Goal: Task Accomplishment & Management: Manage account settings

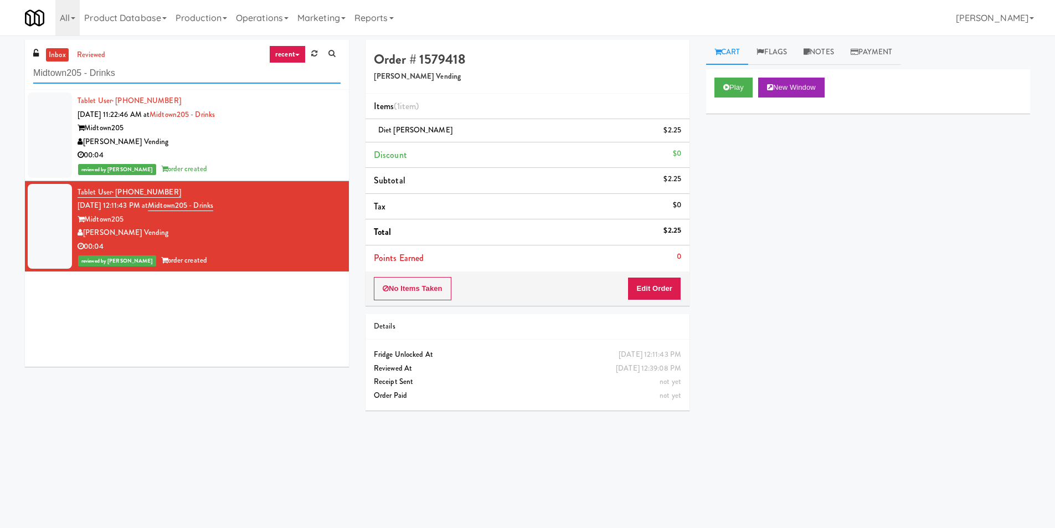
paste input "Vertex - Combo Cooler - Middle"
drag, startPoint x: 143, startPoint y: 72, endPoint x: 0, endPoint y: 80, distance: 143.6
click at [0, 80] on div "inbox reviewed recent all unclear take inventory issue suspicious failed recent…" at bounding box center [527, 262] width 1055 height 445
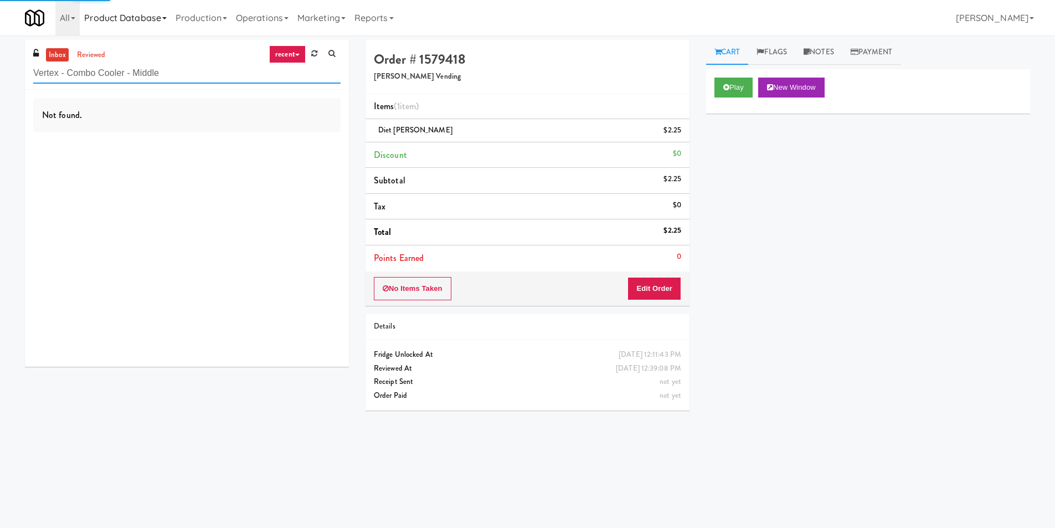
type input "Vertex - Combo Cooler - Middle"
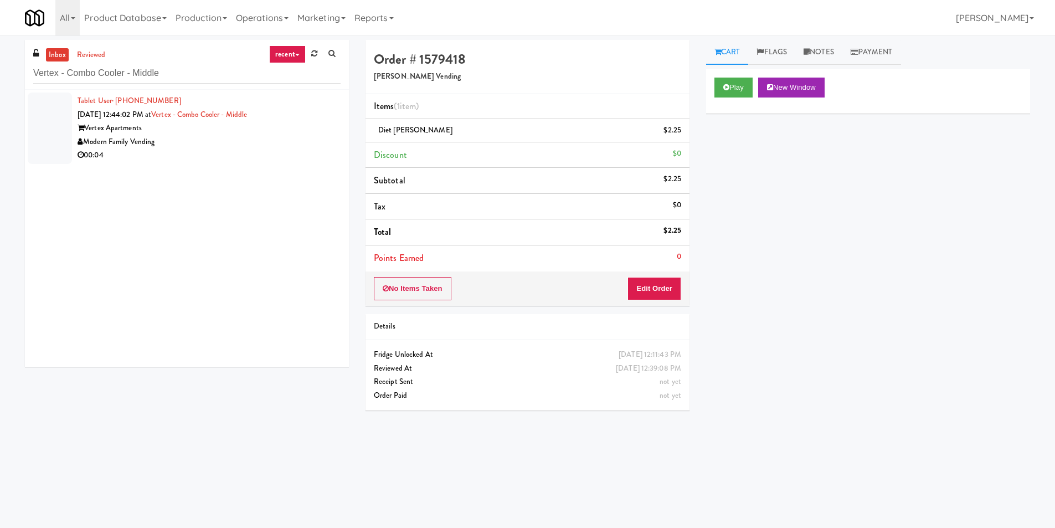
drag, startPoint x: 296, startPoint y: 158, endPoint x: 311, endPoint y: 144, distance: 20.4
click at [296, 156] on div "00:04" at bounding box center [209, 155] width 263 height 14
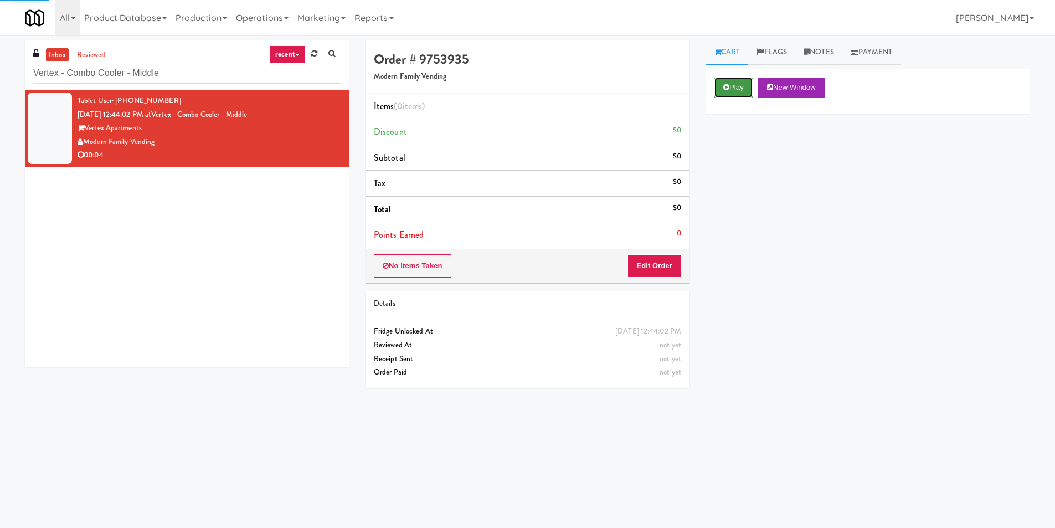
click at [735, 84] on button "Play" at bounding box center [733, 88] width 38 height 20
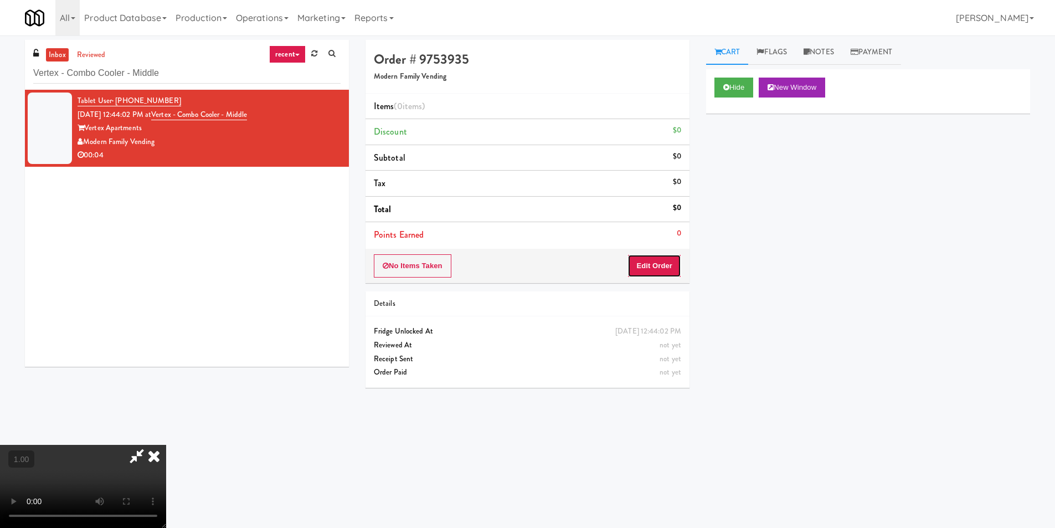
click at [661, 260] on button "Edit Order" at bounding box center [654, 265] width 54 height 23
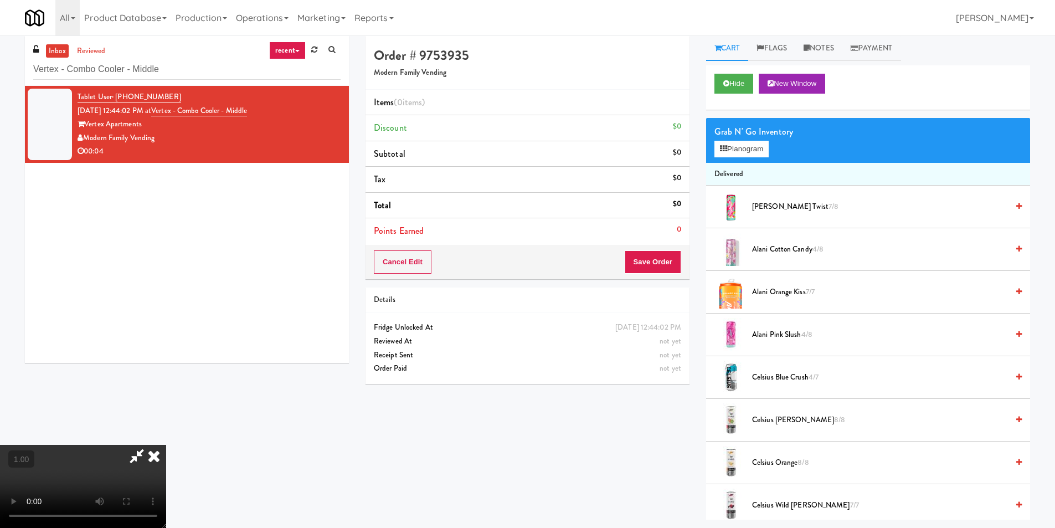
scroll to position [35, 0]
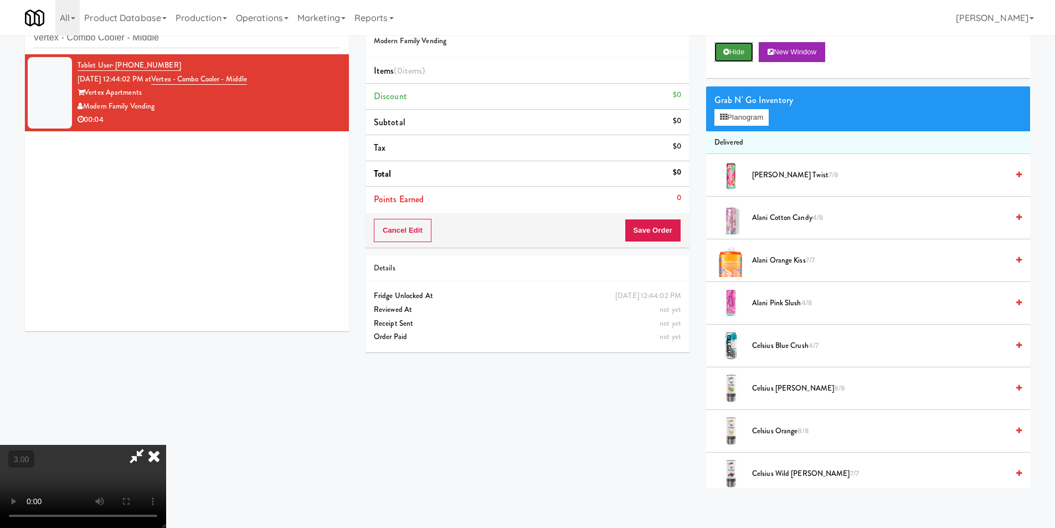
click at [732, 61] on button "Hide" at bounding box center [733, 52] width 39 height 20
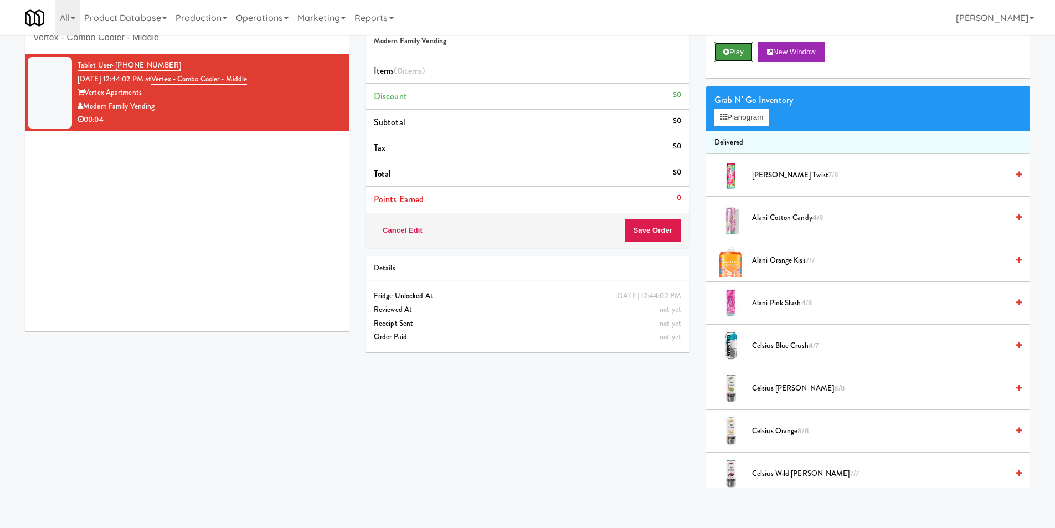
click at [732, 61] on button "Play" at bounding box center [733, 52] width 38 height 20
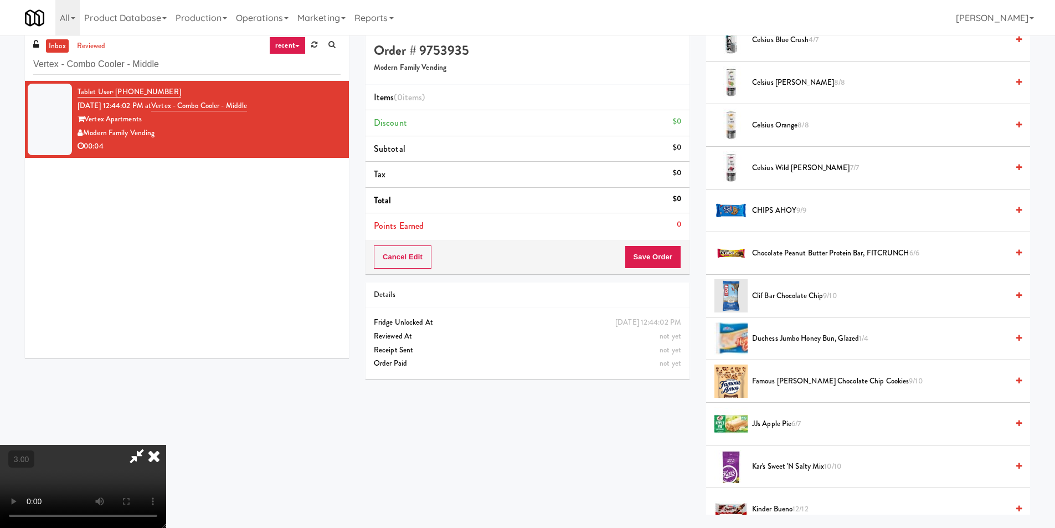
scroll to position [0, 0]
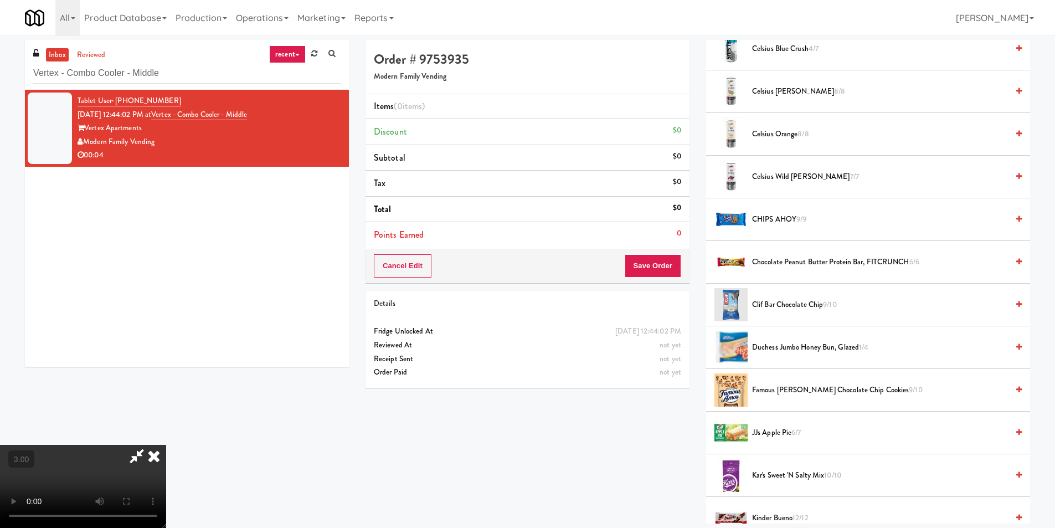
click at [166, 445] on video at bounding box center [83, 486] width 166 height 83
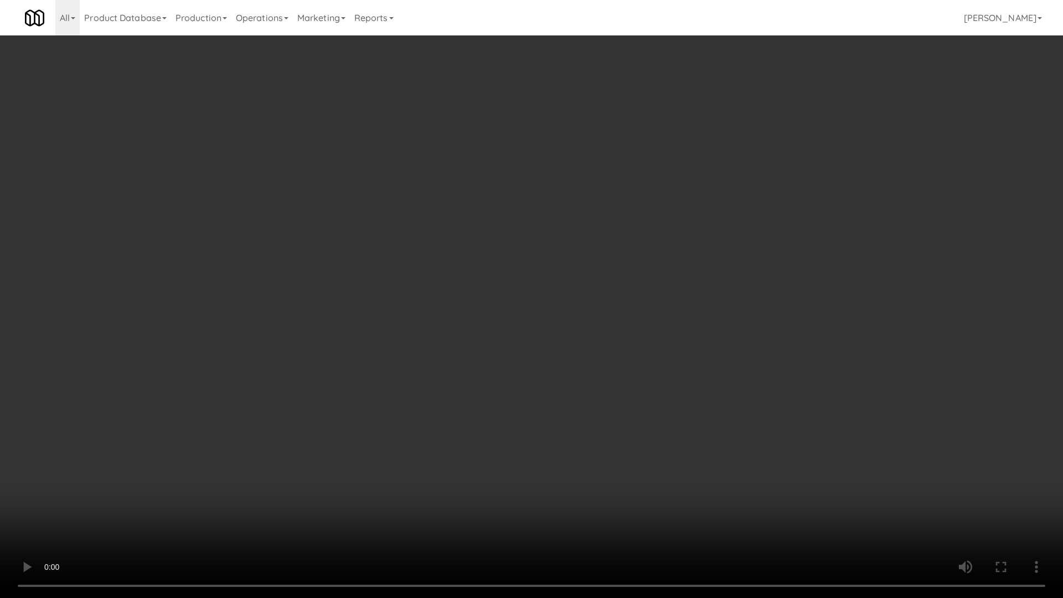
click at [382, 445] on video at bounding box center [531, 299] width 1063 height 598
click at [279, 471] on video at bounding box center [531, 299] width 1063 height 598
click at [128, 497] on video at bounding box center [531, 299] width 1063 height 598
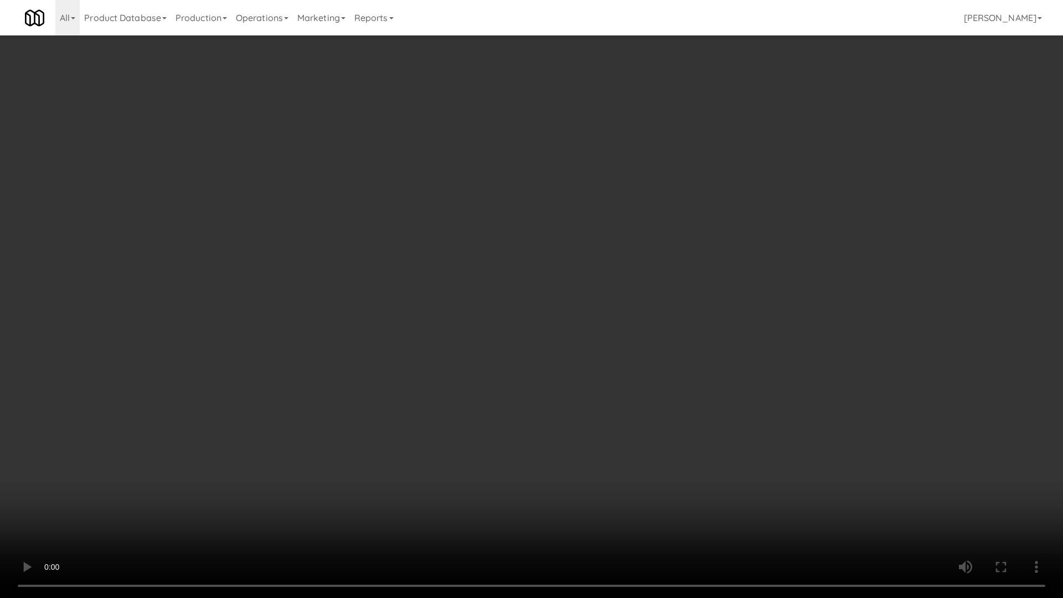
click at [128, 497] on video at bounding box center [531, 299] width 1063 height 598
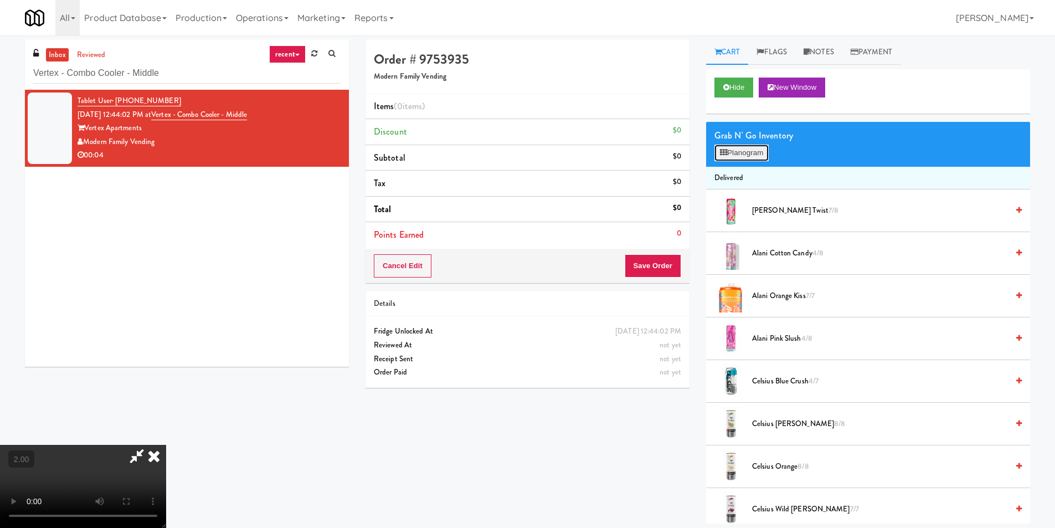
click at [733, 147] on button "Planogram" at bounding box center [741, 153] width 54 height 17
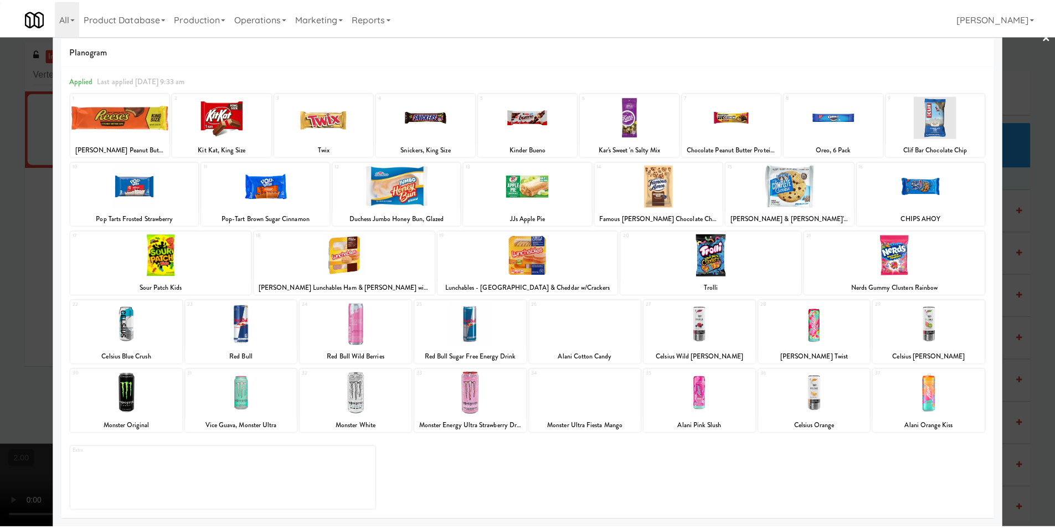
scroll to position [16, 0]
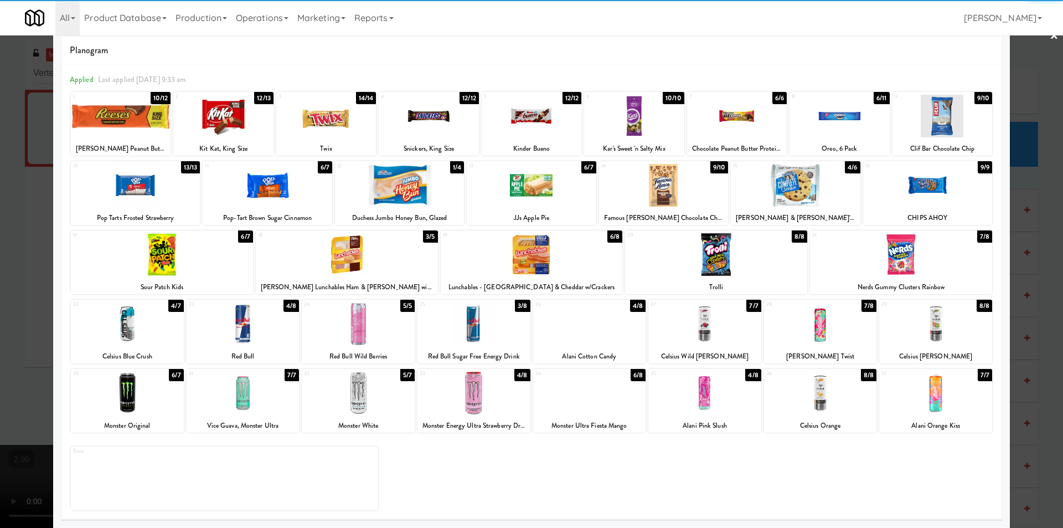
click at [815, 402] on div at bounding box center [820, 393] width 113 height 43
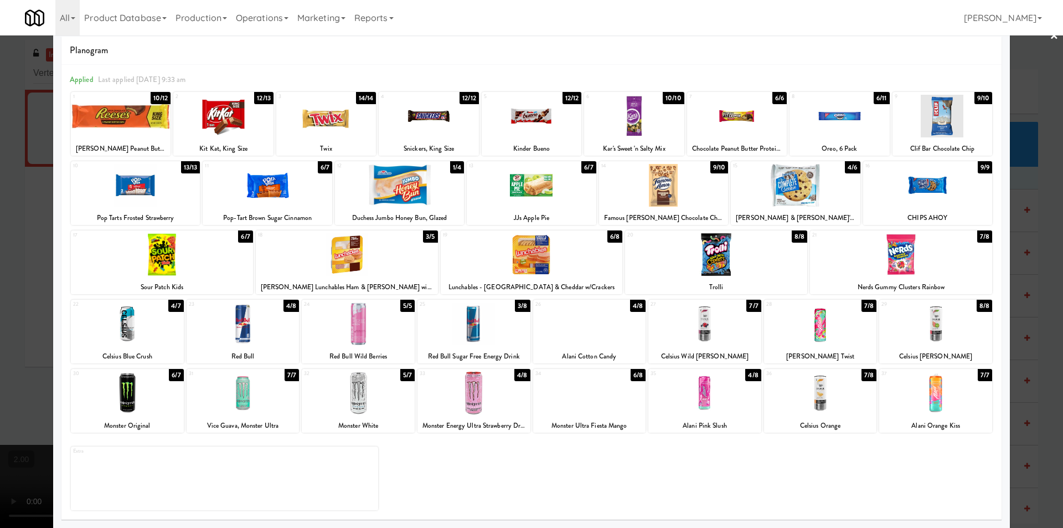
click at [1033, 351] on div at bounding box center [531, 264] width 1063 height 528
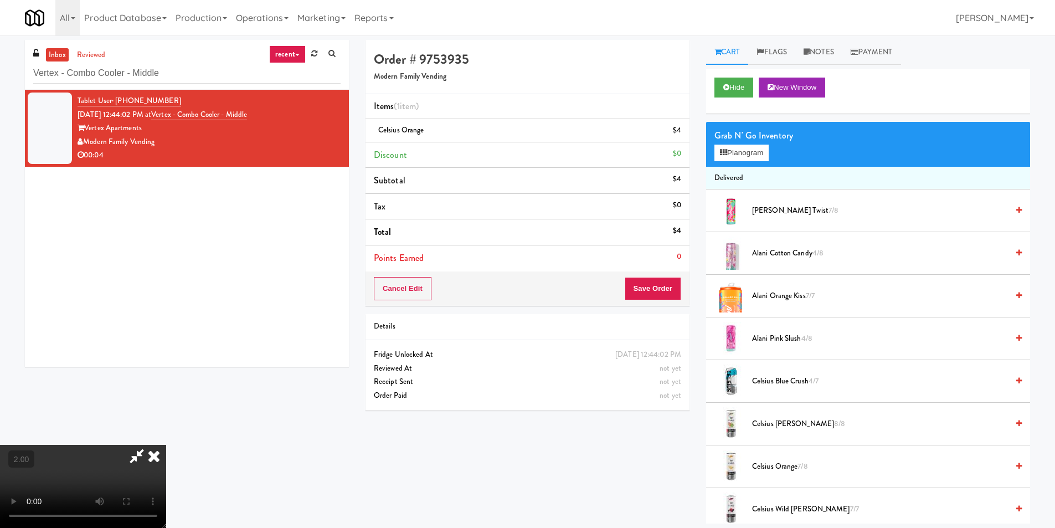
click at [683, 296] on div "Cancel Edit Save Order" at bounding box center [528, 288] width 324 height 34
click at [676, 292] on button "Save Order" at bounding box center [653, 288] width 56 height 23
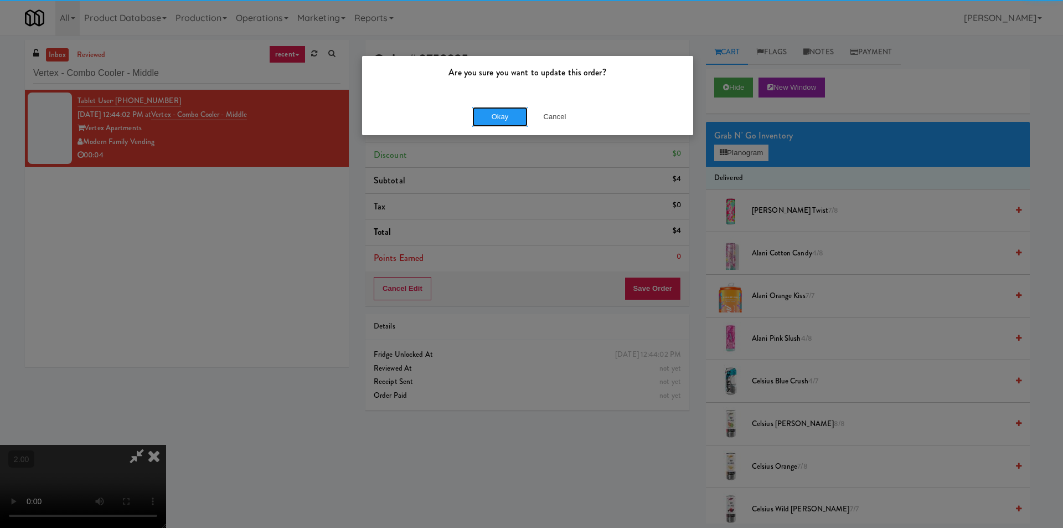
drag, startPoint x: 482, startPoint y: 118, endPoint x: 529, endPoint y: 153, distance: 58.6
click at [482, 118] on button "Okay" at bounding box center [499, 117] width 55 height 20
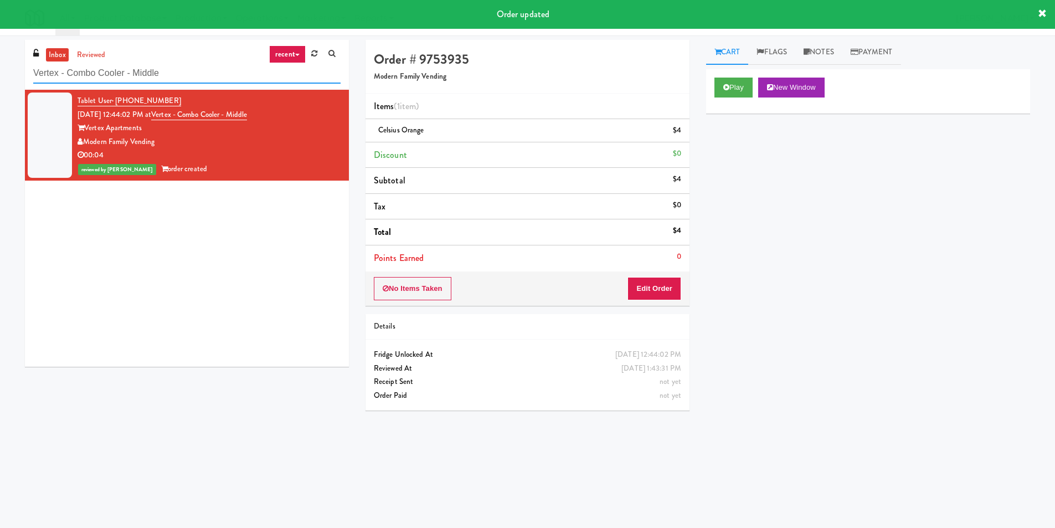
paste input "[PERSON_NAME] - Combo"
drag, startPoint x: 200, startPoint y: 68, endPoint x: 0, endPoint y: 81, distance: 200.4
click at [0, 81] on div "inbox reviewed recent all unclear take inventory issue suspicious failed recent…" at bounding box center [527, 262] width 1055 height 445
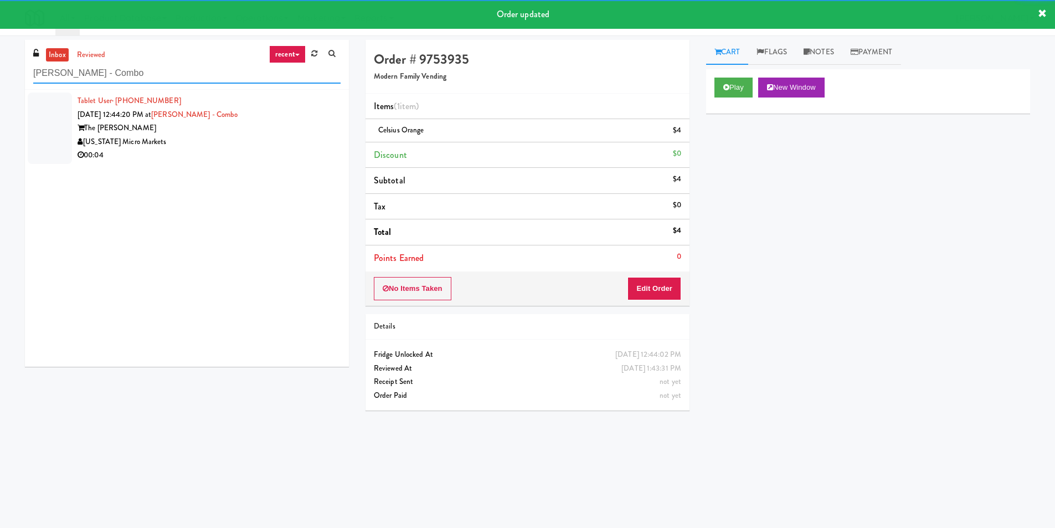
type input "[PERSON_NAME] - Combo"
click at [301, 132] on div "Tablet User · (231) 690-3834 [DATE] 12:44:20 PM at [PERSON_NAME] - Combo The [P…" at bounding box center [209, 128] width 263 height 68
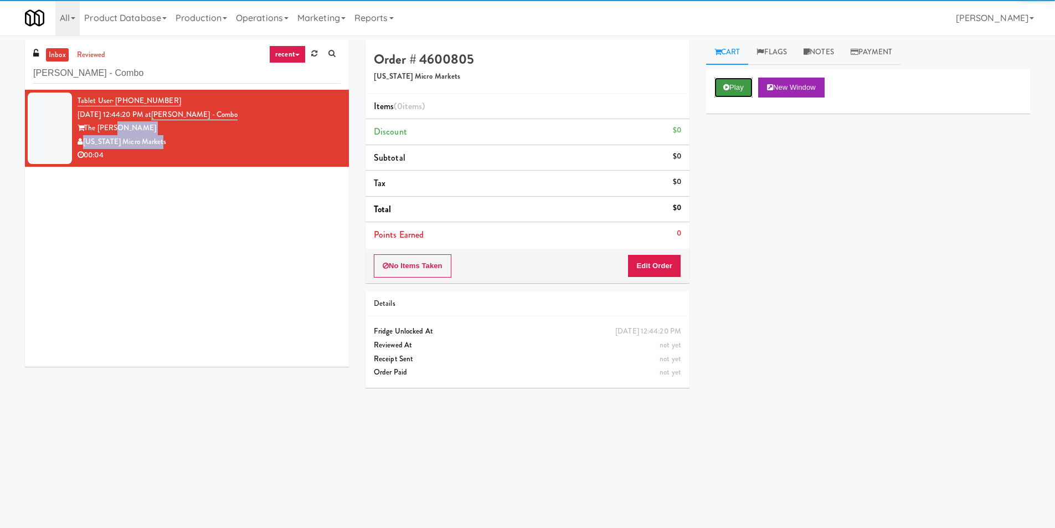
click at [732, 85] on button "Play" at bounding box center [733, 88] width 38 height 20
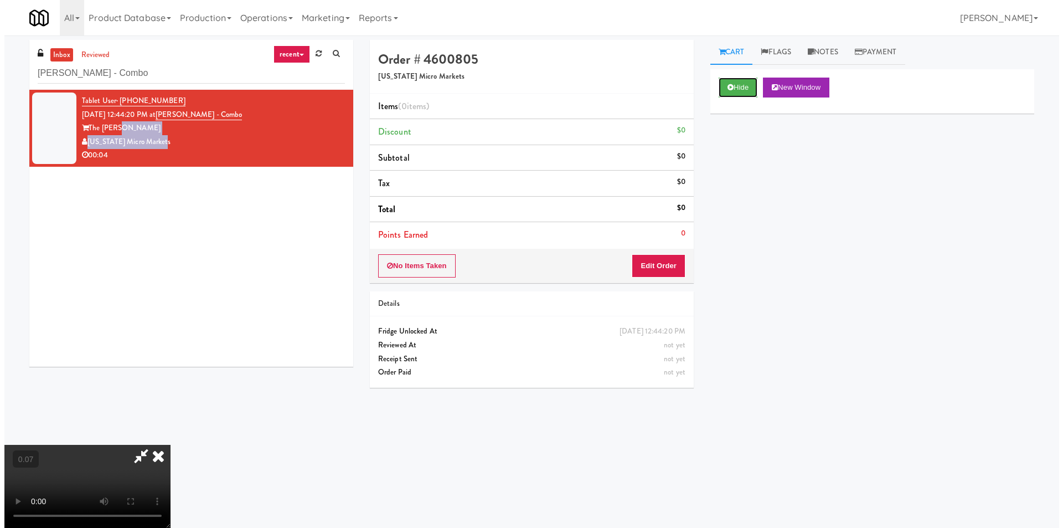
scroll to position [166, 0]
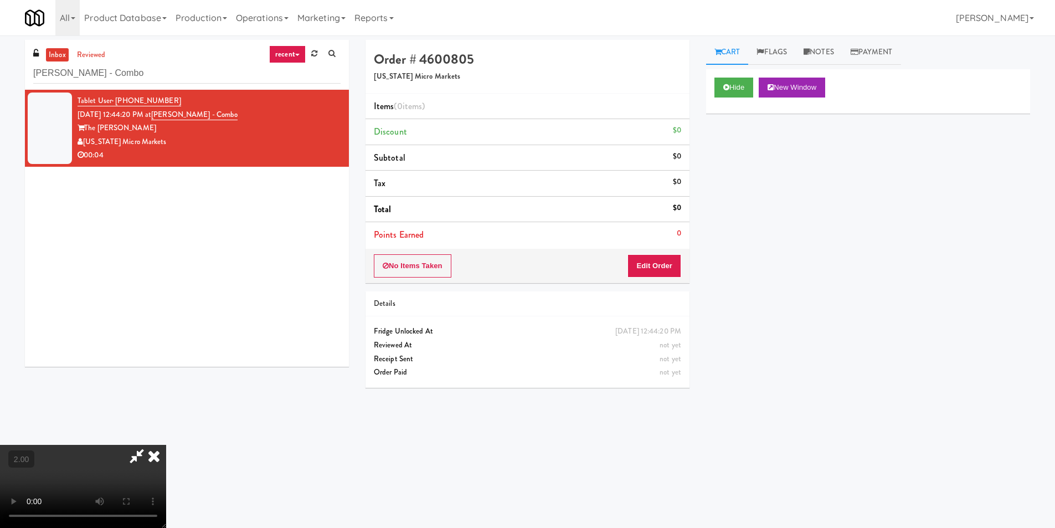
click at [648, 279] on div "No Items Taken Edit Order" at bounding box center [528, 266] width 324 height 34
click at [670, 261] on button "Edit Order" at bounding box center [654, 265] width 54 height 23
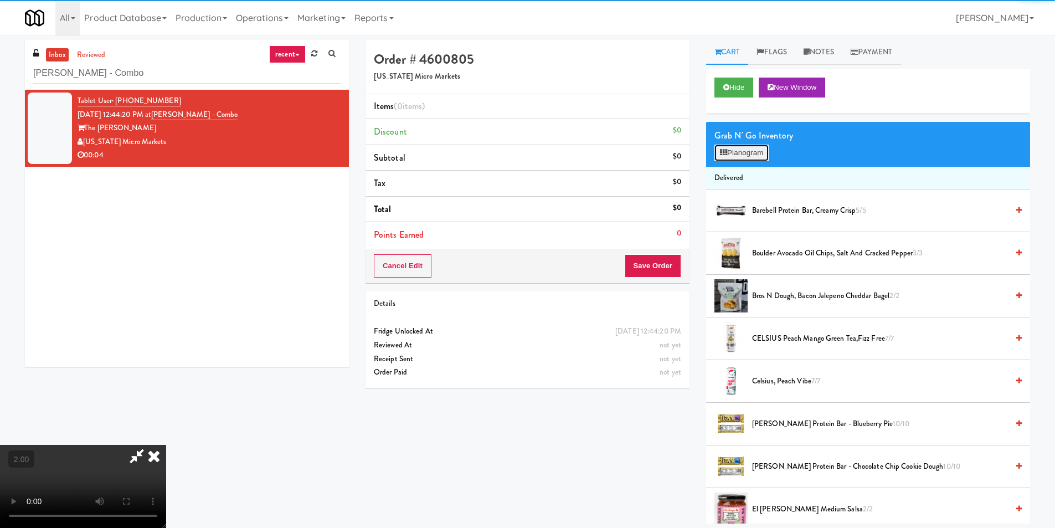
click at [741, 159] on button "Planogram" at bounding box center [741, 153] width 54 height 17
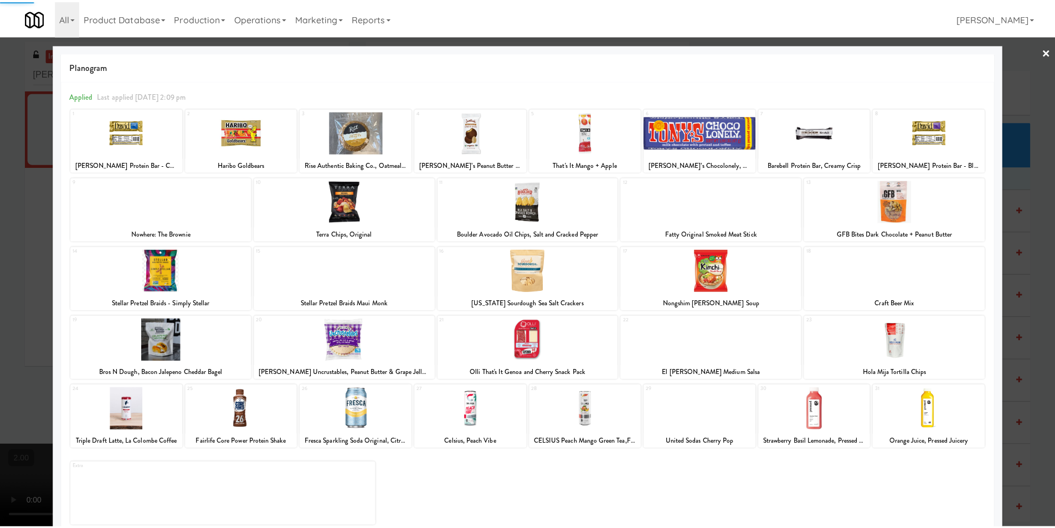
scroll to position [16, 0]
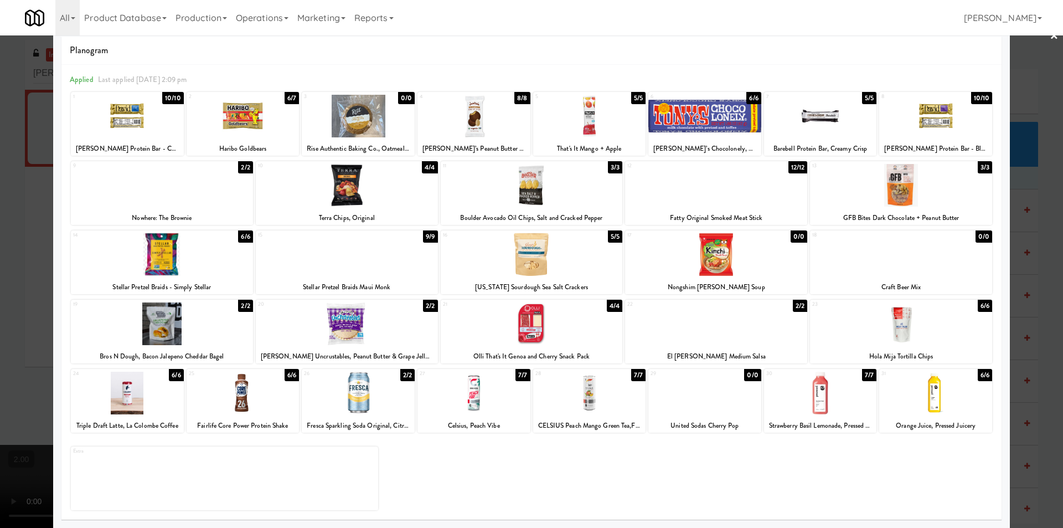
click at [590, 405] on div at bounding box center [589, 393] width 113 height 43
click at [1011, 261] on div at bounding box center [531, 264] width 1063 height 528
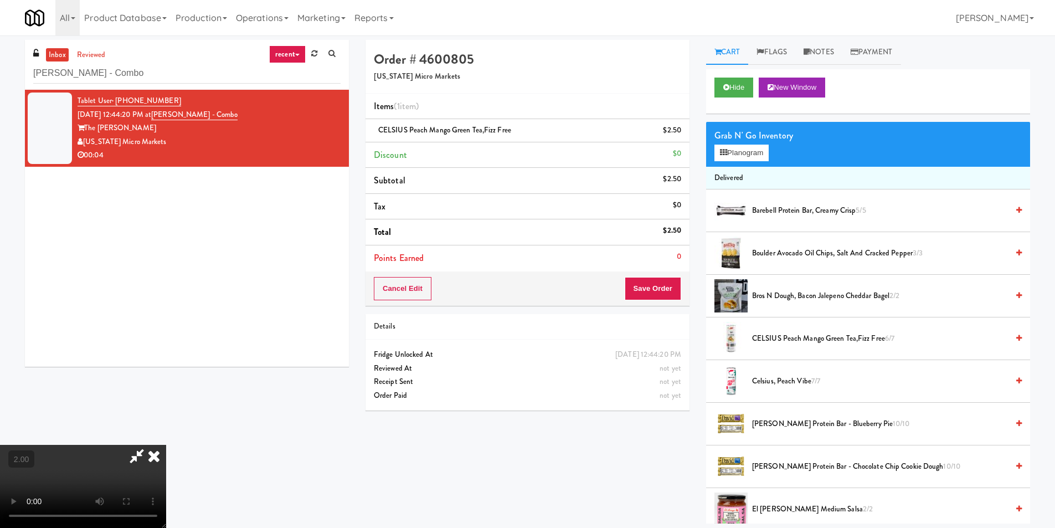
click at [166, 445] on video at bounding box center [83, 486] width 166 height 83
click at [653, 282] on button "Save Order" at bounding box center [653, 288] width 56 height 23
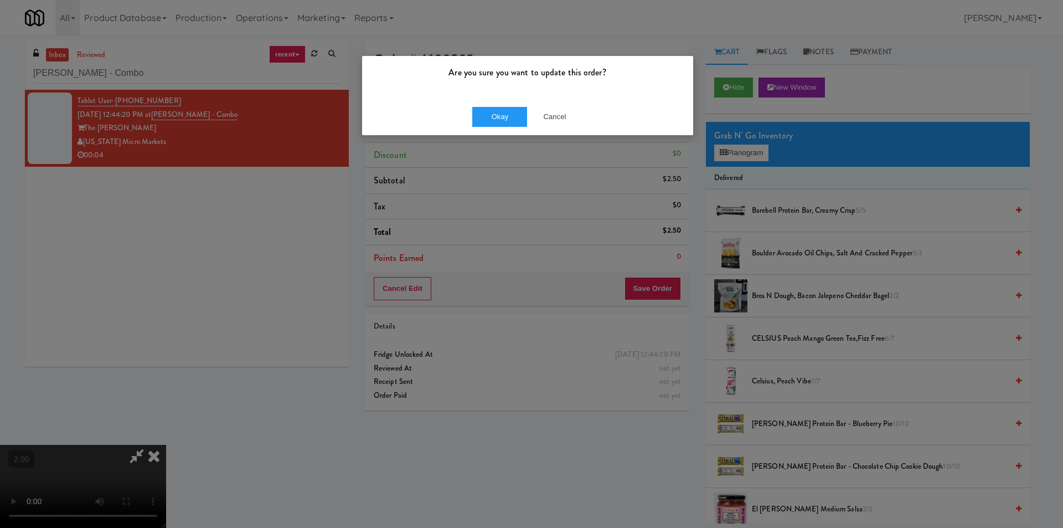
click at [516, 134] on div "Okay Cancel" at bounding box center [527, 116] width 331 height 37
click at [510, 109] on button "Okay" at bounding box center [499, 117] width 55 height 20
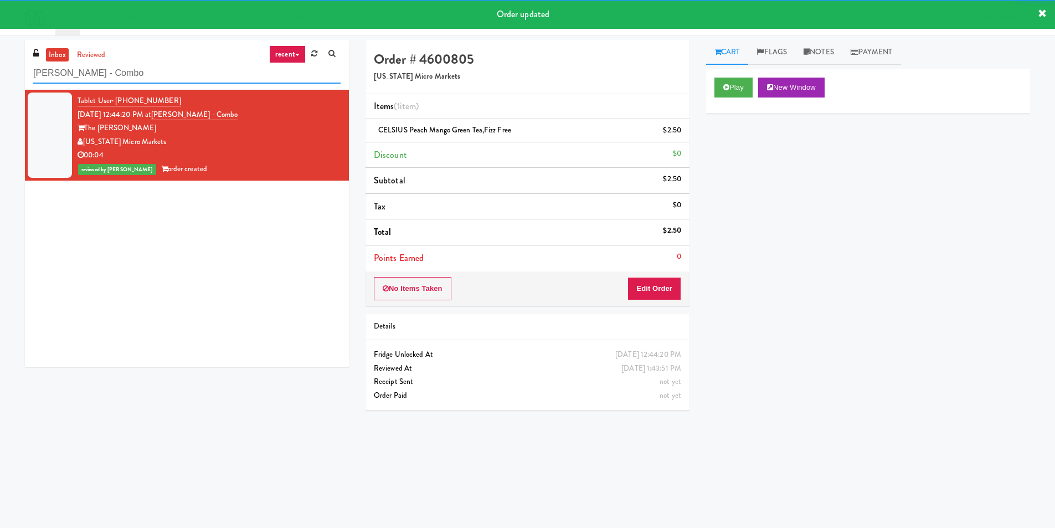
drag, startPoint x: 156, startPoint y: 77, endPoint x: 0, endPoint y: 74, distance: 155.6
click at [0, 74] on div "inbox reviewed recent all unclear take inventory issue suspicious failed recent…" at bounding box center [527, 262] width 1055 height 445
paste input "JVT Pantry"
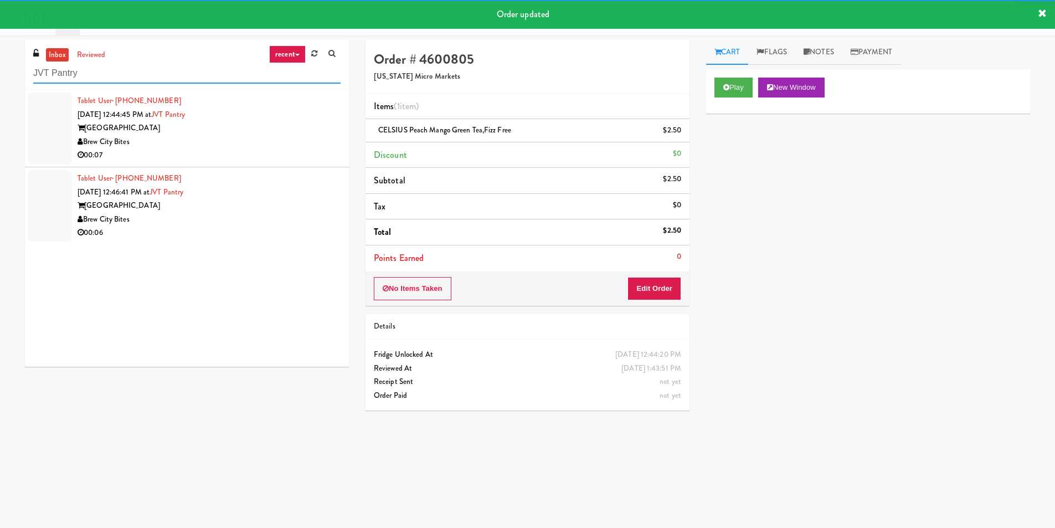
type input "JVT Pantry"
click at [287, 140] on div "Brew City Bites" at bounding box center [209, 142] width 263 height 14
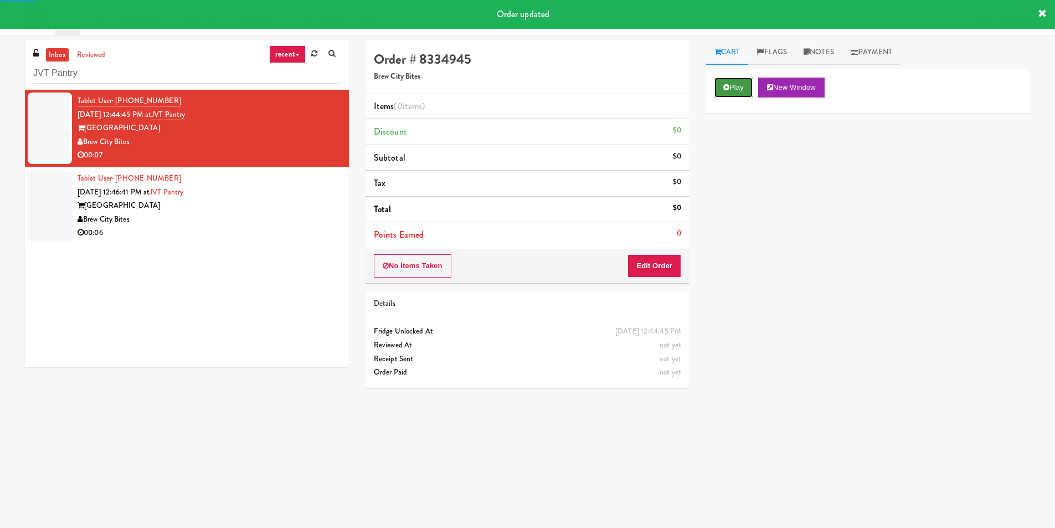
click at [742, 92] on button "Play" at bounding box center [733, 88] width 38 height 20
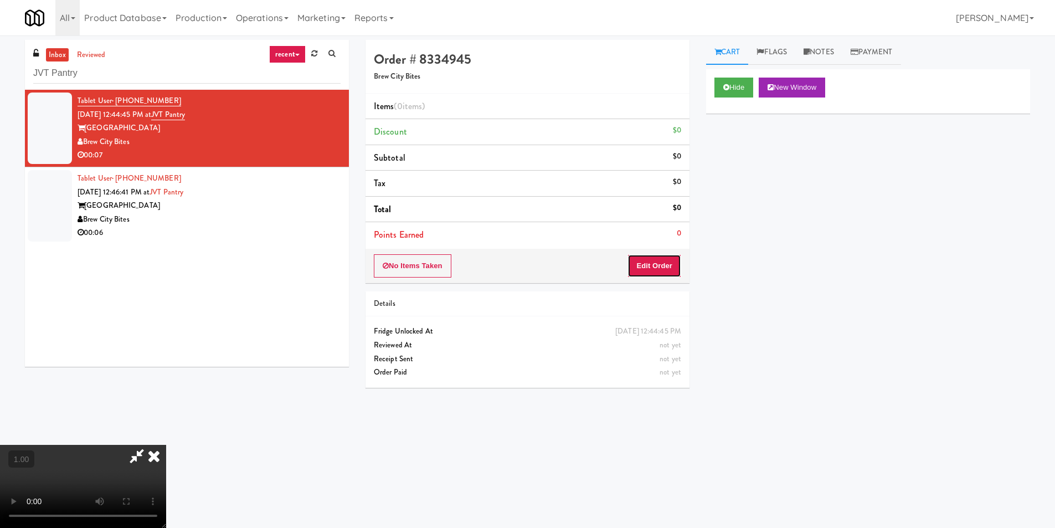
click at [654, 273] on button "Edit Order" at bounding box center [654, 265] width 54 height 23
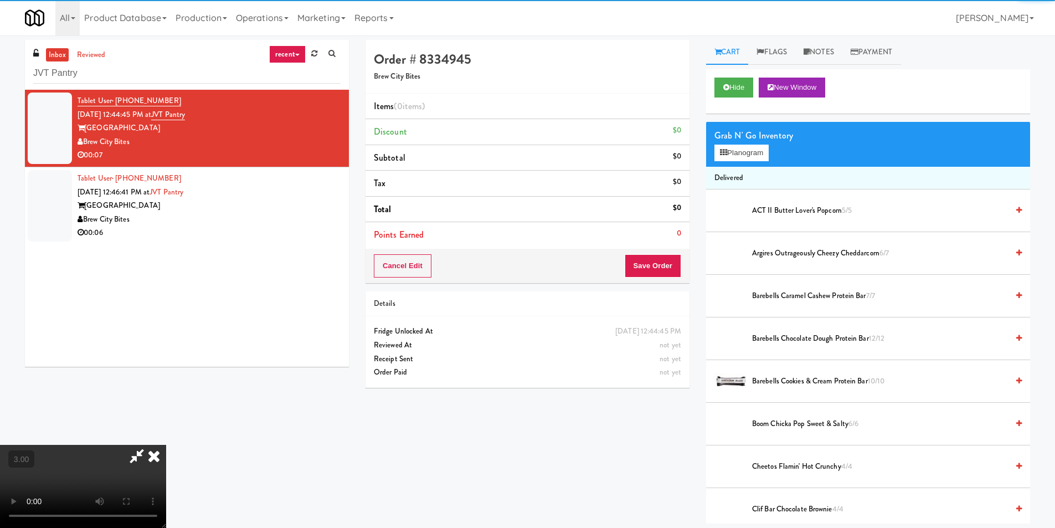
scroll to position [1, 0]
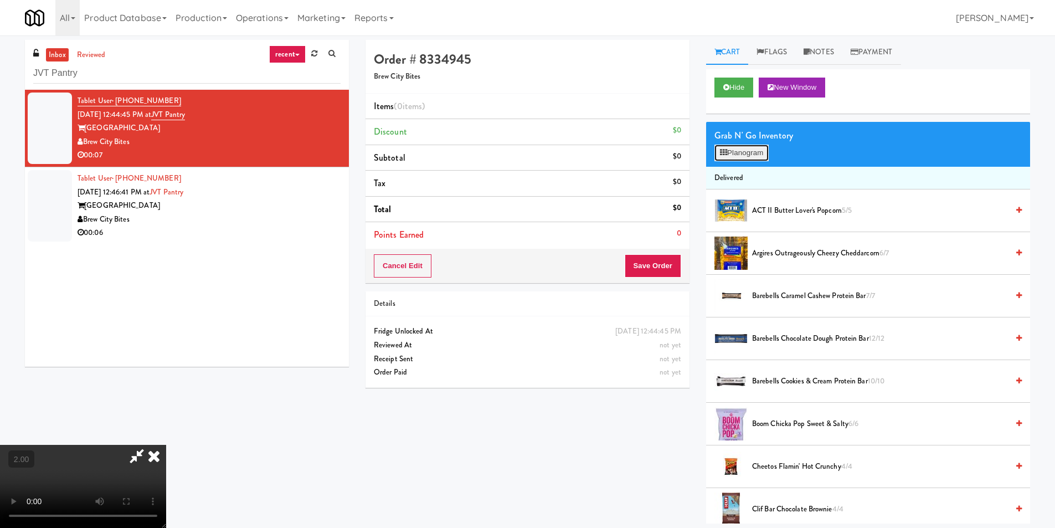
click at [741, 155] on button "Planogram" at bounding box center [741, 153] width 54 height 17
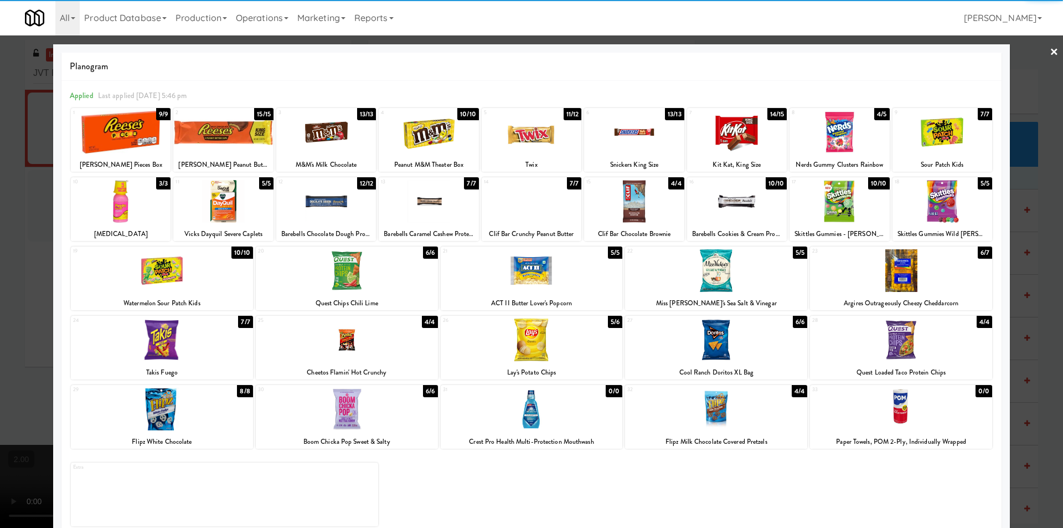
click at [343, 272] on div at bounding box center [347, 270] width 182 height 43
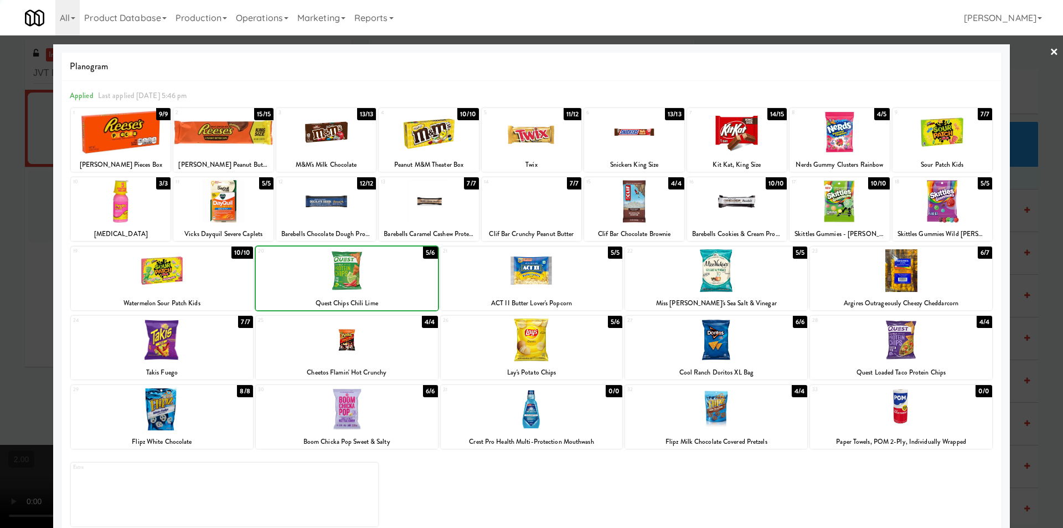
click at [9, 225] on div at bounding box center [531, 264] width 1063 height 528
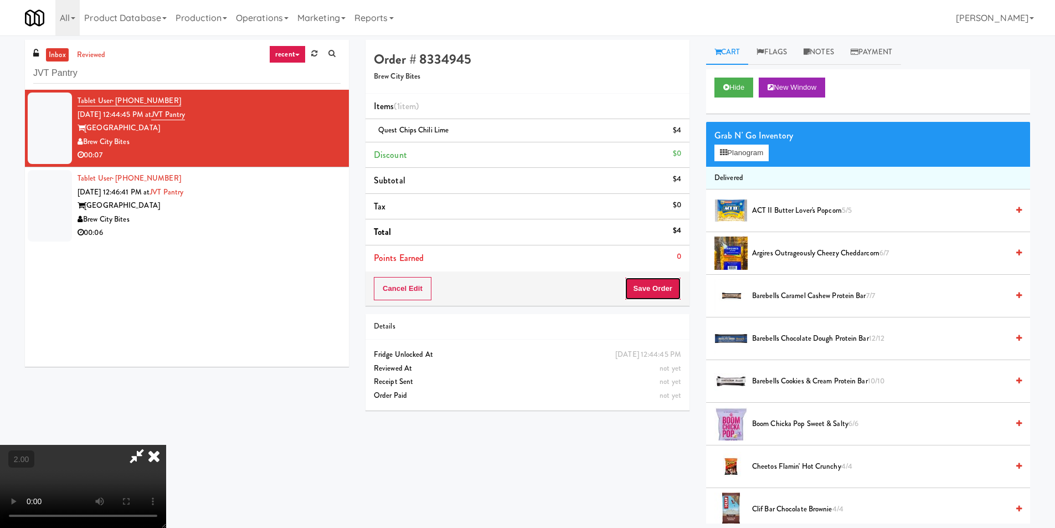
click at [667, 300] on button "Save Order" at bounding box center [653, 288] width 56 height 23
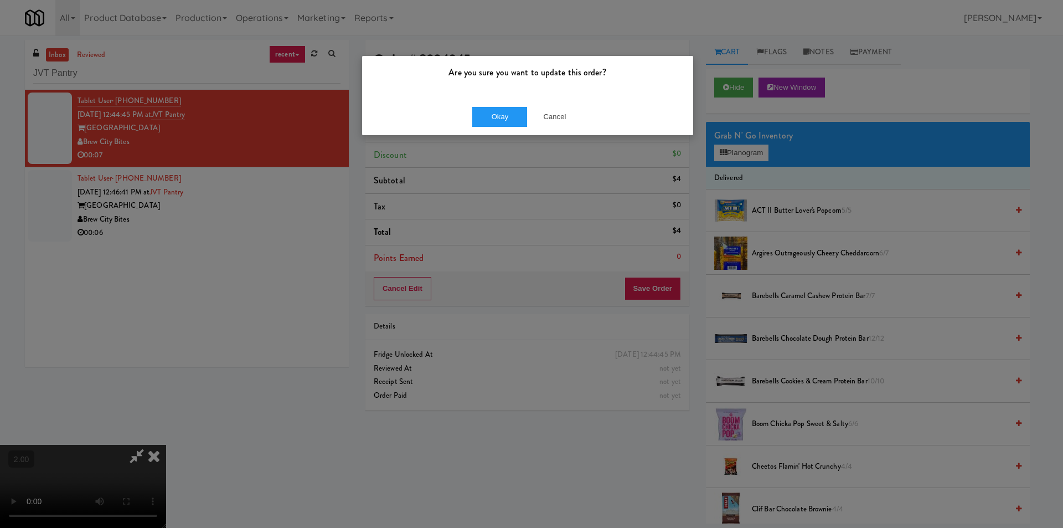
click at [471, 119] on div "Okay Cancel" at bounding box center [527, 116] width 331 height 37
click at [478, 117] on button "Okay" at bounding box center [499, 117] width 55 height 20
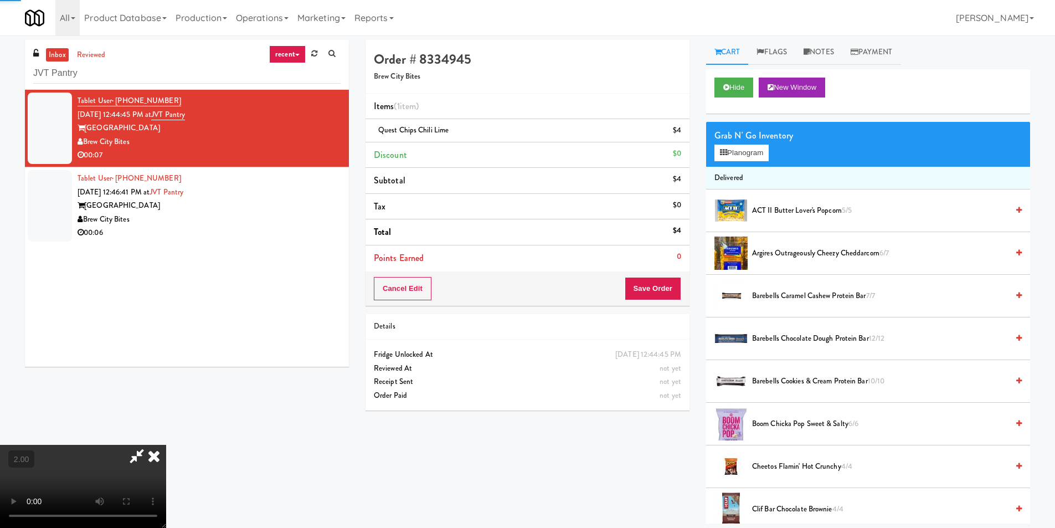
click at [166, 445] on icon at bounding box center [154, 456] width 24 height 22
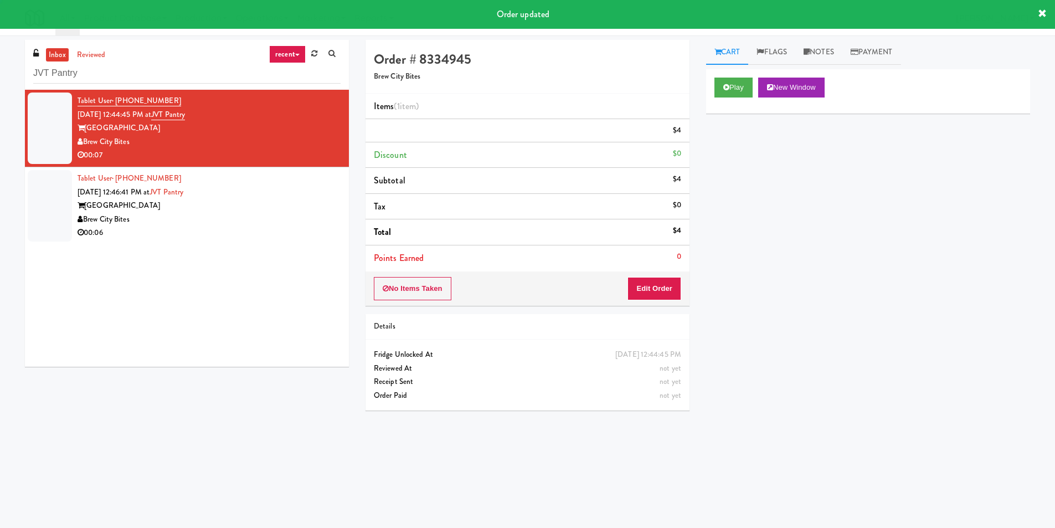
click at [281, 214] on div "Brew City Bites" at bounding box center [209, 220] width 263 height 14
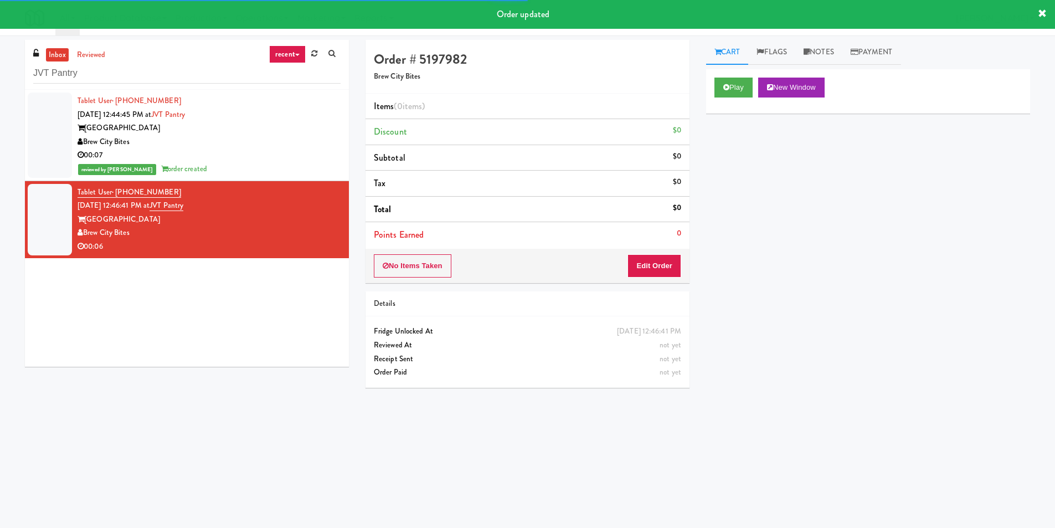
click at [755, 90] on div "Play New Window" at bounding box center [867, 88] width 307 height 20
click at [732, 93] on button "Play" at bounding box center [733, 88] width 38 height 20
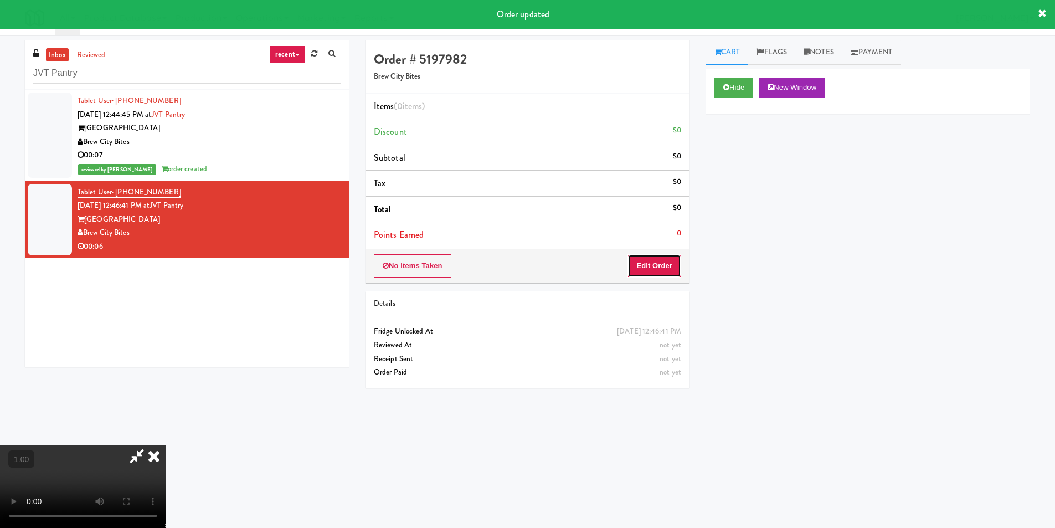
click at [650, 256] on button "Edit Order" at bounding box center [654, 265] width 54 height 23
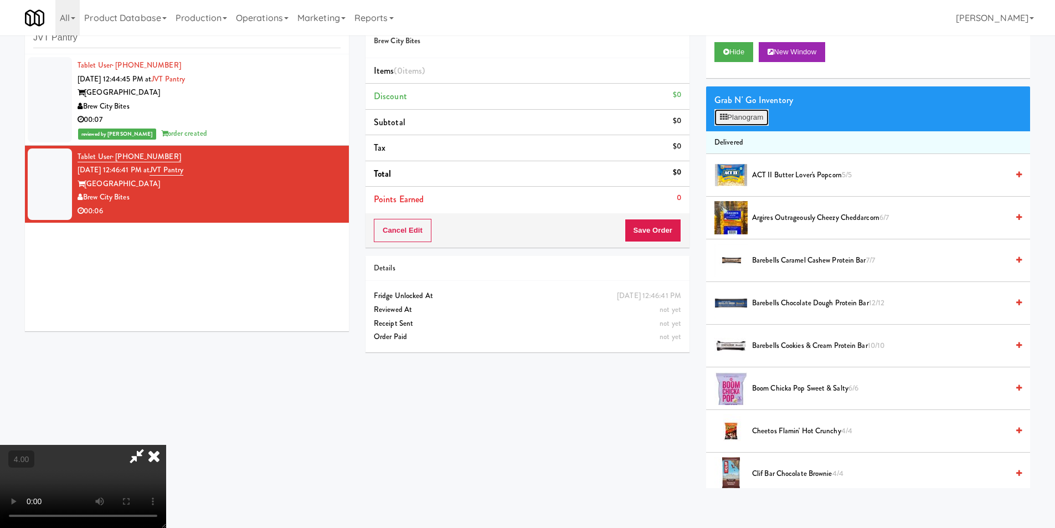
click at [725, 115] on icon at bounding box center [723, 117] width 7 height 7
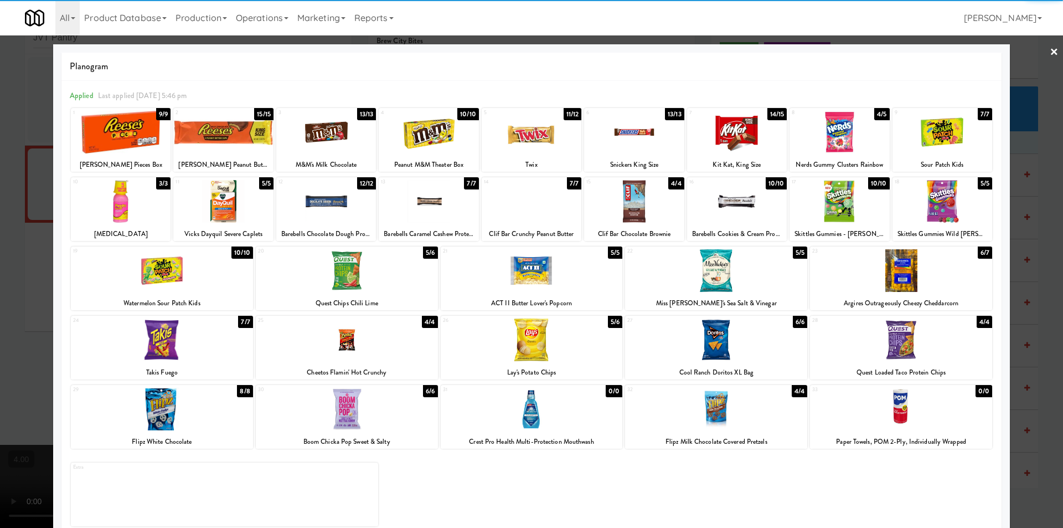
click at [625, 128] on div at bounding box center [634, 132] width 100 height 43
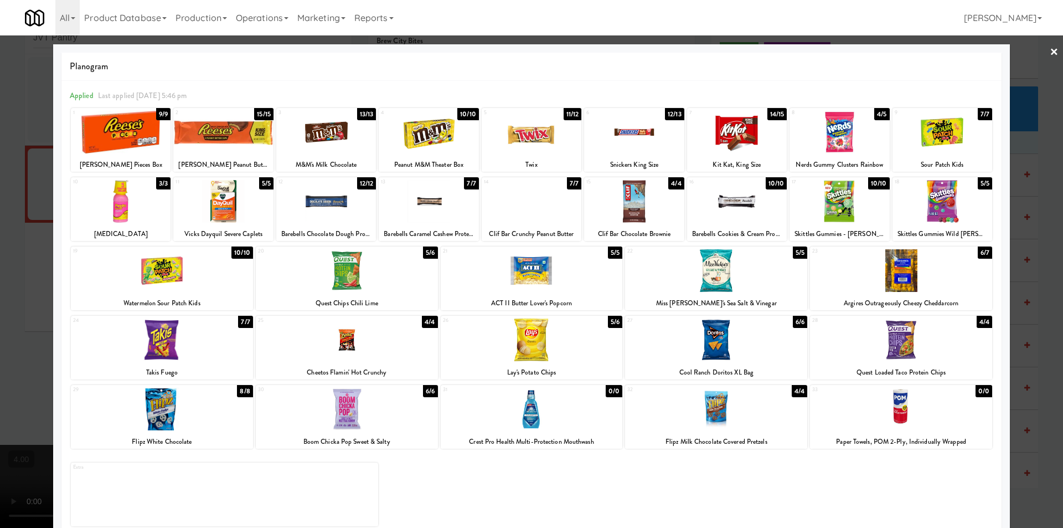
click at [223, 326] on div at bounding box center [162, 339] width 182 height 43
click at [1, 258] on div at bounding box center [531, 264] width 1063 height 528
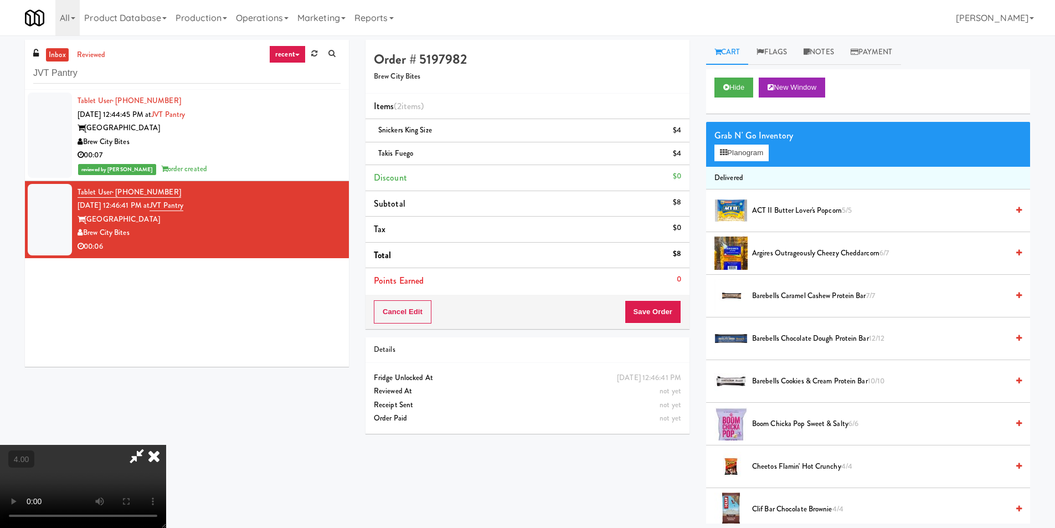
click at [166, 445] on icon at bounding box center [154, 456] width 24 height 22
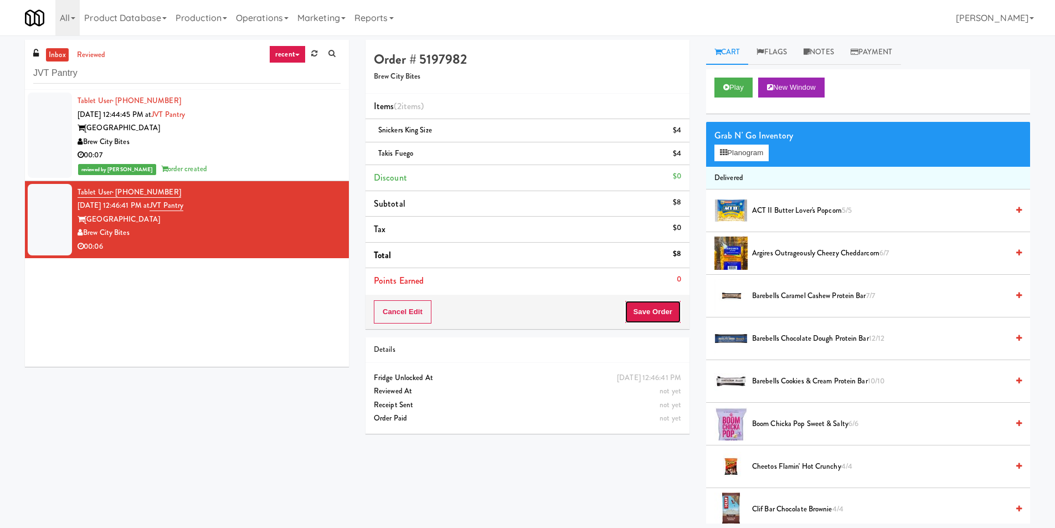
drag, startPoint x: 642, startPoint y: 309, endPoint x: 590, endPoint y: 255, distance: 75.2
click at [642, 308] on button "Save Order" at bounding box center [653, 311] width 56 height 23
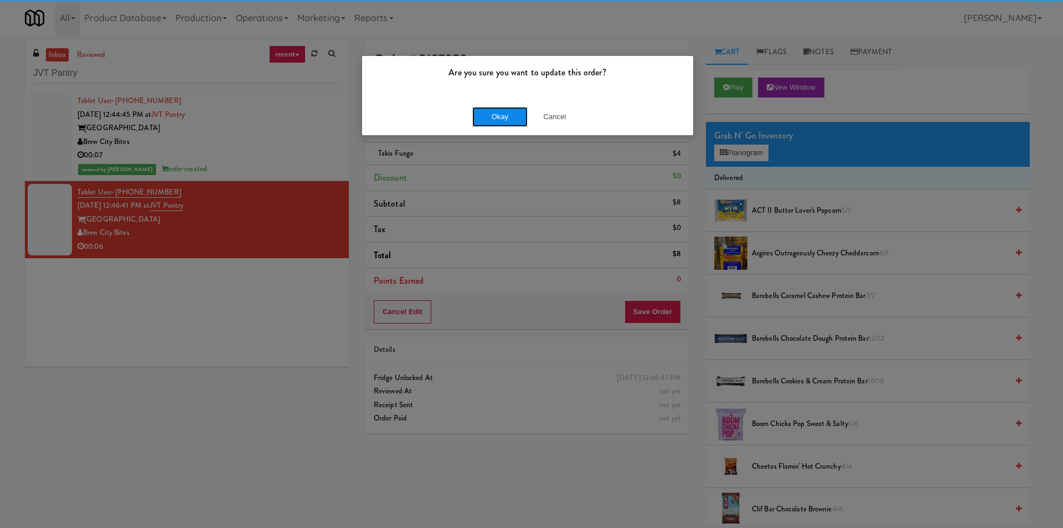
click at [494, 116] on button "Okay" at bounding box center [499, 117] width 55 height 20
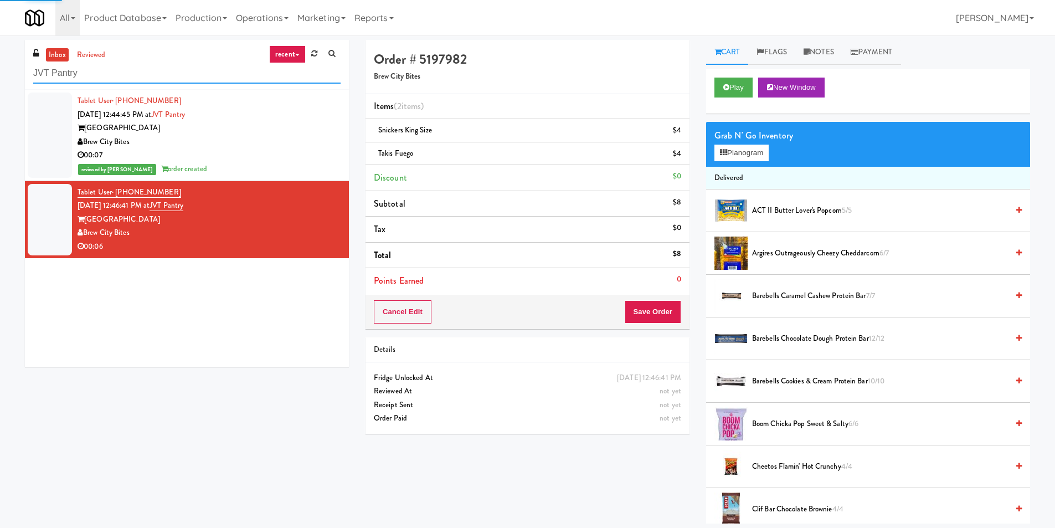
drag, startPoint x: 185, startPoint y: 76, endPoint x: 0, endPoint y: 74, distance: 185.0
click at [0, 74] on div "inbox reviewed recent all unclear take inventory issue suspicious failed recent…" at bounding box center [527, 281] width 1055 height 483
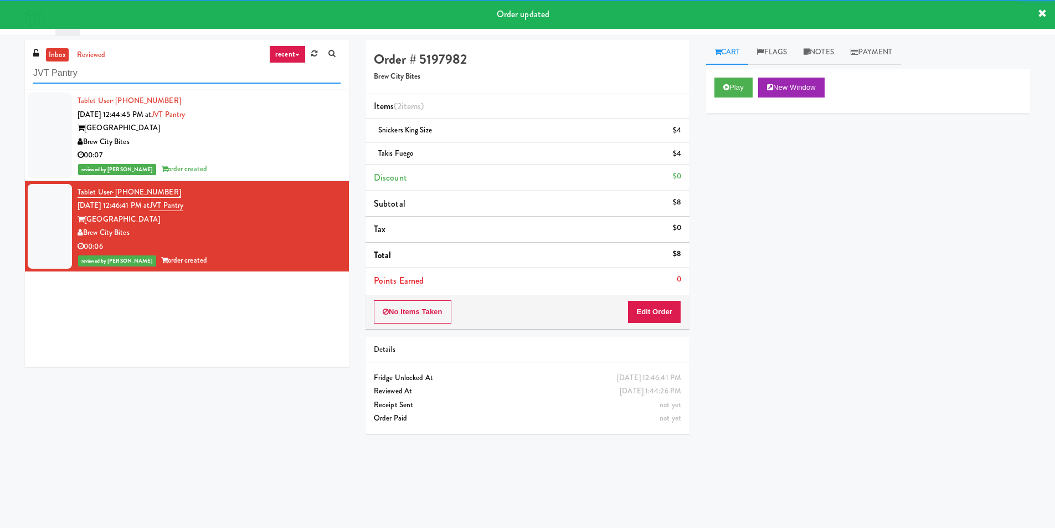
paste input "Market @ 3500 Steeles(Right)"
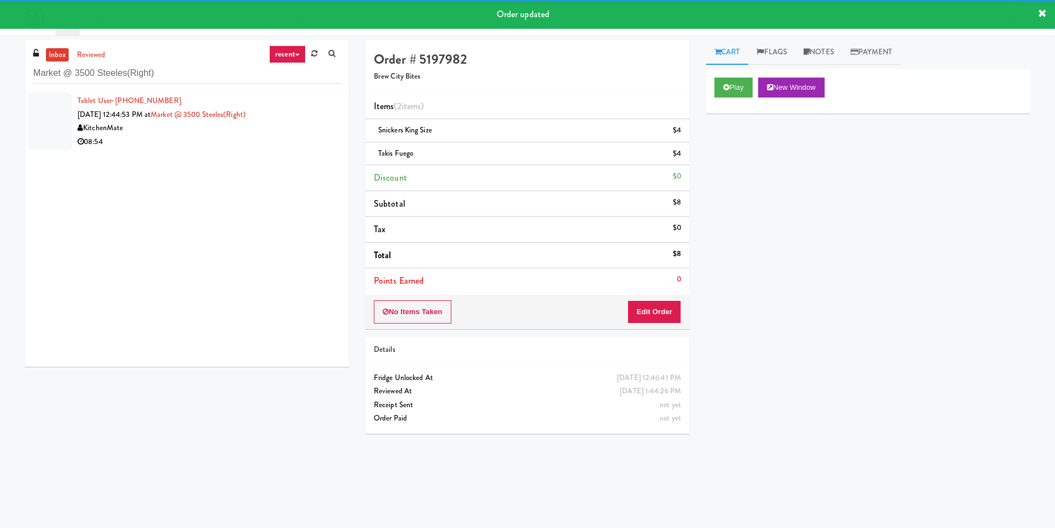
click at [308, 141] on div "08:54" at bounding box center [209, 142] width 263 height 14
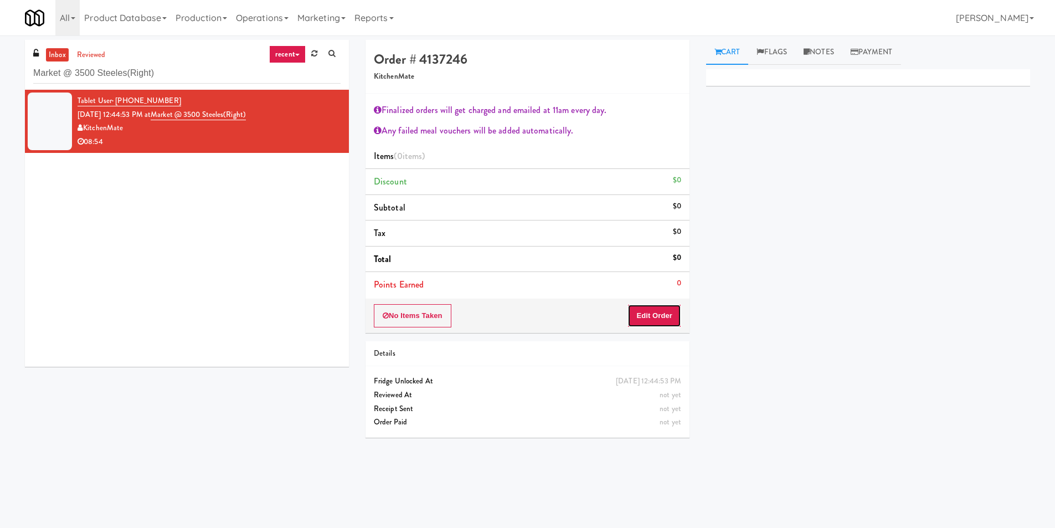
click at [659, 306] on button "Edit Order" at bounding box center [654, 315] width 54 height 23
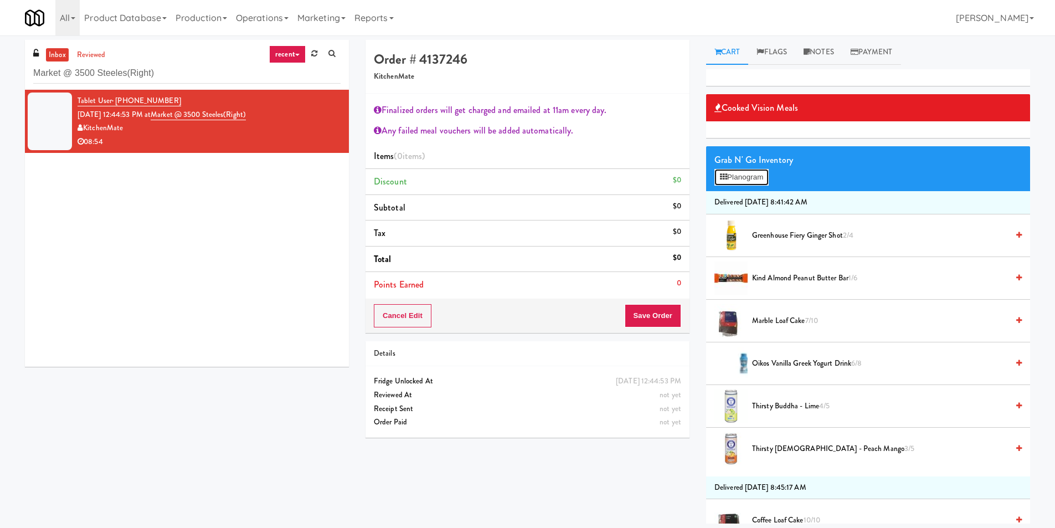
click at [757, 180] on button "Planogram" at bounding box center [741, 177] width 54 height 17
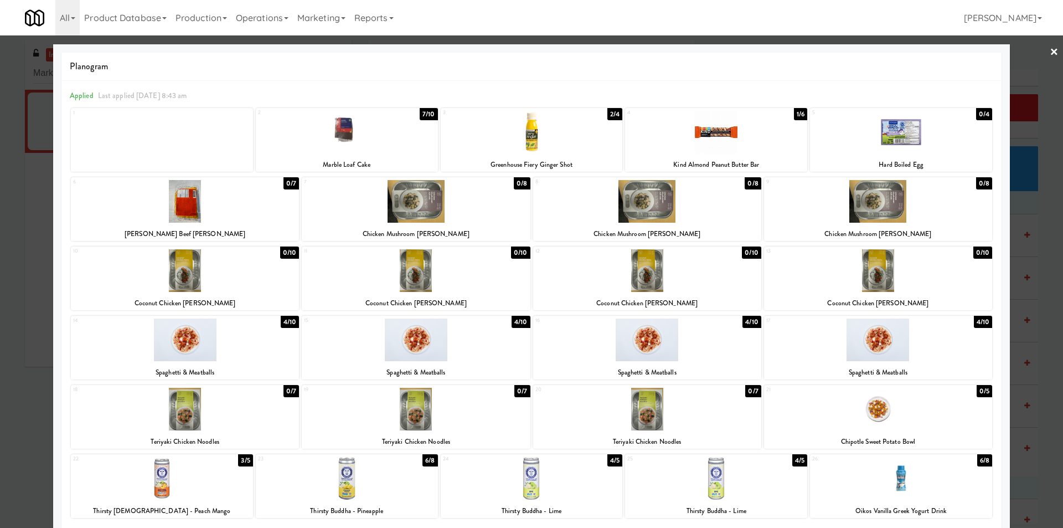
click at [502, 140] on div at bounding box center [532, 132] width 182 height 43
click at [0, 238] on div at bounding box center [531, 264] width 1063 height 528
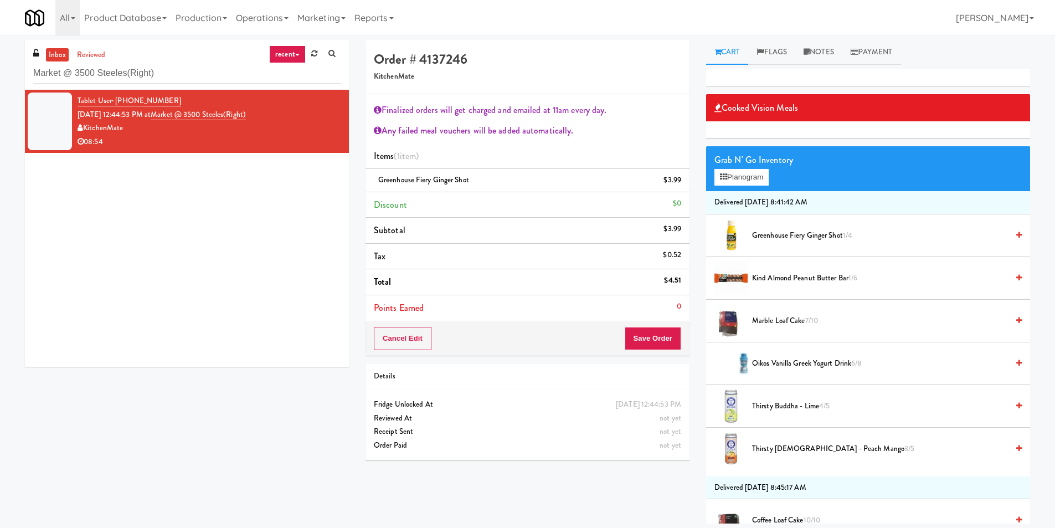
click at [681, 335] on div "Cancel Edit Save Order" at bounding box center [528, 338] width 324 height 34
click at [668, 326] on div "Cancel Edit Save Order" at bounding box center [528, 338] width 324 height 34
click at [642, 337] on button "Save Order" at bounding box center [653, 338] width 56 height 23
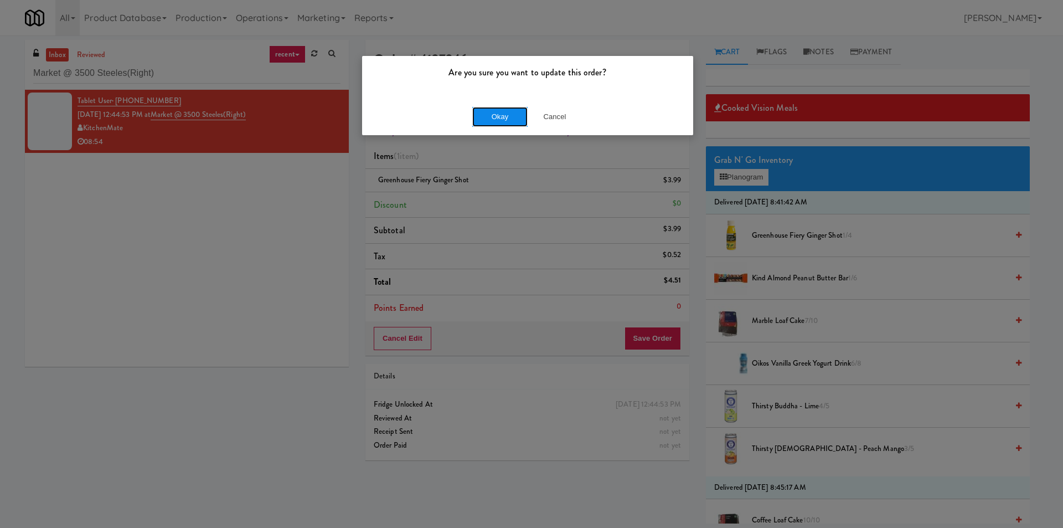
click at [505, 115] on button "Okay" at bounding box center [499, 117] width 55 height 20
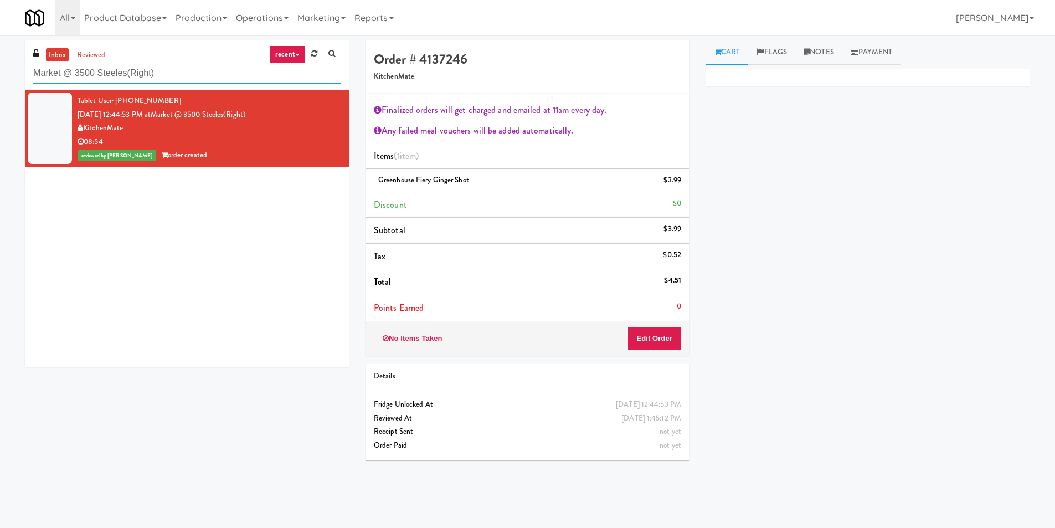
paste input "[US_STATE] Taxi - Cooler"
drag, startPoint x: 209, startPoint y: 80, endPoint x: 0, endPoint y: 95, distance: 209.8
click at [0, 95] on div "inbox reviewed recent all unclear take inventory issue suspicious failed recent…" at bounding box center [527, 262] width 1055 height 445
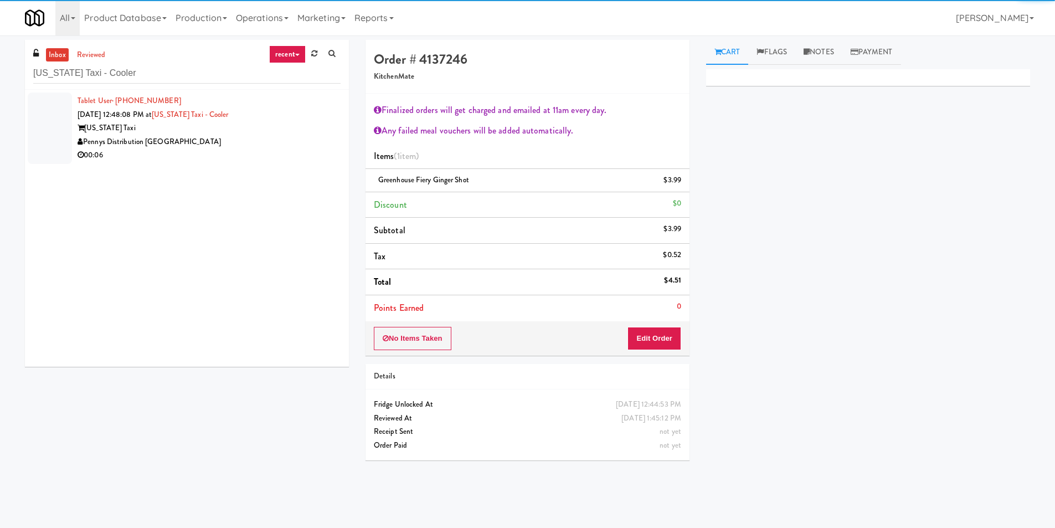
click at [296, 145] on div "Pennys Distribution [GEOGRAPHIC_DATA]" at bounding box center [209, 142] width 263 height 14
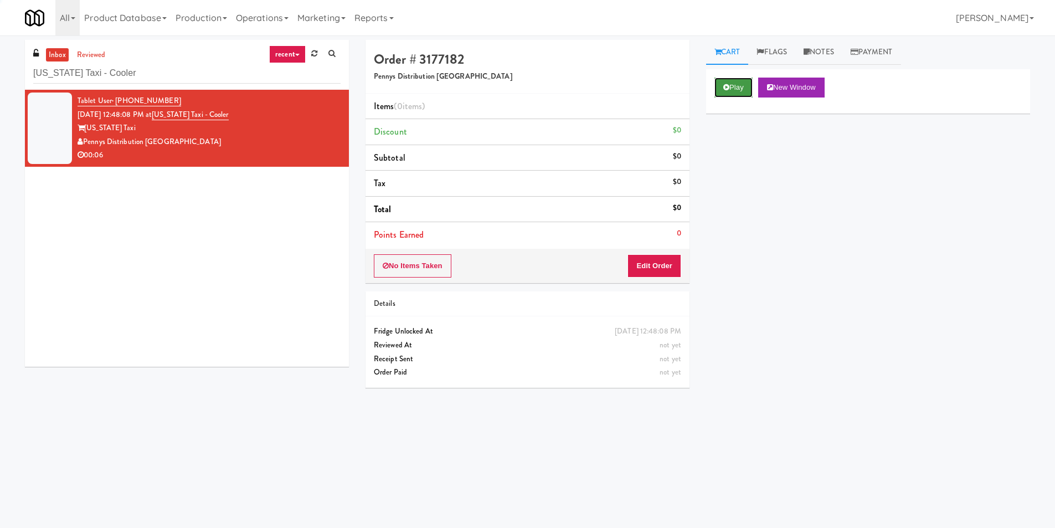
click at [739, 90] on button "Play" at bounding box center [733, 88] width 38 height 20
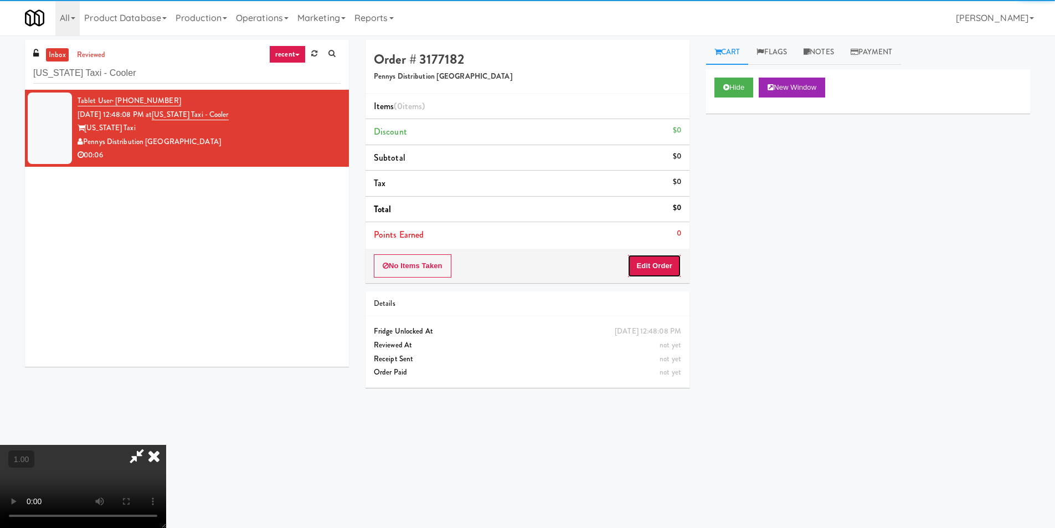
click at [649, 260] on button "Edit Order" at bounding box center [654, 265] width 54 height 23
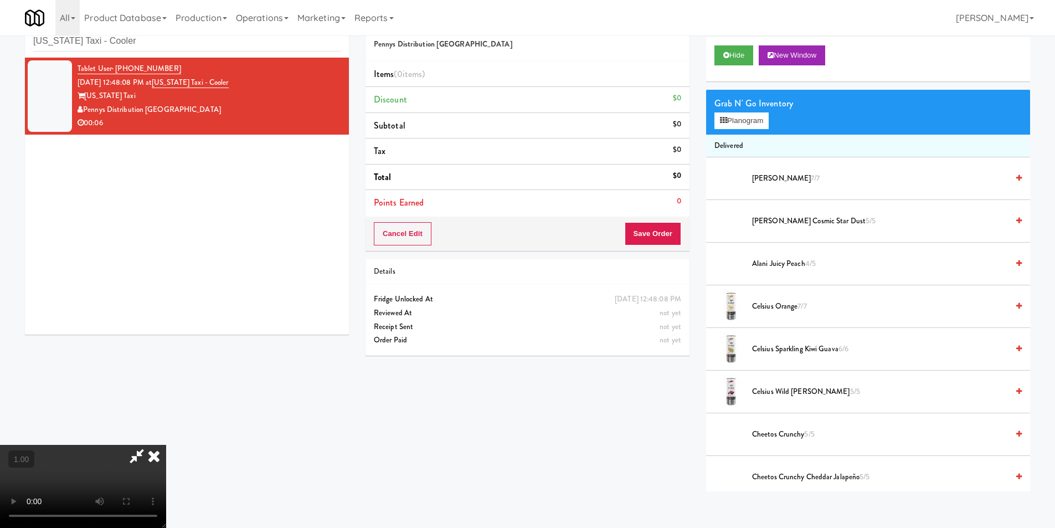
scroll to position [35, 0]
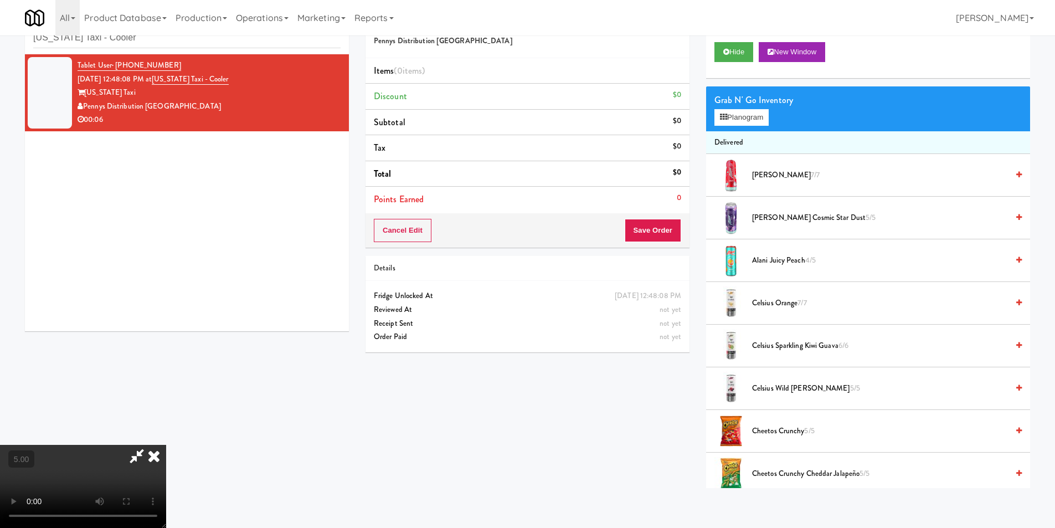
click at [166, 445] on video at bounding box center [83, 486] width 166 height 83
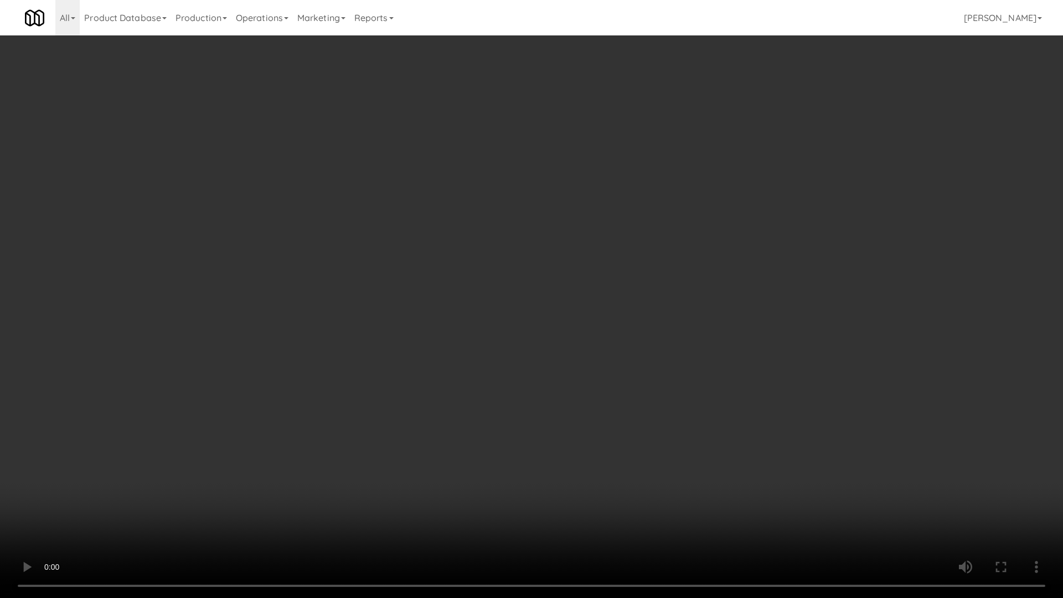
click at [543, 370] on video at bounding box center [531, 299] width 1063 height 598
drag, startPoint x: 543, startPoint y: 370, endPoint x: 610, endPoint y: 264, distance: 125.9
click at [546, 368] on video at bounding box center [531, 299] width 1063 height 598
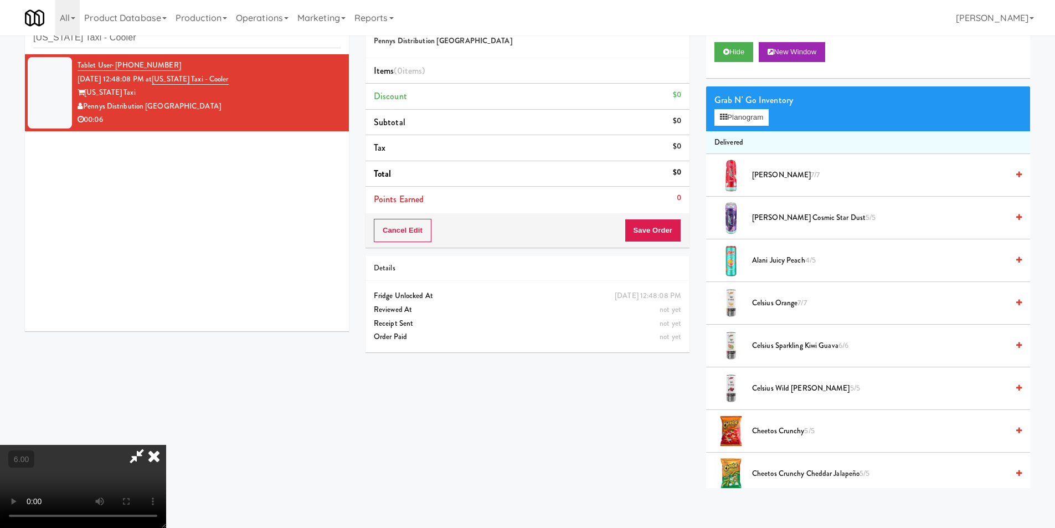
click at [745, 131] on li "Delivered" at bounding box center [868, 142] width 324 height 23
click at [745, 114] on button "Planogram" at bounding box center [741, 117] width 54 height 17
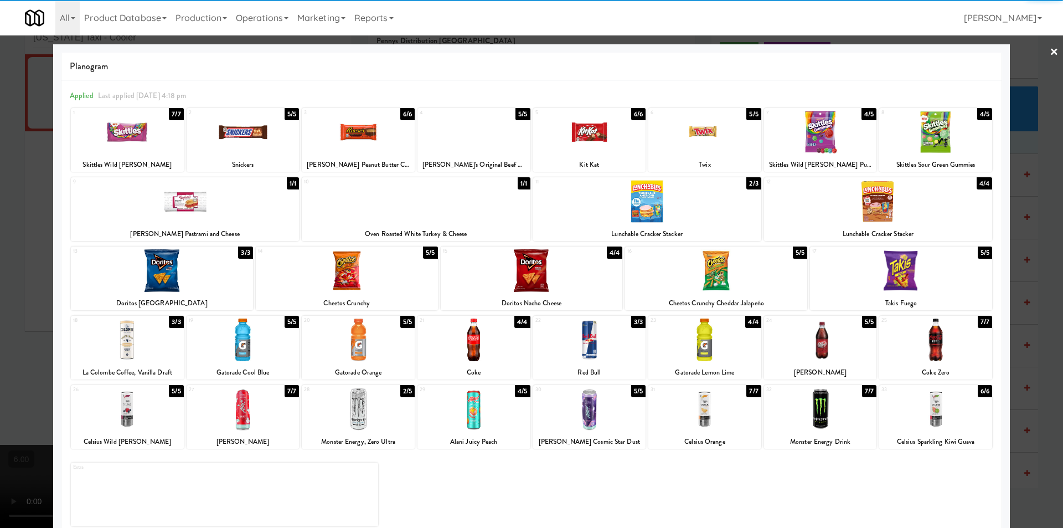
click at [941, 347] on div at bounding box center [935, 339] width 113 height 43
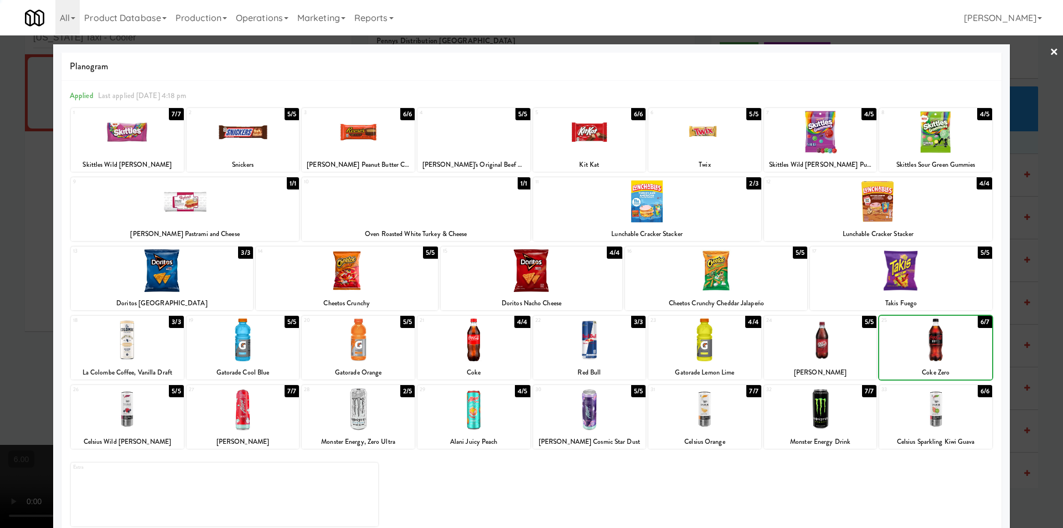
click at [1013, 348] on div at bounding box center [531, 264] width 1063 height 528
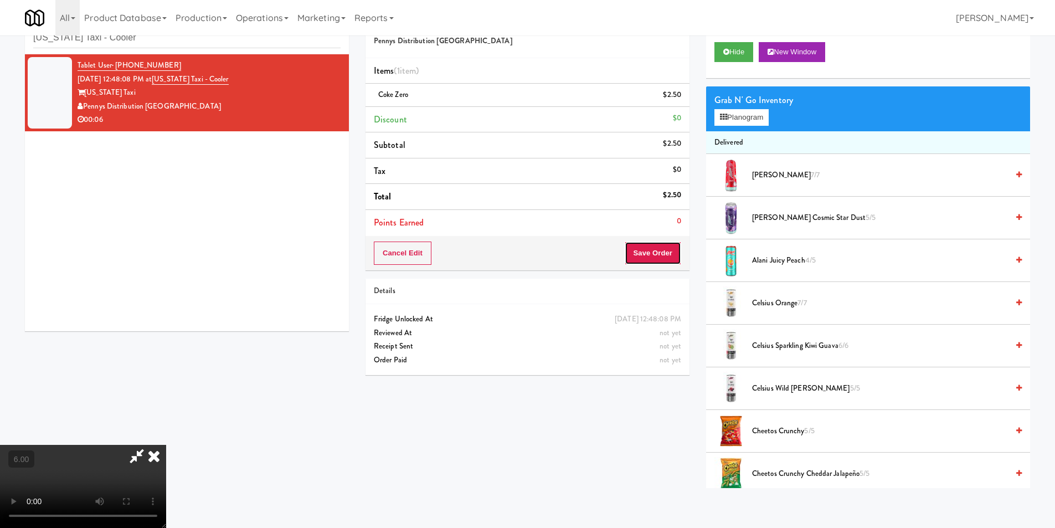
click at [651, 250] on button "Save Order" at bounding box center [653, 252] width 56 height 23
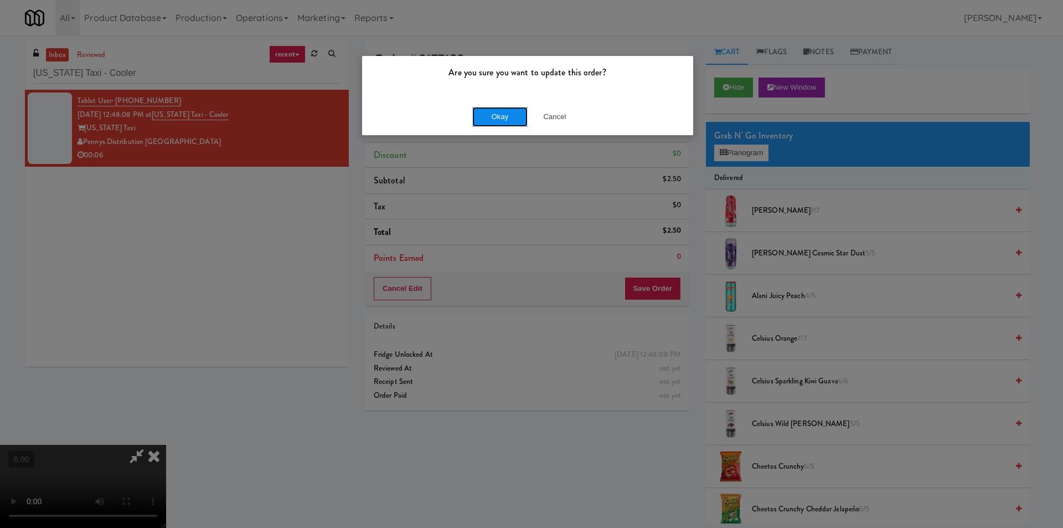
click at [493, 120] on button "Okay" at bounding box center [499, 117] width 55 height 20
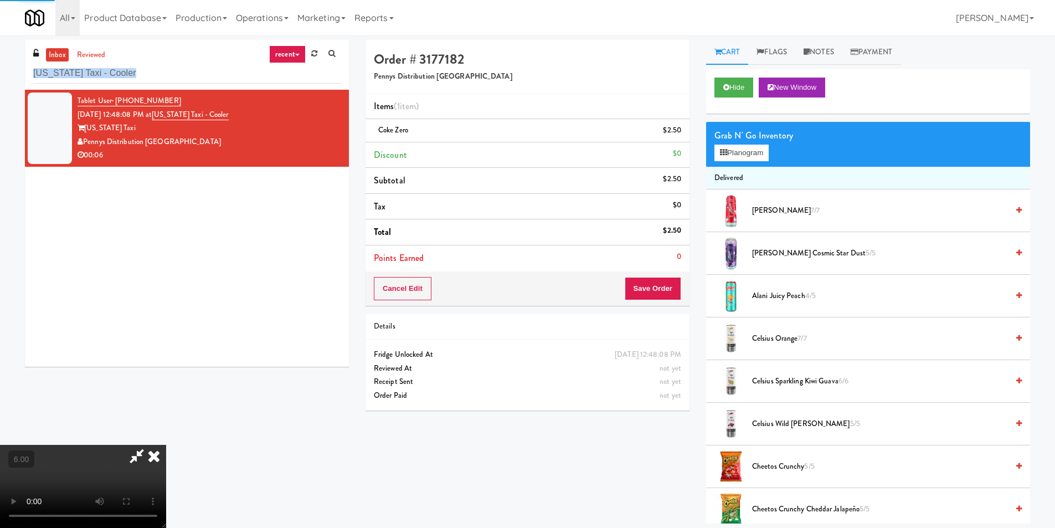
drag, startPoint x: 136, startPoint y: 61, endPoint x: 124, endPoint y: 91, distance: 31.8
click at [1, 92] on div "inbox reviewed recent all unclear take inventory issue suspicious failed recent…" at bounding box center [527, 281] width 1055 height 483
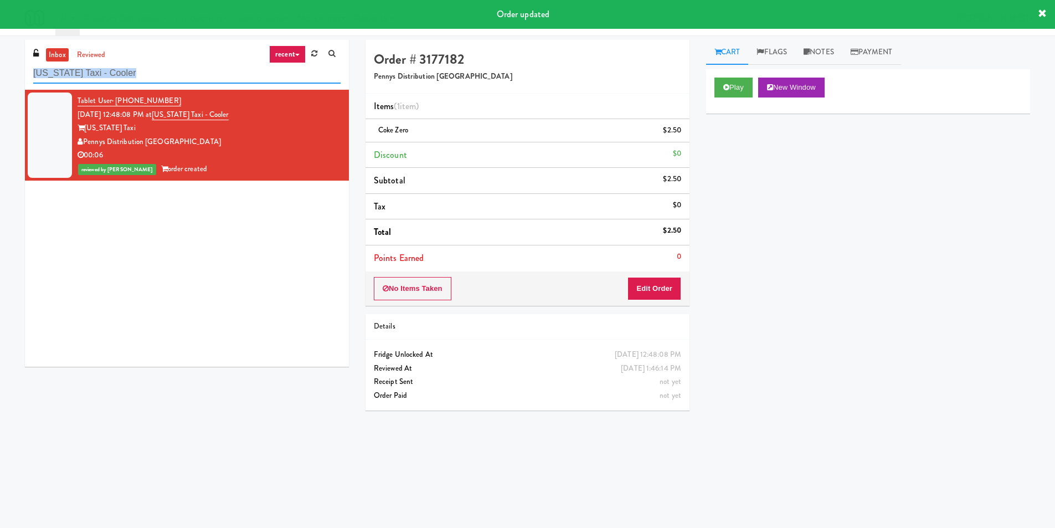
click at [161, 70] on input "[US_STATE] Taxi - Cooler" at bounding box center [186, 73] width 307 height 20
drag, startPoint x: 115, startPoint y: 71, endPoint x: 0, endPoint y: 73, distance: 114.7
click at [0, 73] on div "inbox reviewed recent all unclear take inventory issue suspicious failed recent…" at bounding box center [527, 262] width 1055 height 445
paste input "1130 N Dearborn - Left - Fridge"
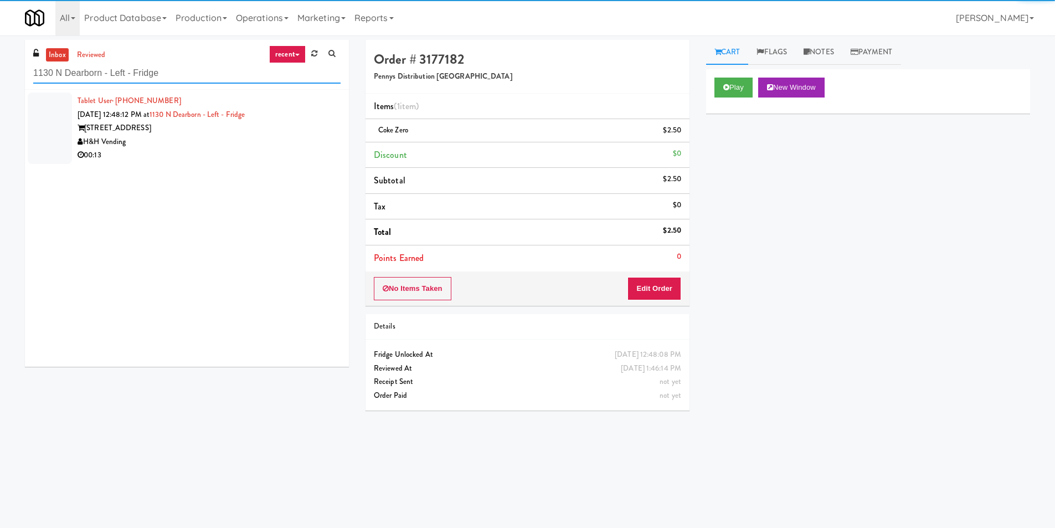
type input "1130 N Dearborn - Left - Fridge"
drag, startPoint x: 303, startPoint y: 154, endPoint x: 307, endPoint y: 146, distance: 8.9
click at [304, 152] on div "00:13" at bounding box center [209, 155] width 263 height 14
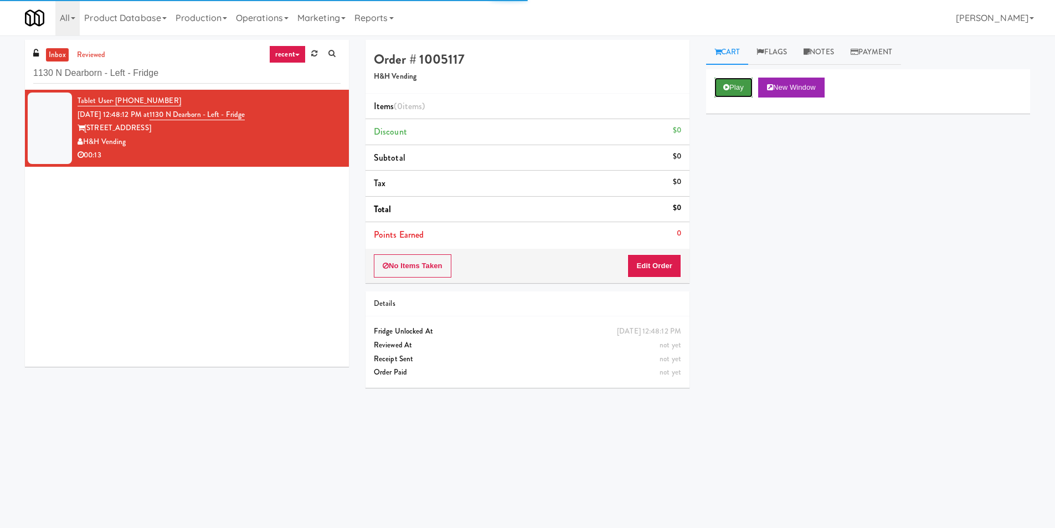
click at [740, 92] on button "Play" at bounding box center [733, 88] width 38 height 20
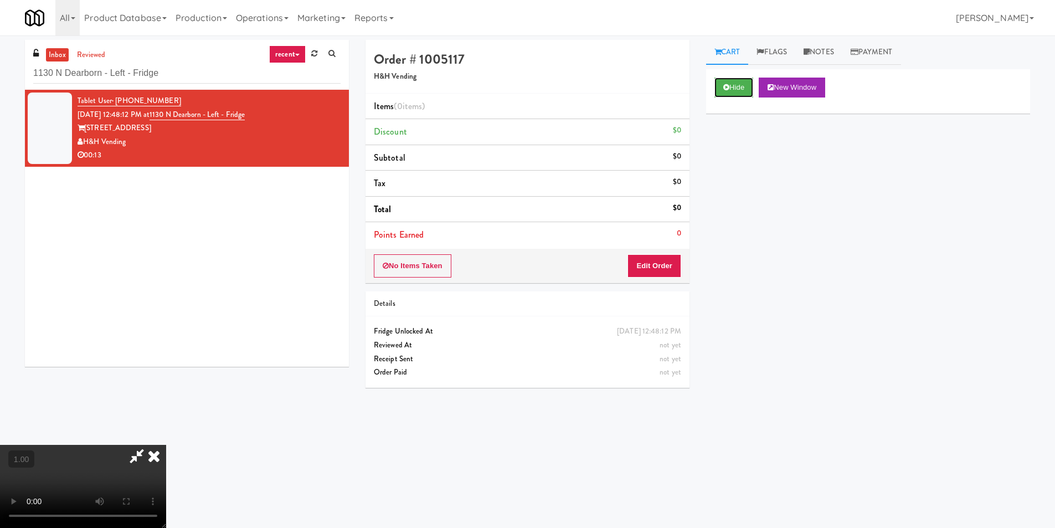
scroll to position [167, 0]
click at [665, 268] on button "Edit Order" at bounding box center [654, 265] width 54 height 23
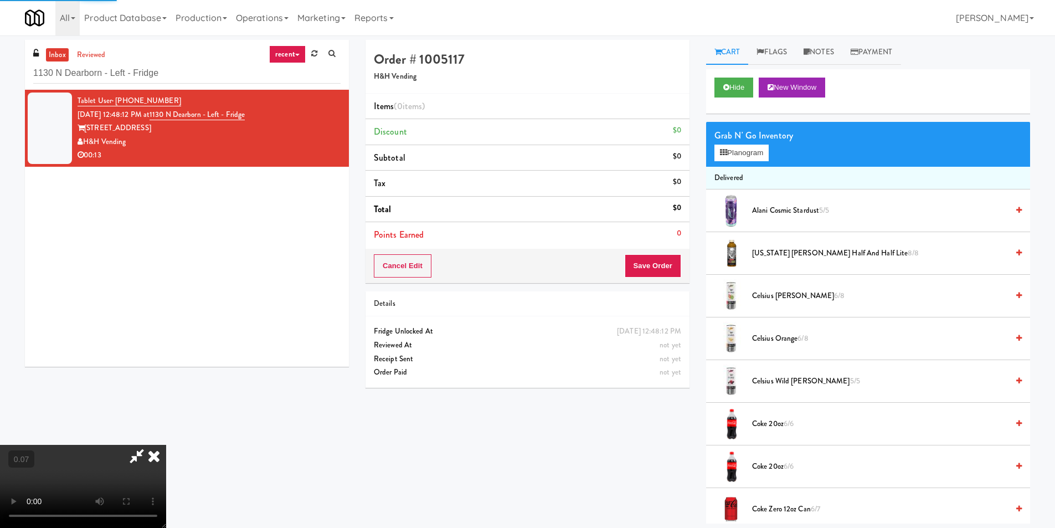
scroll to position [56, 0]
click at [753, 152] on button "Planogram" at bounding box center [741, 153] width 54 height 17
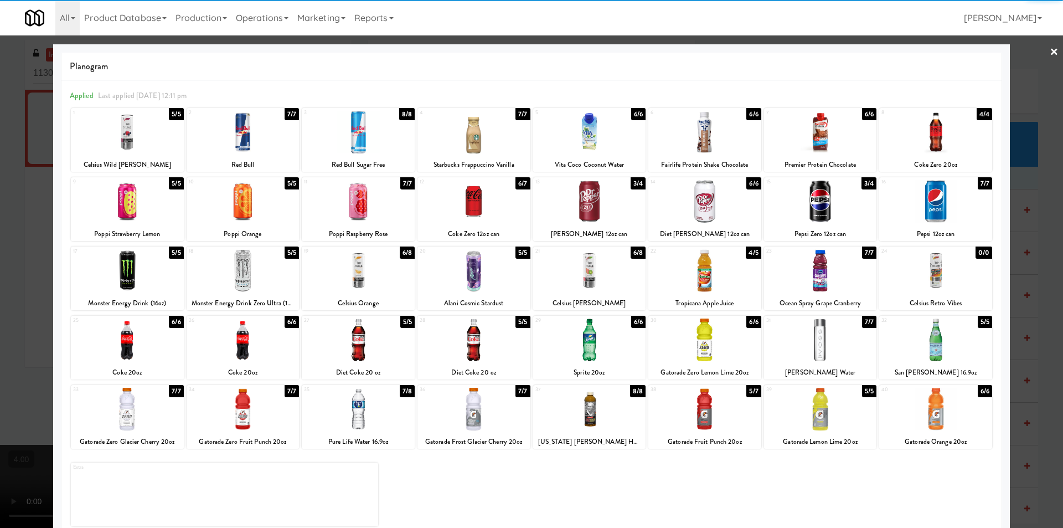
click at [695, 280] on div at bounding box center [705, 270] width 113 height 43
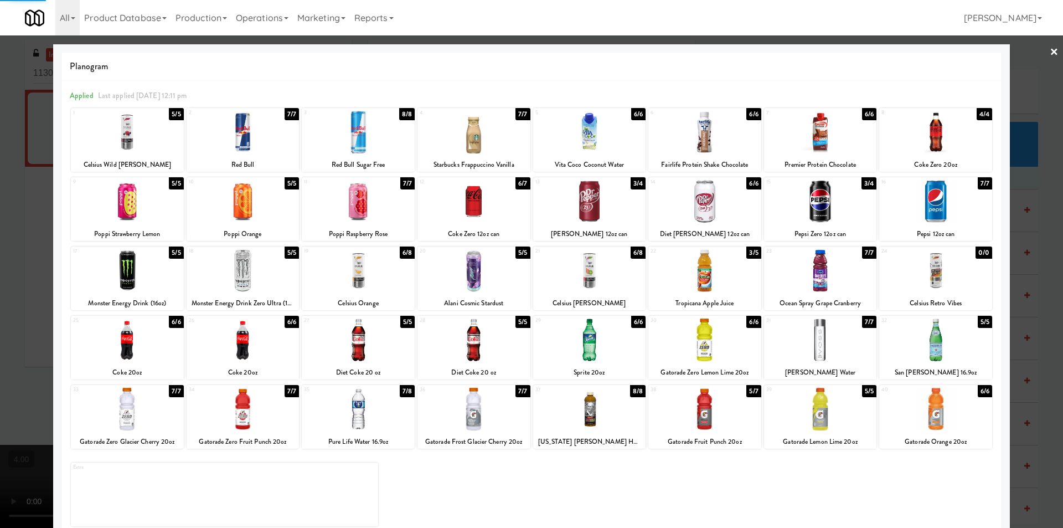
click at [808, 425] on div at bounding box center [820, 409] width 113 height 43
drag, startPoint x: 0, startPoint y: 241, endPoint x: 23, endPoint y: 239, distance: 22.8
click at [8, 240] on div at bounding box center [531, 264] width 1063 height 528
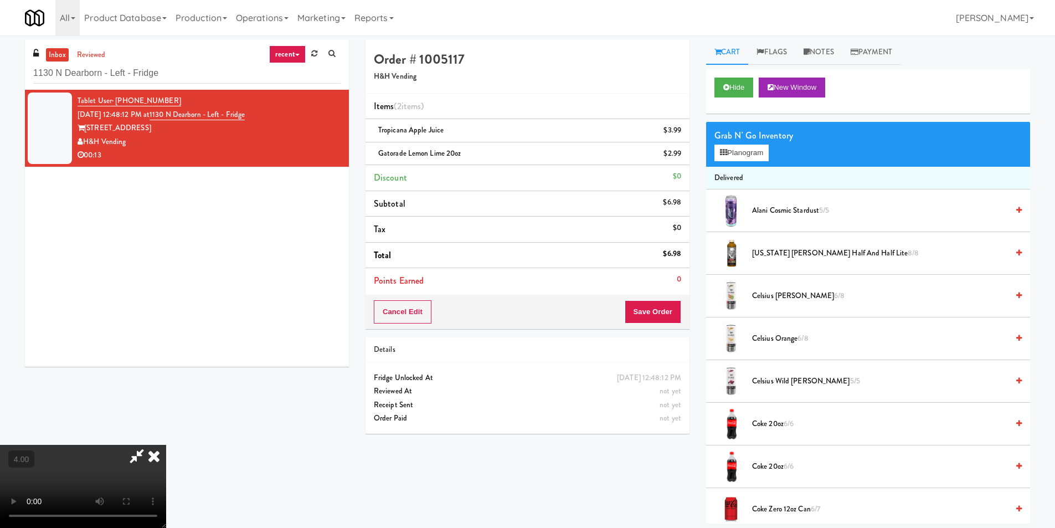
click at [166, 445] on icon at bounding box center [154, 456] width 24 height 22
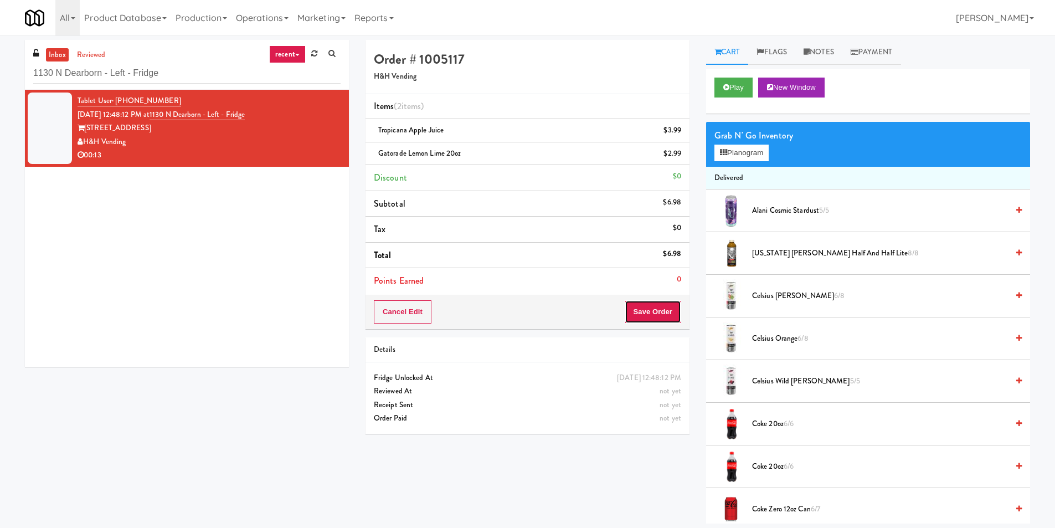
click at [671, 321] on button "Save Order" at bounding box center [653, 311] width 56 height 23
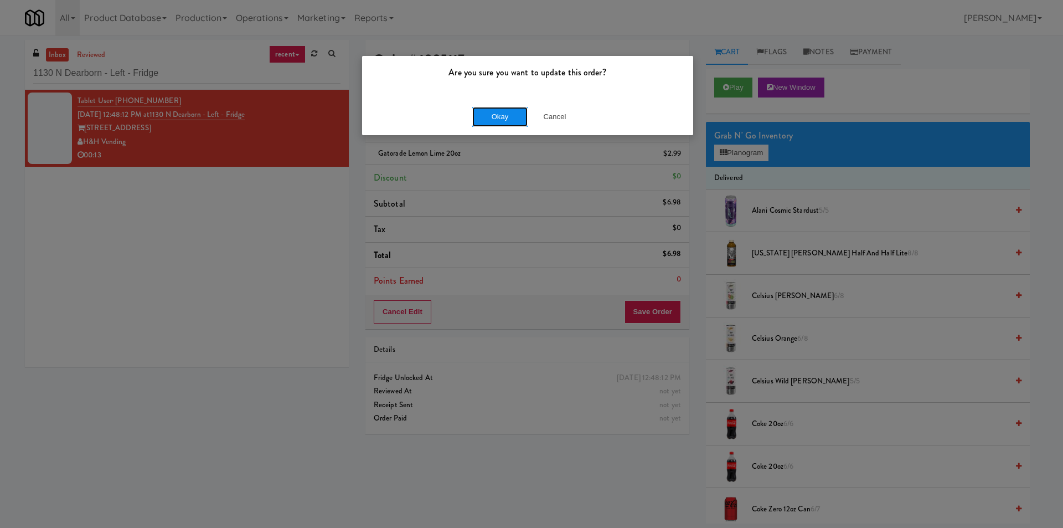
drag, startPoint x: 501, startPoint y: 124, endPoint x: 500, endPoint y: 119, distance: 5.6
click at [501, 121] on button "Okay" at bounding box center [499, 117] width 55 height 20
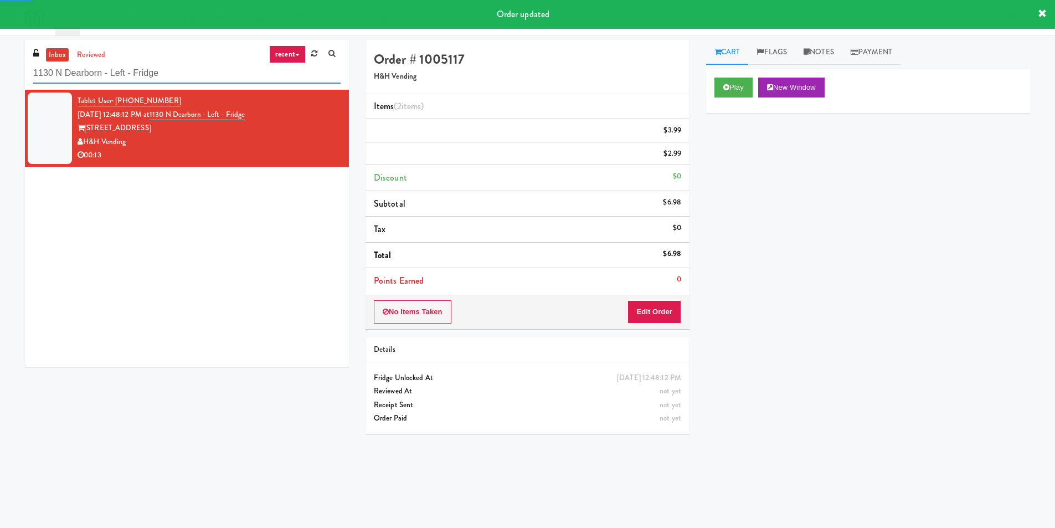
drag, startPoint x: 193, startPoint y: 76, endPoint x: 0, endPoint y: 72, distance: 192.8
click at [0, 72] on div "inbox reviewed recent all unclear take inventory issue suspicious failed recent…" at bounding box center [527, 262] width 1055 height 445
paste input "The Iris - Cooler - Right"
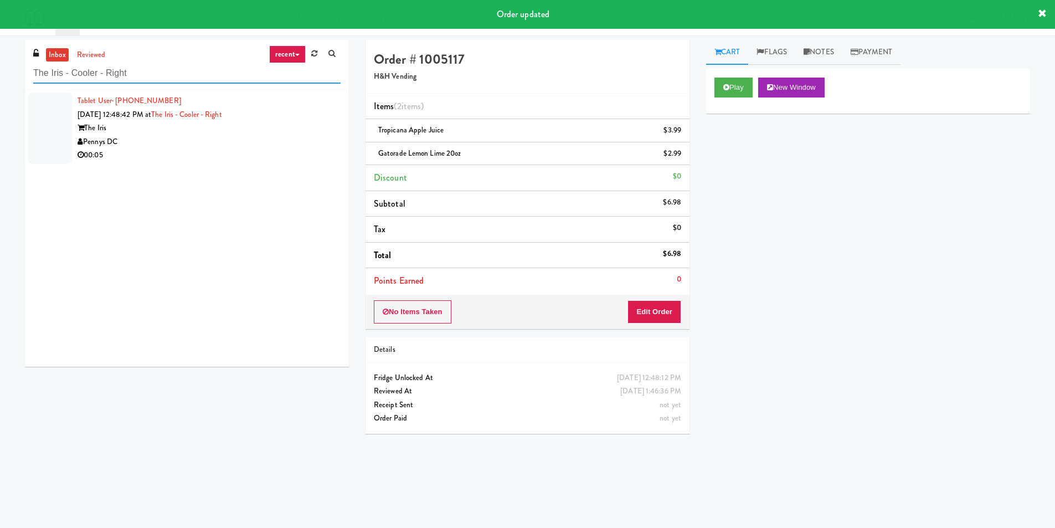
type input "The Iris - Cooler - Right"
click at [272, 146] on div "Pennys DC" at bounding box center [209, 142] width 263 height 14
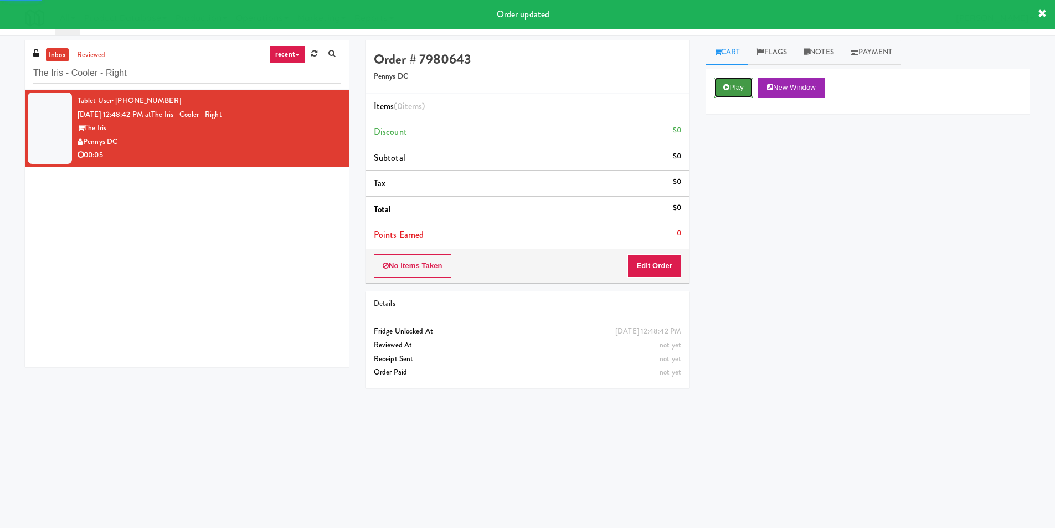
click at [735, 83] on button "Play" at bounding box center [733, 88] width 38 height 20
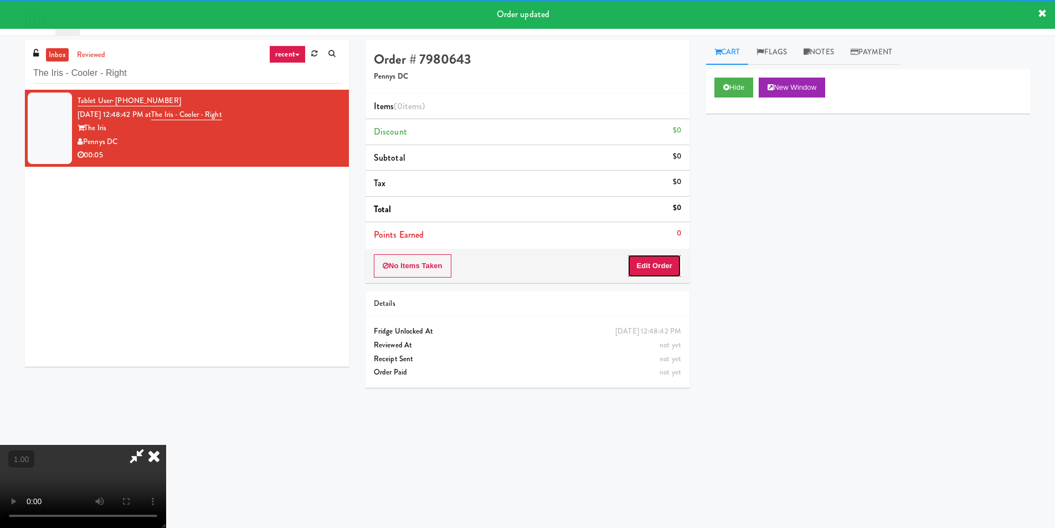
click at [661, 262] on button "Edit Order" at bounding box center [654, 265] width 54 height 23
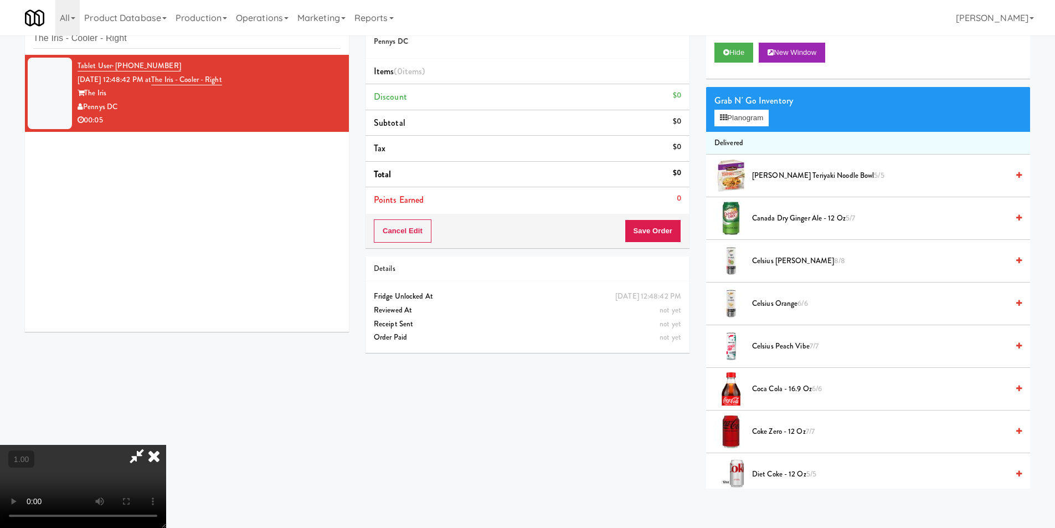
scroll to position [35, 0]
drag, startPoint x: 266, startPoint y: 309, endPoint x: 277, endPoint y: 307, distance: 10.8
click at [166, 445] on video at bounding box center [83, 486] width 166 height 83
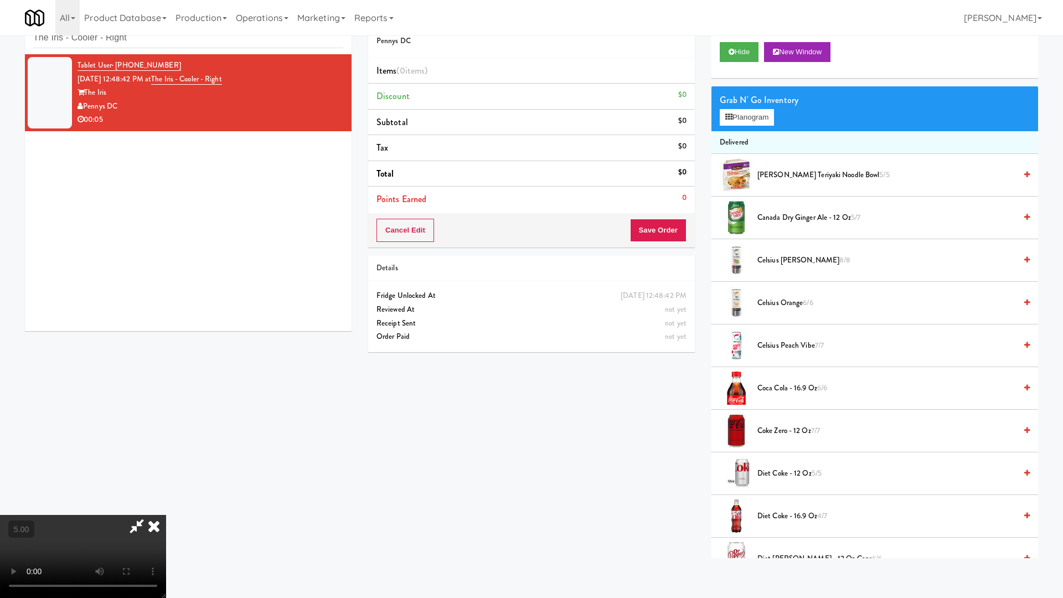
click at [166, 515] on video at bounding box center [83, 556] width 166 height 83
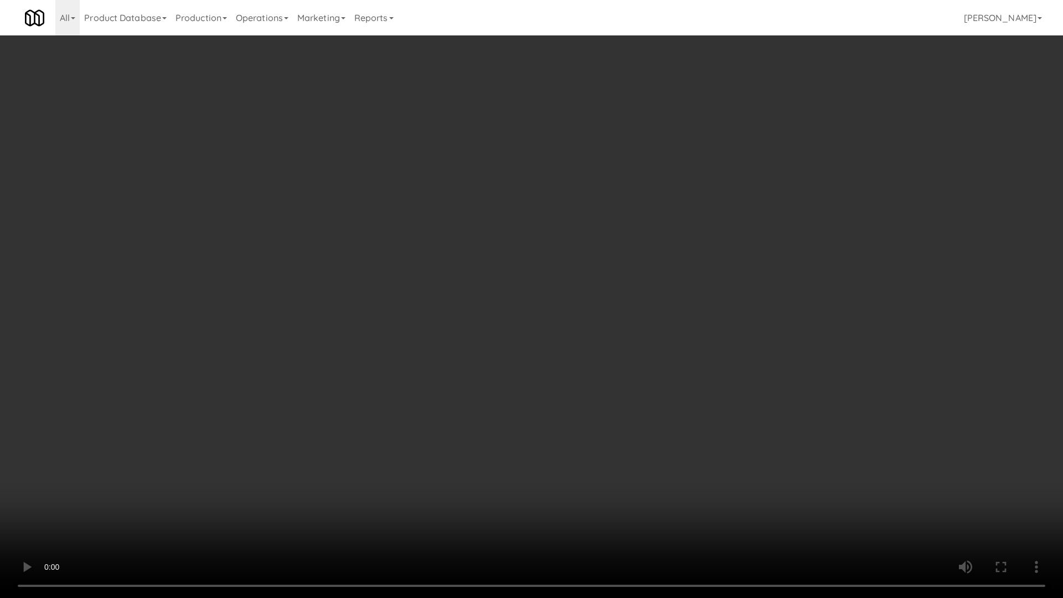
drag, startPoint x: 438, startPoint y: 308, endPoint x: 588, endPoint y: 227, distance: 171.2
click at [438, 307] on video at bounding box center [531, 299] width 1063 height 598
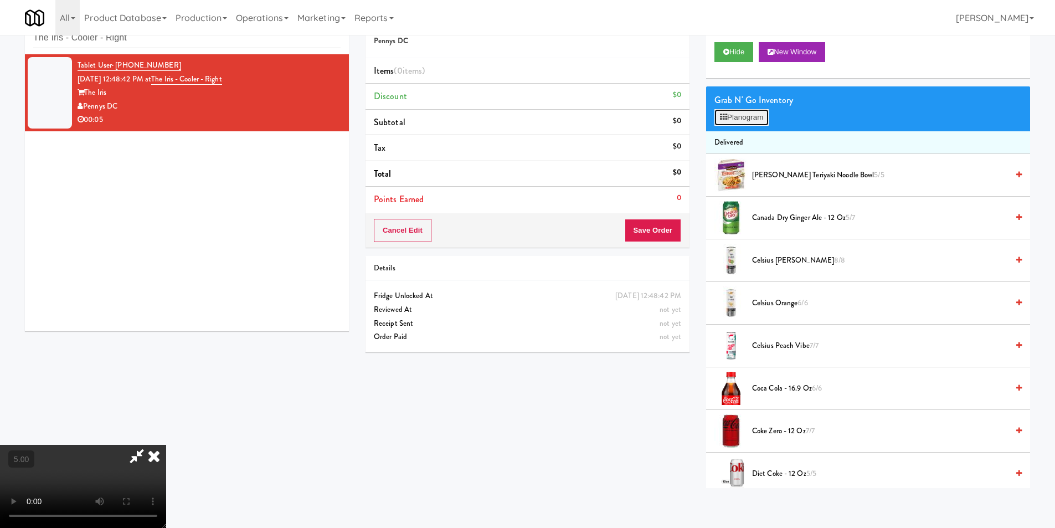
click at [755, 123] on button "Planogram" at bounding box center [741, 117] width 54 height 17
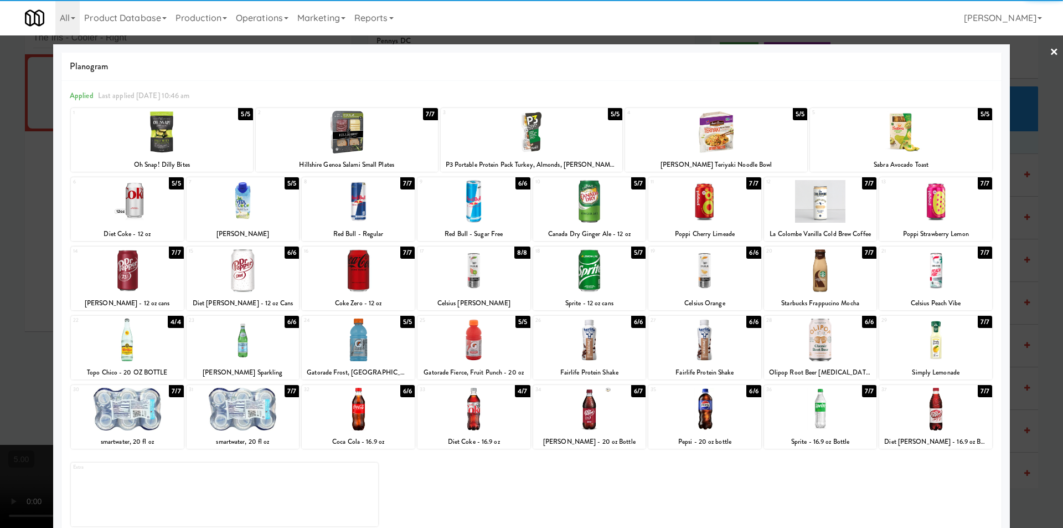
click at [911, 346] on div at bounding box center [935, 339] width 113 height 43
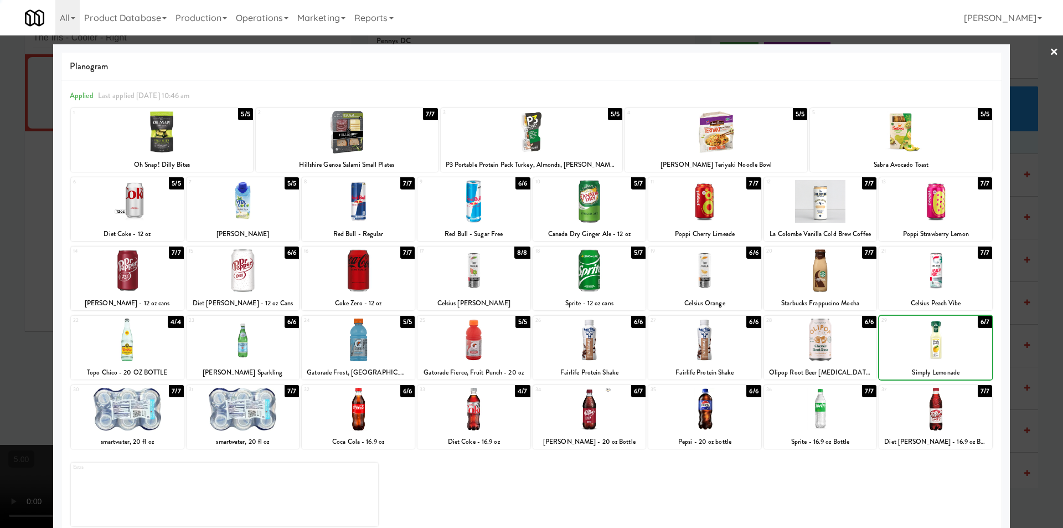
click at [1051, 347] on div at bounding box center [531, 264] width 1063 height 528
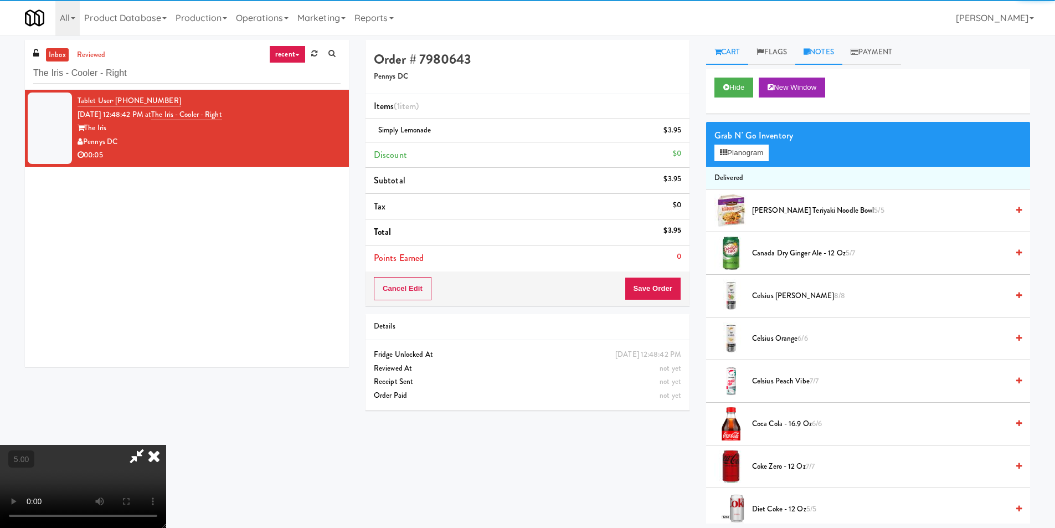
click at [838, 48] on link "Notes" at bounding box center [818, 52] width 47 height 25
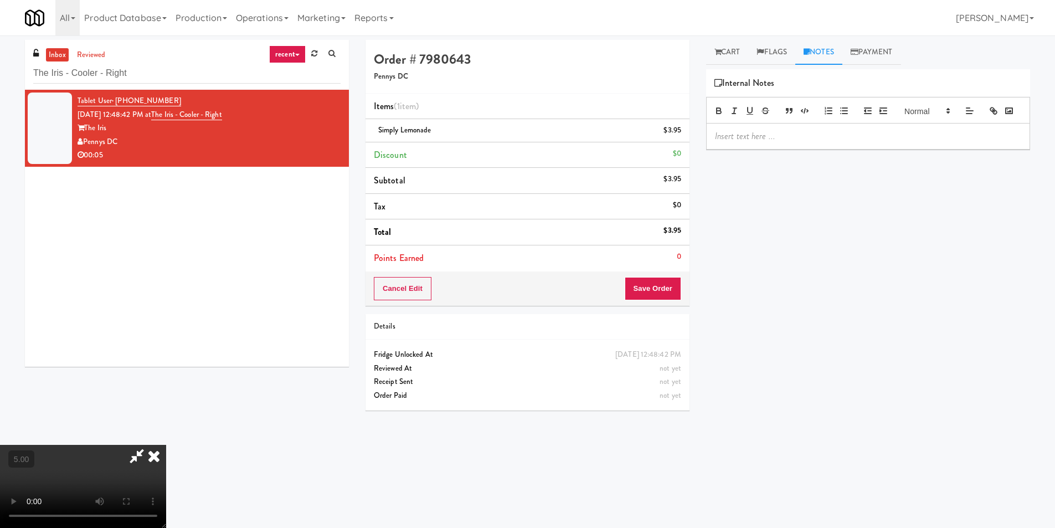
click at [819, 149] on div at bounding box center [868, 135] width 323 height 25
click at [667, 279] on button "Save Order" at bounding box center [653, 288] width 56 height 23
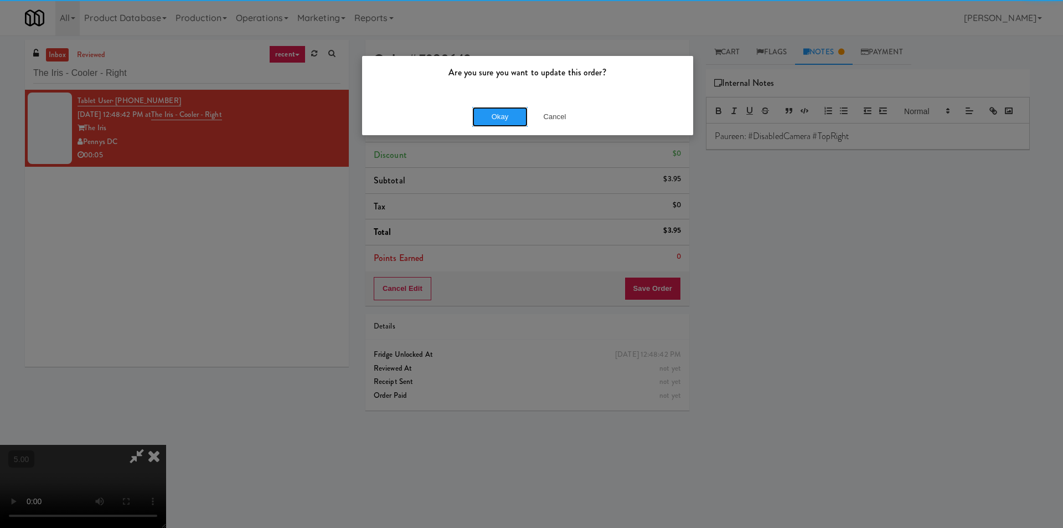
click at [486, 119] on button "Okay" at bounding box center [499, 117] width 55 height 20
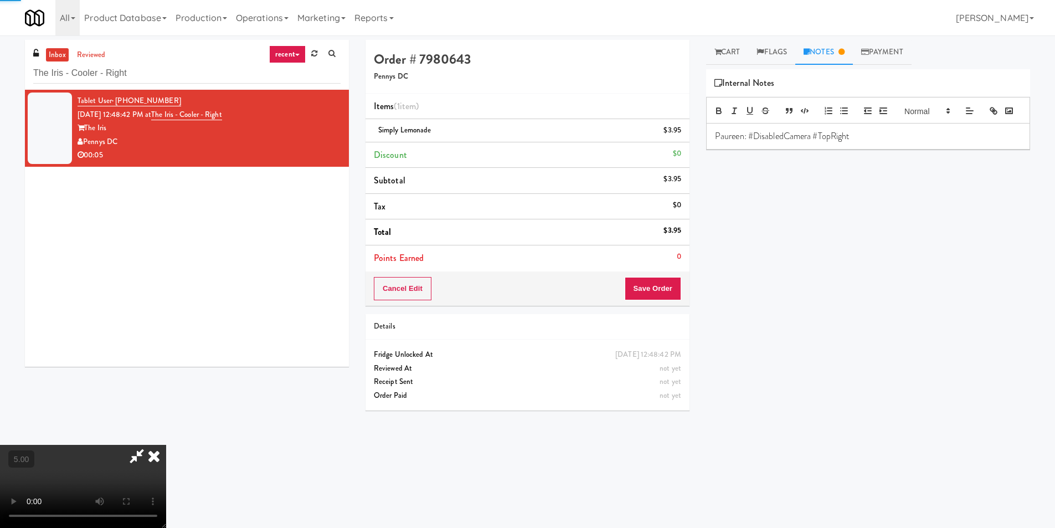
drag, startPoint x: 619, startPoint y: 189, endPoint x: 616, endPoint y: 182, distance: 7.7
click at [166, 445] on icon at bounding box center [154, 456] width 24 height 22
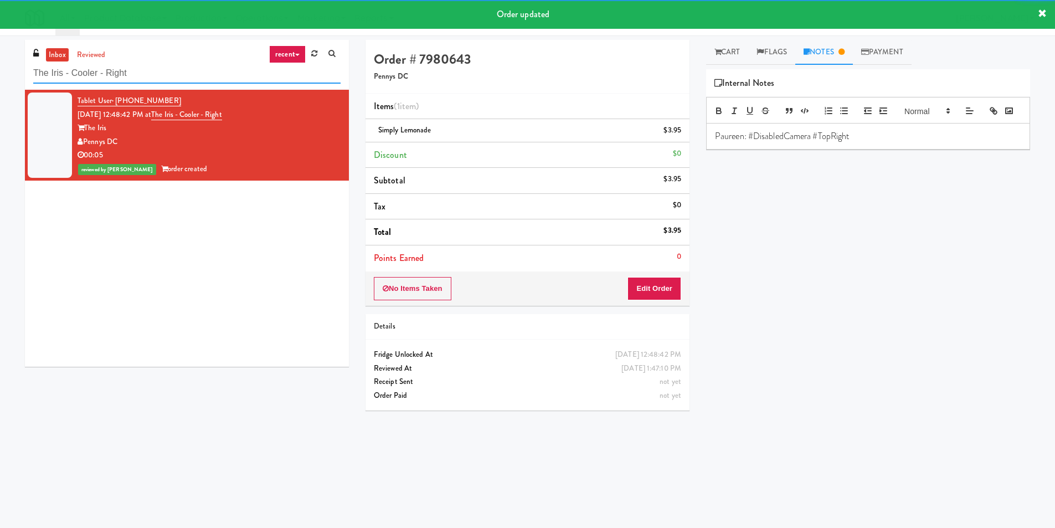
drag, startPoint x: 209, startPoint y: 66, endPoint x: 0, endPoint y: 48, distance: 210.1
click at [0, 49] on div "inbox reviewed recent all unclear take inventory issue suspicious failed recent…" at bounding box center [527, 262] width 1055 height 445
paste input "Fridge Field One!"
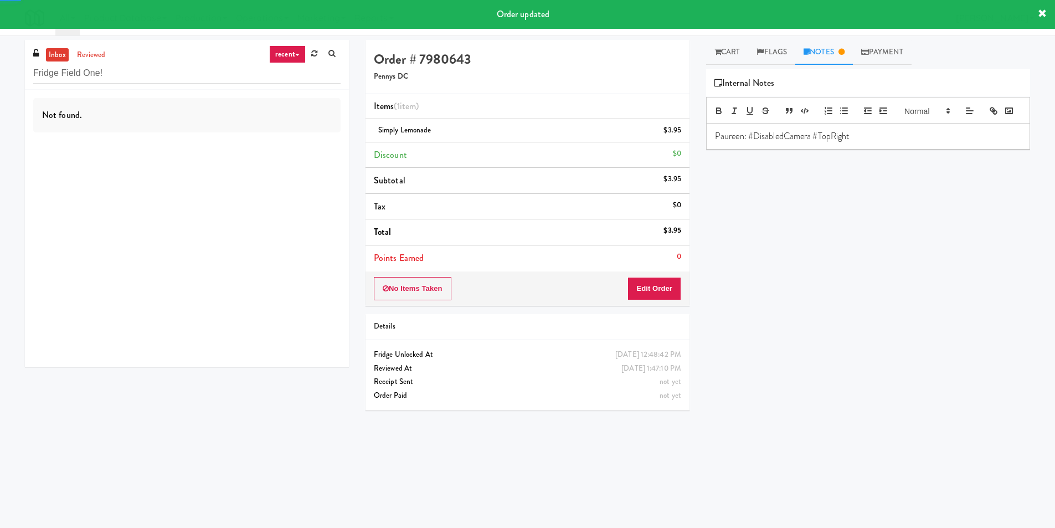
click at [287, 141] on div "Not found." at bounding box center [187, 228] width 324 height 277
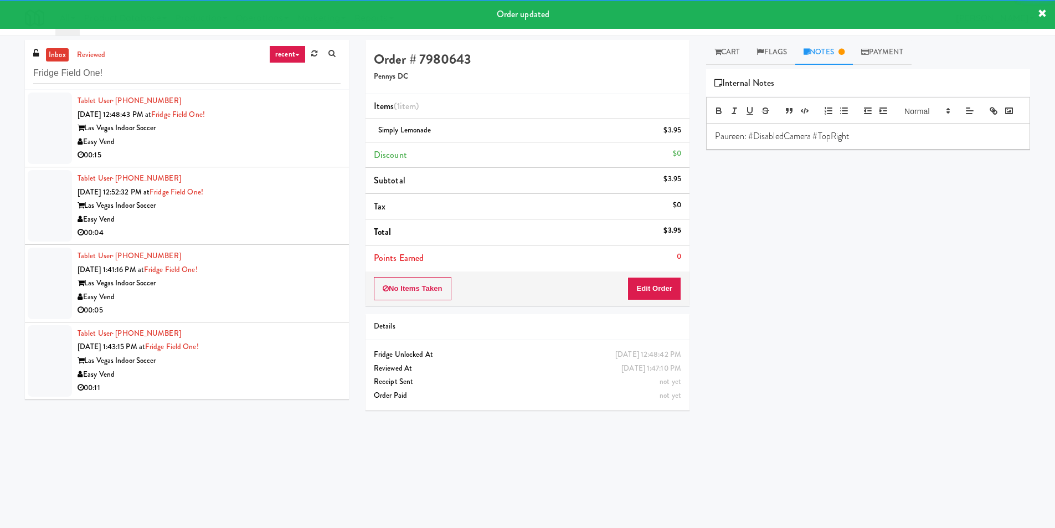
click at [277, 148] on div "00:15" at bounding box center [209, 155] width 263 height 14
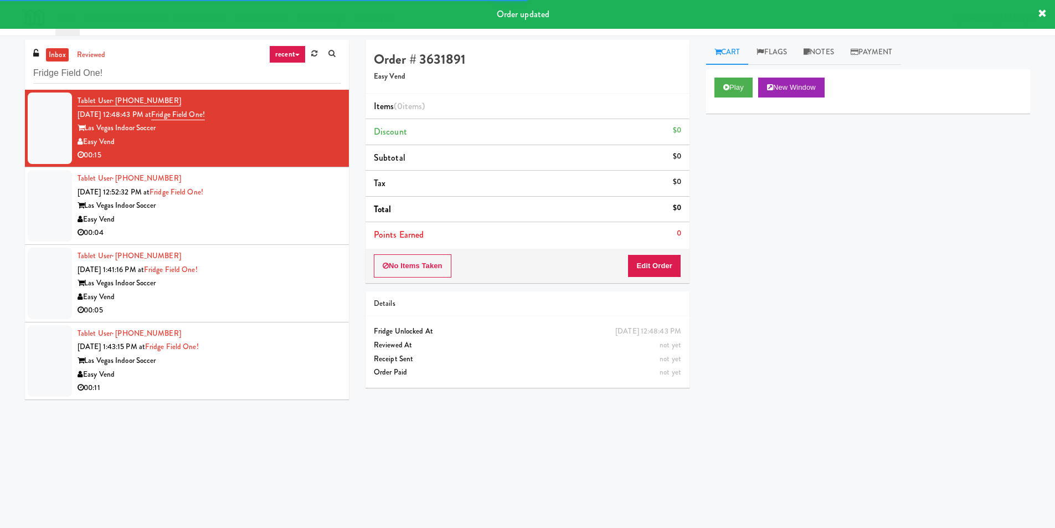
click at [738, 69] on div "Play New Window" at bounding box center [868, 91] width 324 height 44
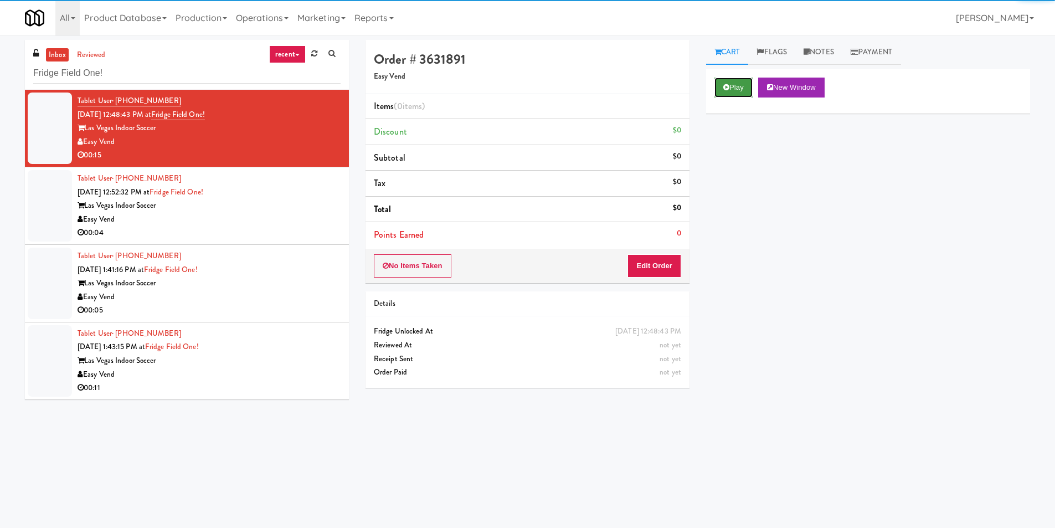
click at [730, 85] on button "Play" at bounding box center [733, 88] width 38 height 20
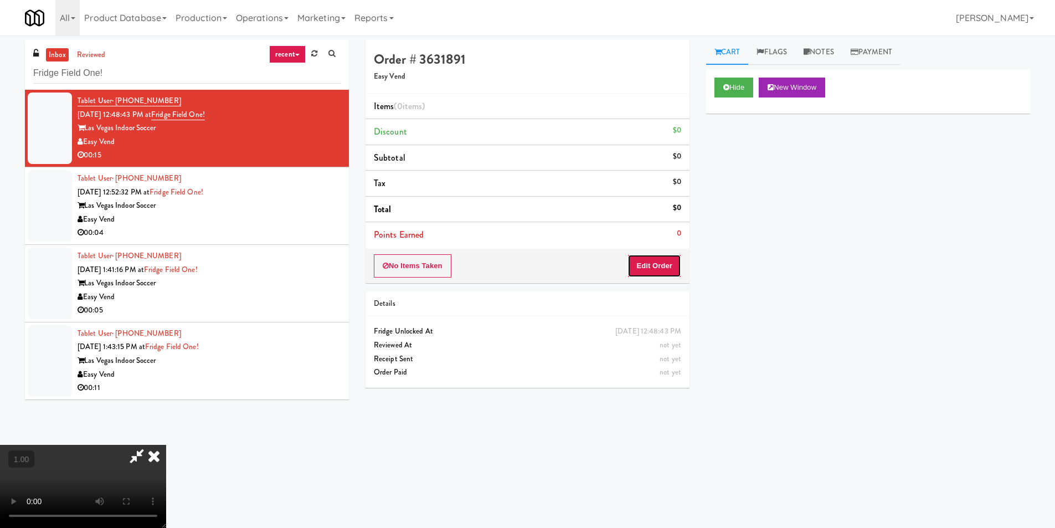
click at [650, 265] on button "Edit Order" at bounding box center [654, 265] width 54 height 23
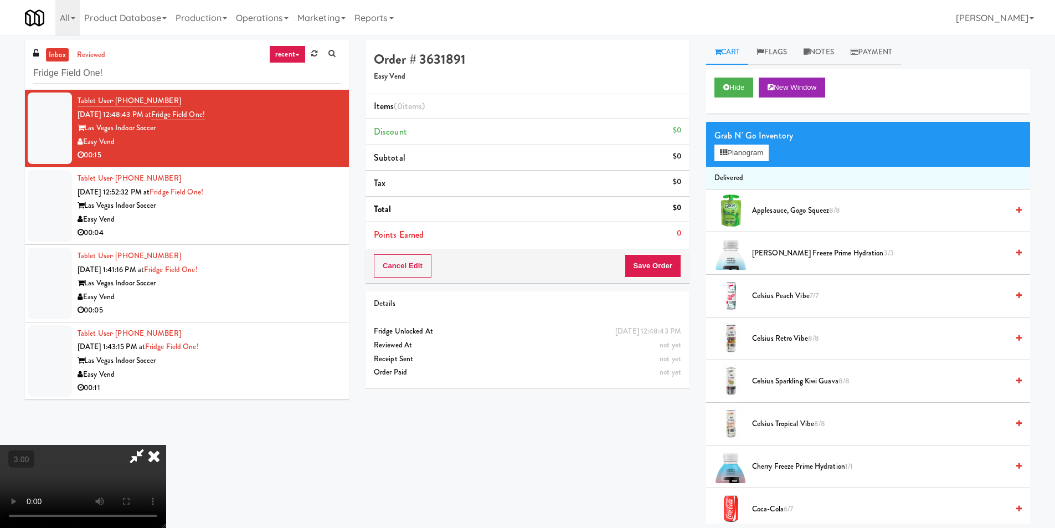
scroll to position [56, 0]
click at [734, 150] on button "Planogram" at bounding box center [741, 153] width 54 height 17
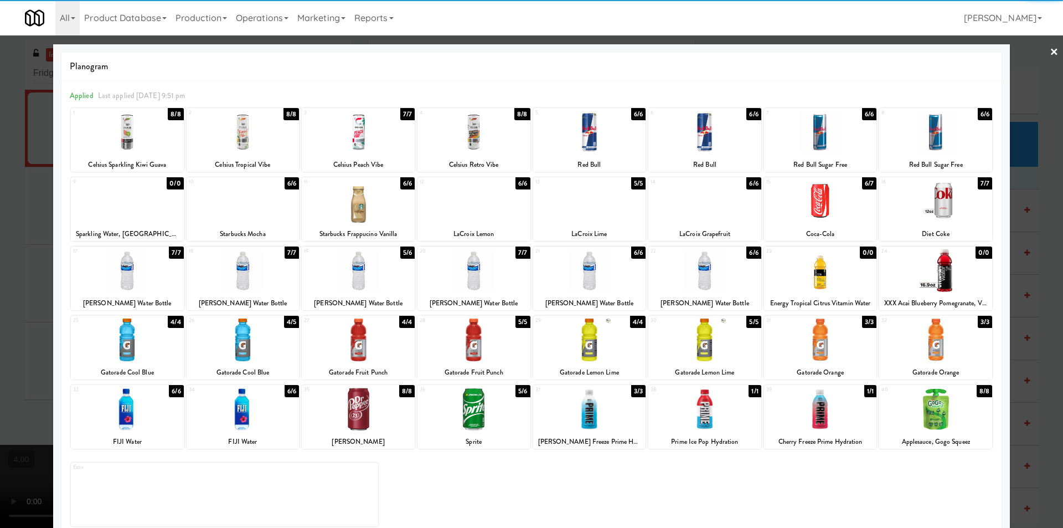
click at [459, 276] on div at bounding box center [474, 270] width 113 height 43
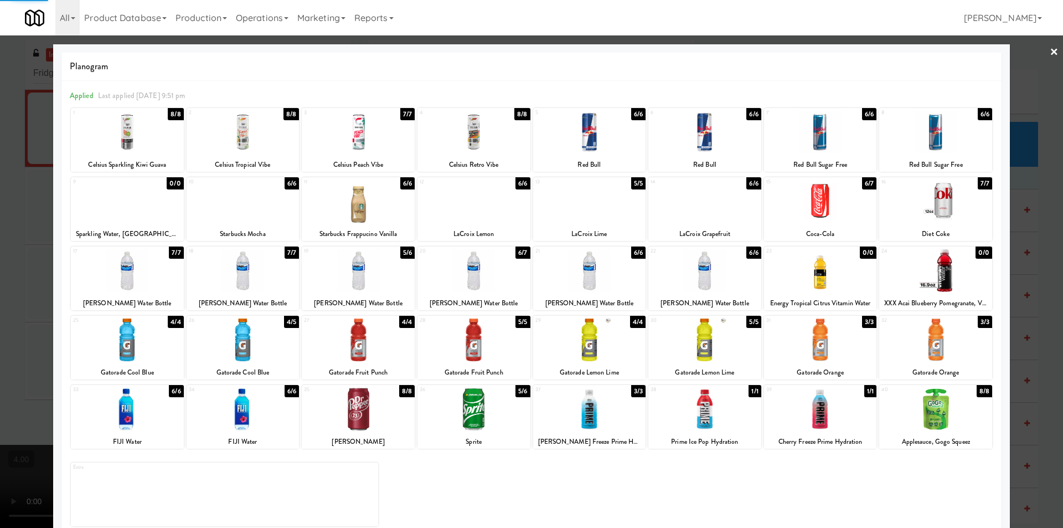
click at [0, 230] on div at bounding box center [531, 264] width 1063 height 528
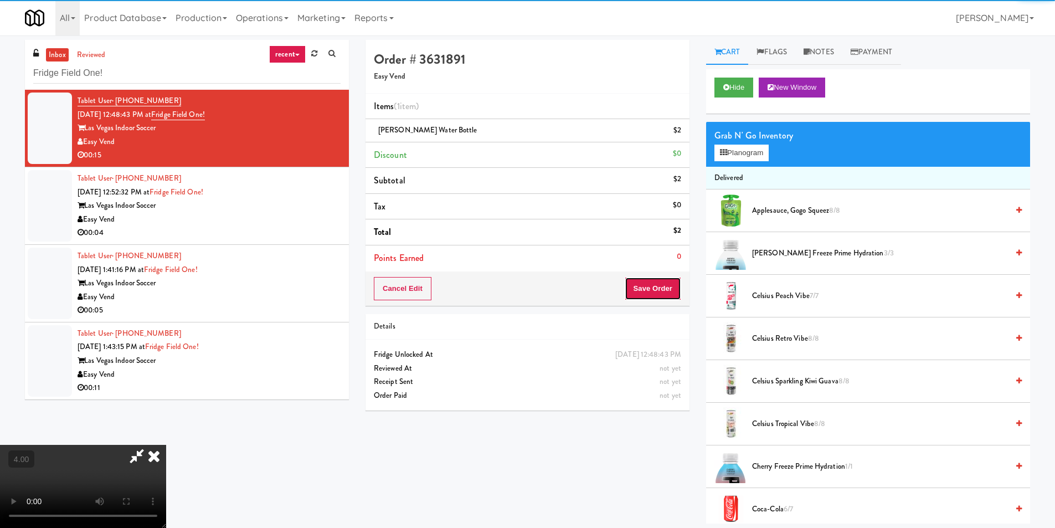
click at [676, 288] on button "Save Order" at bounding box center [653, 288] width 56 height 23
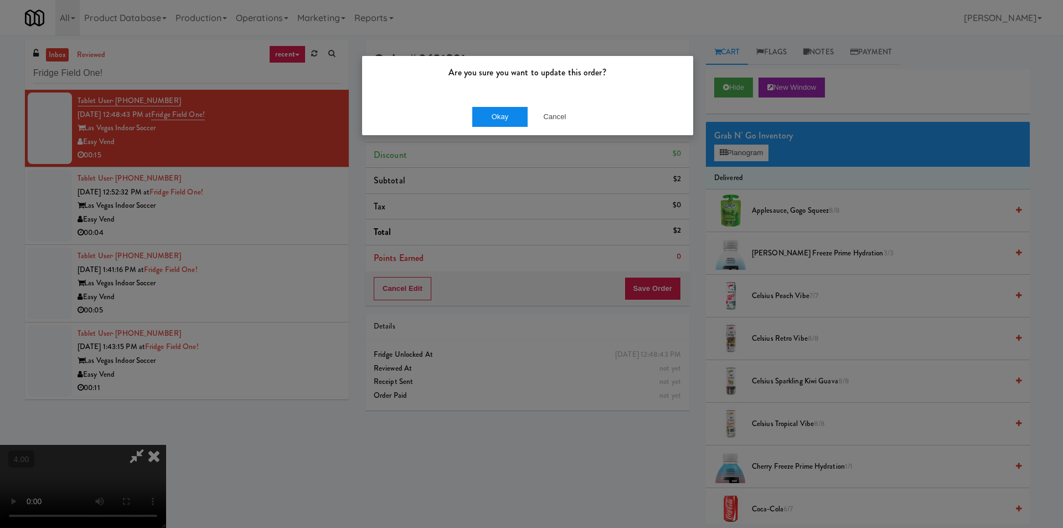
click at [510, 127] on div "Okay Cancel" at bounding box center [527, 116] width 331 height 37
click at [515, 118] on button "Okay" at bounding box center [499, 117] width 55 height 20
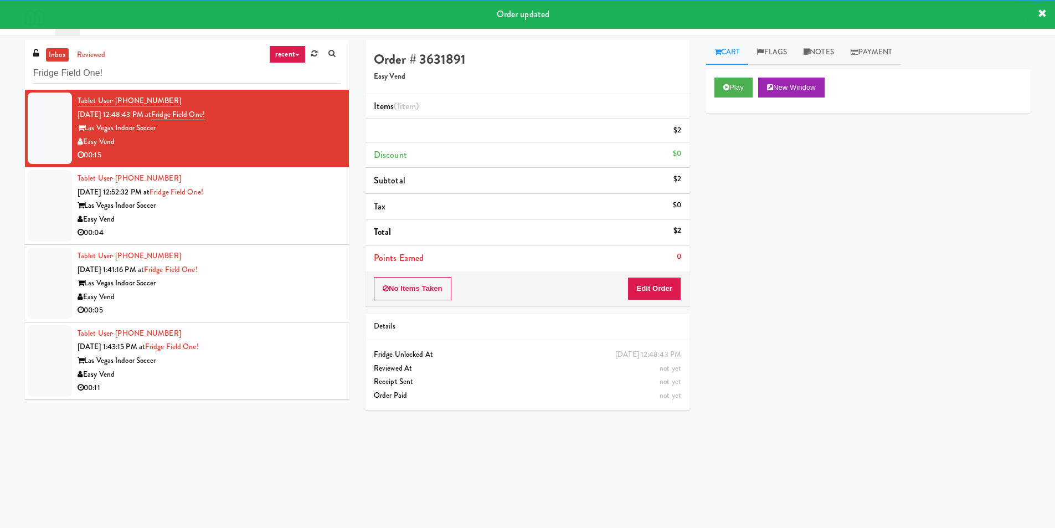
click at [306, 208] on div "Tablet User · (702) 305-8193 [DATE] 12:52:32 PM at [GEOGRAPHIC_DATA] One! Las V…" at bounding box center [209, 206] width 263 height 68
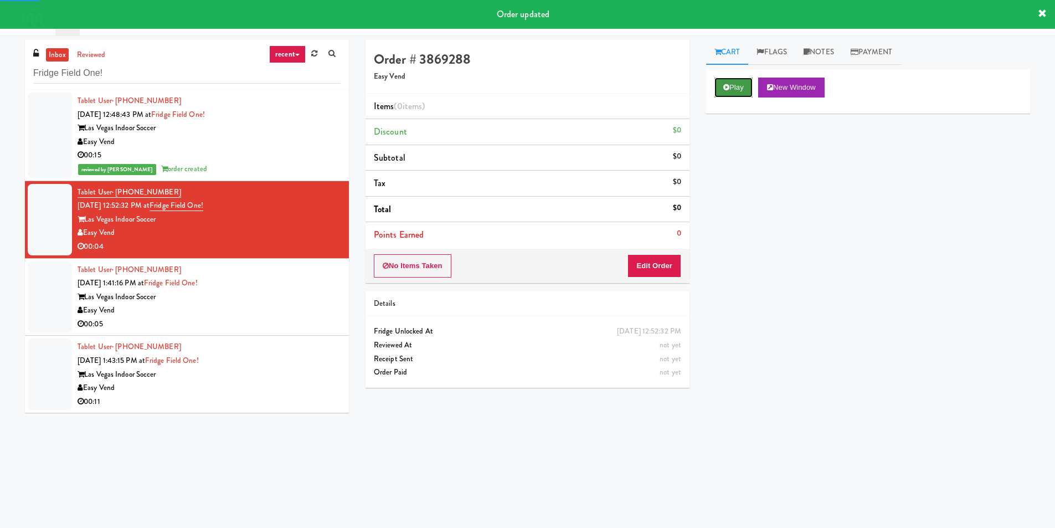
click at [734, 89] on button "Play" at bounding box center [733, 88] width 38 height 20
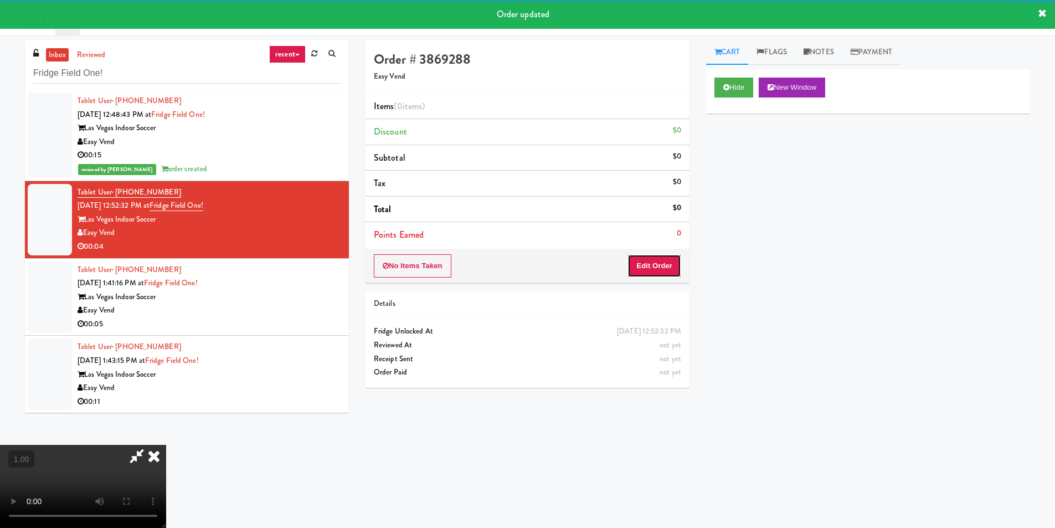
click at [653, 261] on button "Edit Order" at bounding box center [654, 265] width 54 height 23
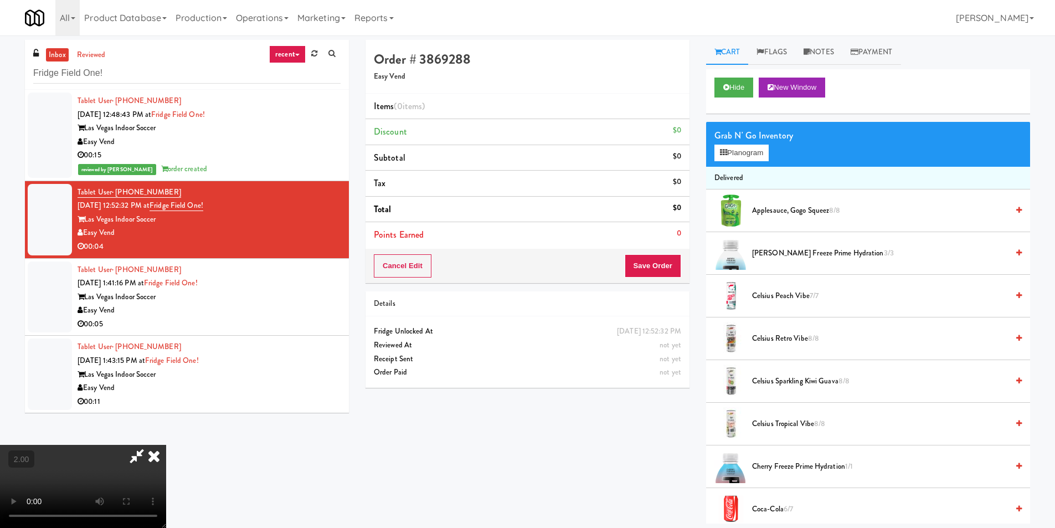
scroll to position [166, 0]
click at [732, 148] on button "Planogram" at bounding box center [741, 153] width 54 height 17
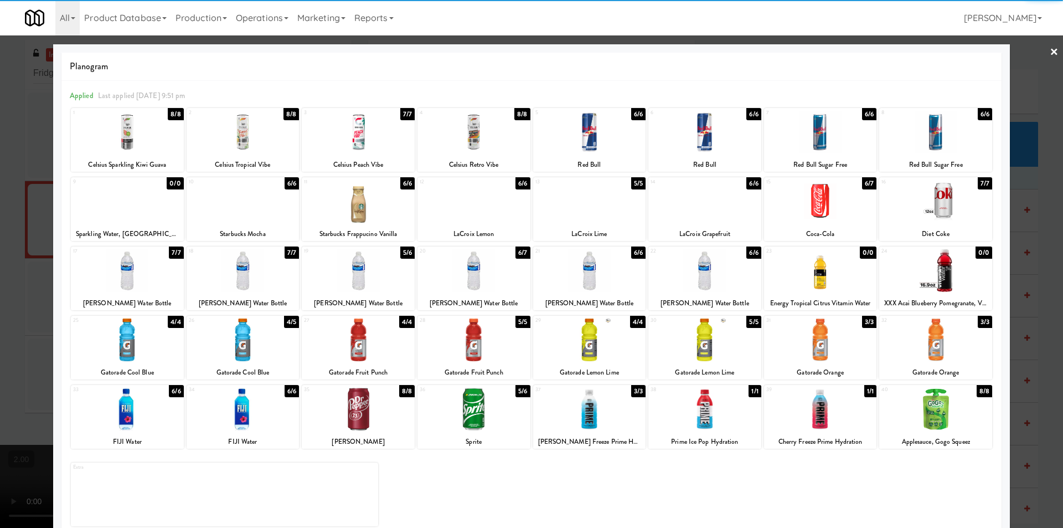
drag, startPoint x: 371, startPoint y: 348, endPoint x: 371, endPoint y: 342, distance: 6.1
click at [374, 342] on div at bounding box center [358, 339] width 113 height 43
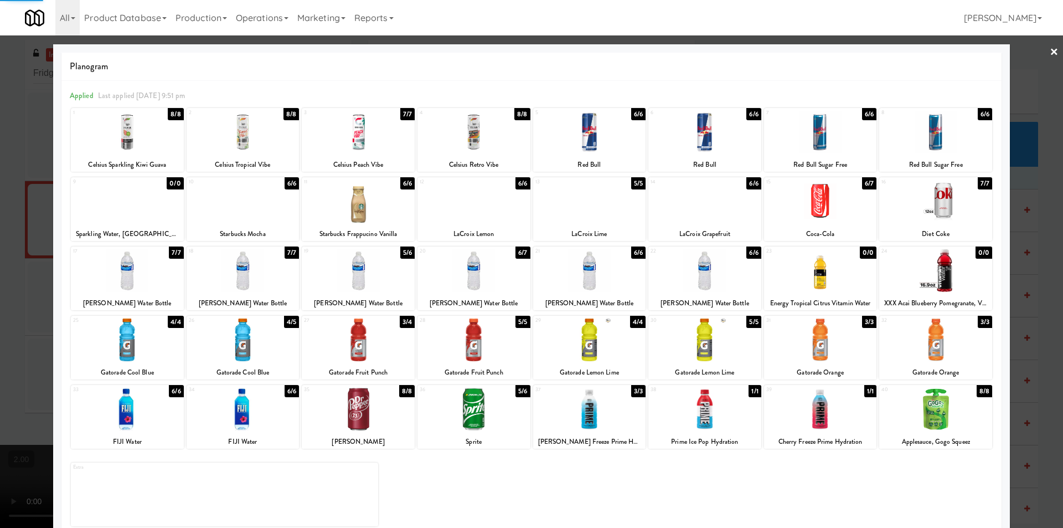
drag, startPoint x: 1, startPoint y: 229, endPoint x: 27, endPoint y: 215, distance: 30.0
click at [9, 223] on div at bounding box center [531, 264] width 1063 height 528
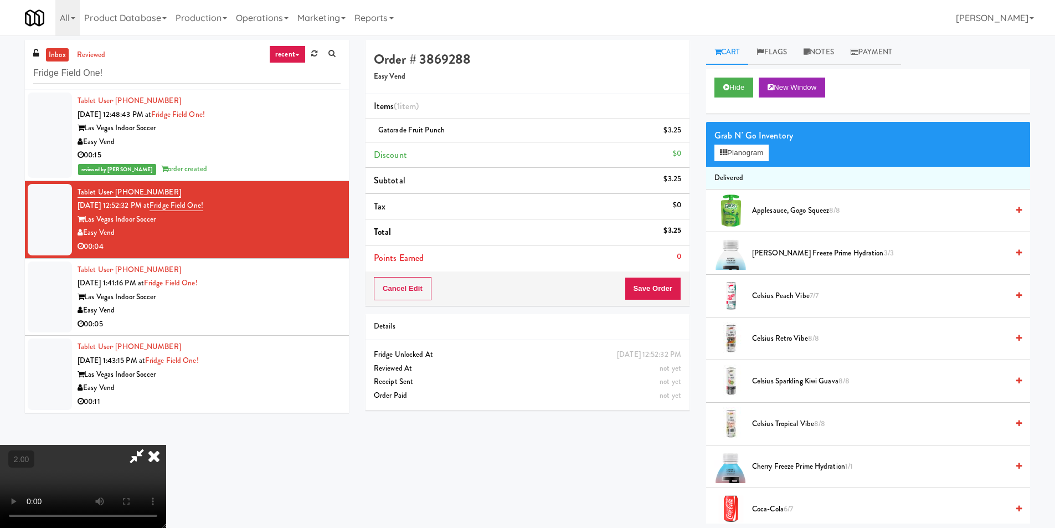
click at [166, 445] on icon at bounding box center [154, 456] width 24 height 22
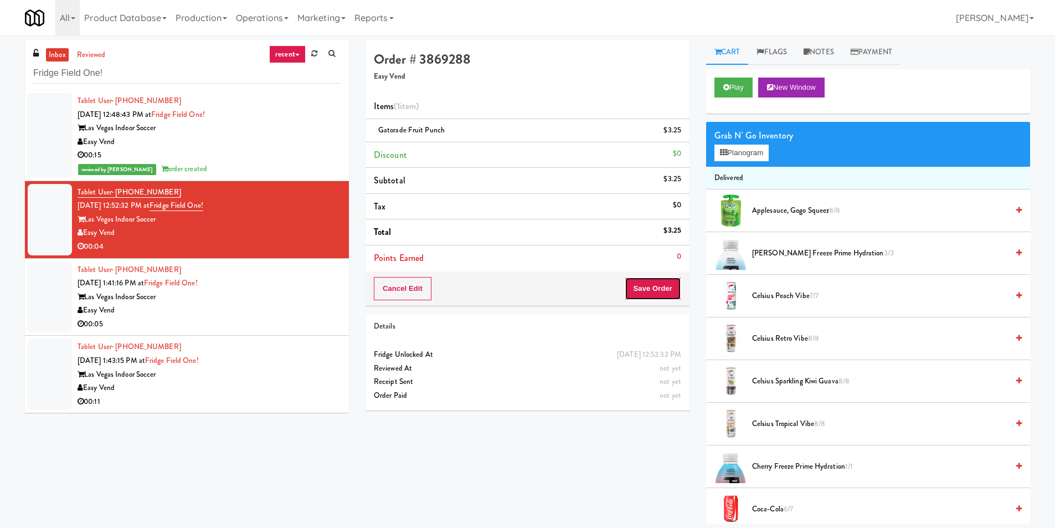
click at [640, 294] on button "Save Order" at bounding box center [653, 288] width 56 height 23
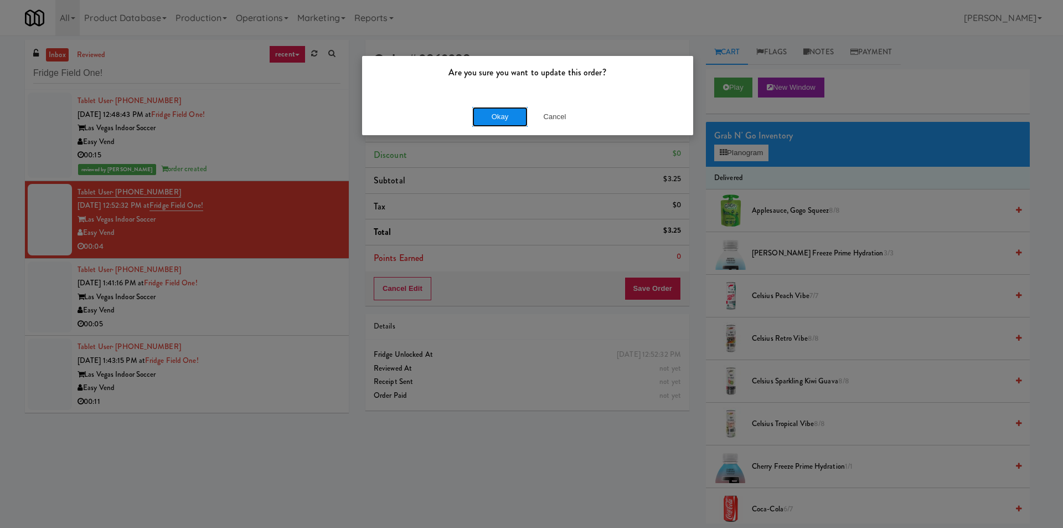
click at [485, 115] on button "Okay" at bounding box center [499, 117] width 55 height 20
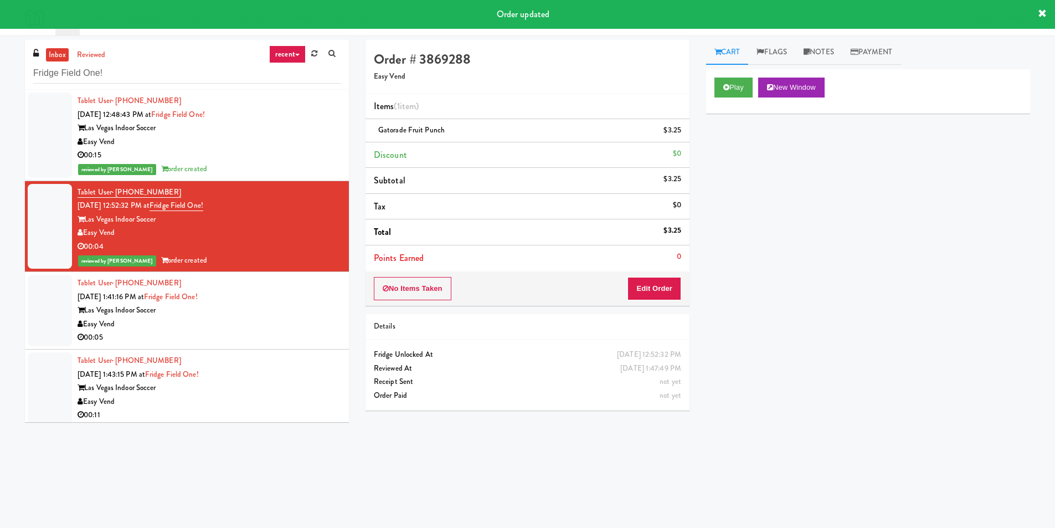
click at [300, 301] on div "Tablet User · (323) 533-6222 [DATE] 1:41:16 PM at [GEOGRAPHIC_DATA] One! Las Ve…" at bounding box center [209, 310] width 263 height 68
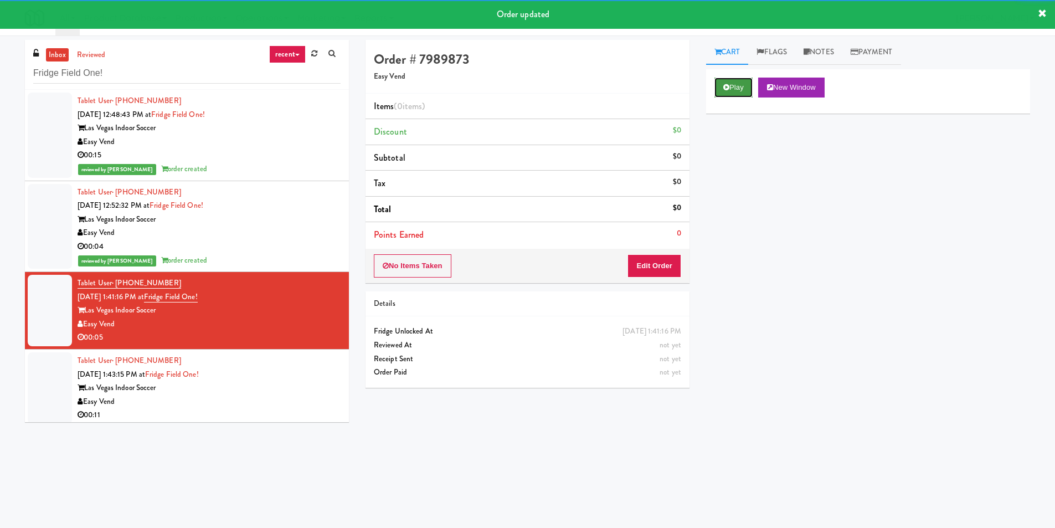
click at [731, 79] on button "Play" at bounding box center [733, 88] width 38 height 20
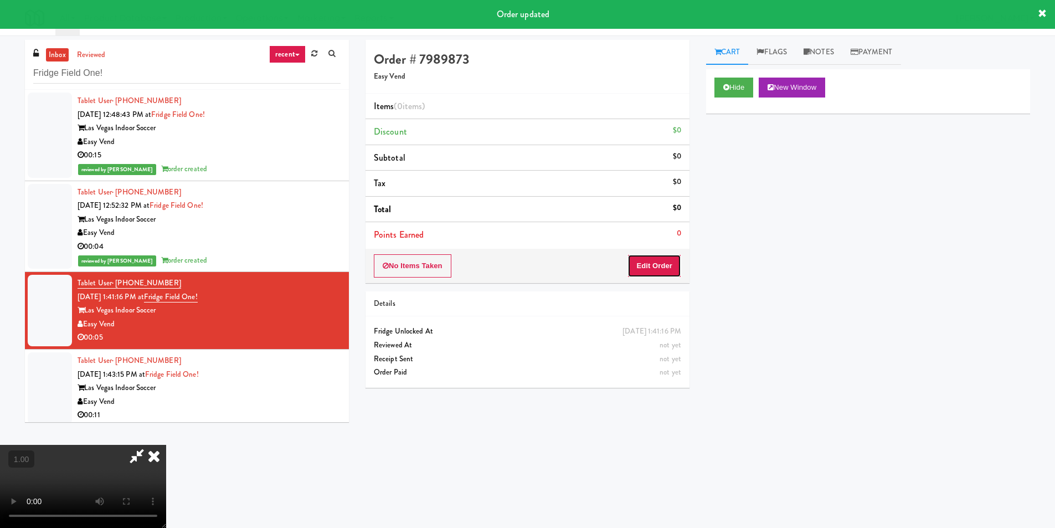
click at [661, 270] on button "Edit Order" at bounding box center [654, 265] width 54 height 23
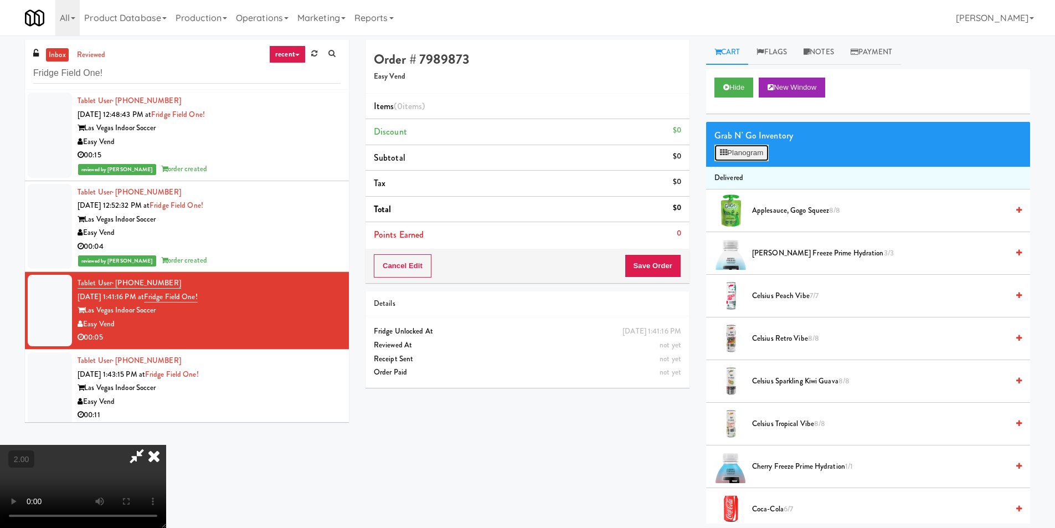
click at [727, 151] on button "Planogram" at bounding box center [741, 153] width 54 height 17
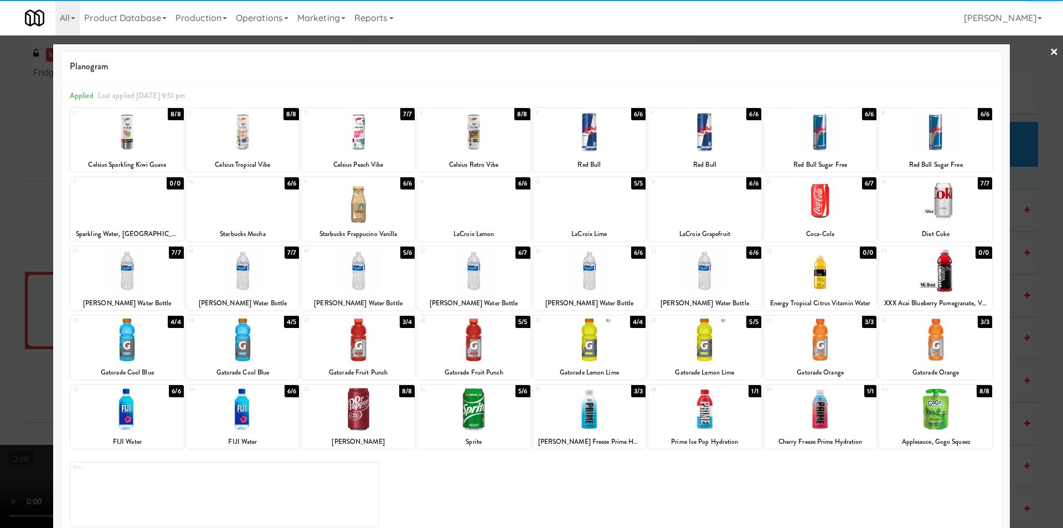
click at [807, 128] on div at bounding box center [820, 132] width 113 height 43
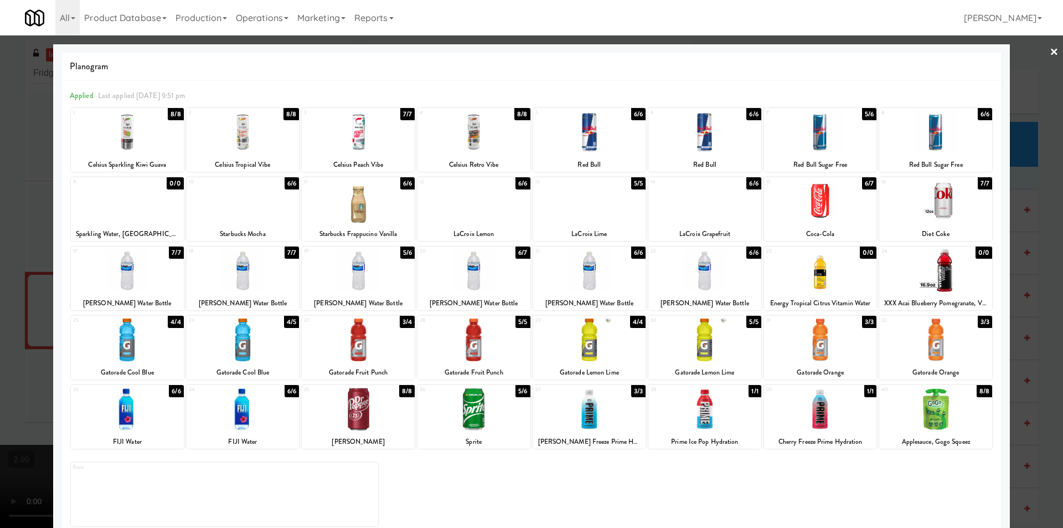
drag, startPoint x: 0, startPoint y: 199, endPoint x: 314, endPoint y: 172, distance: 315.2
click at [5, 199] on div at bounding box center [531, 264] width 1063 height 528
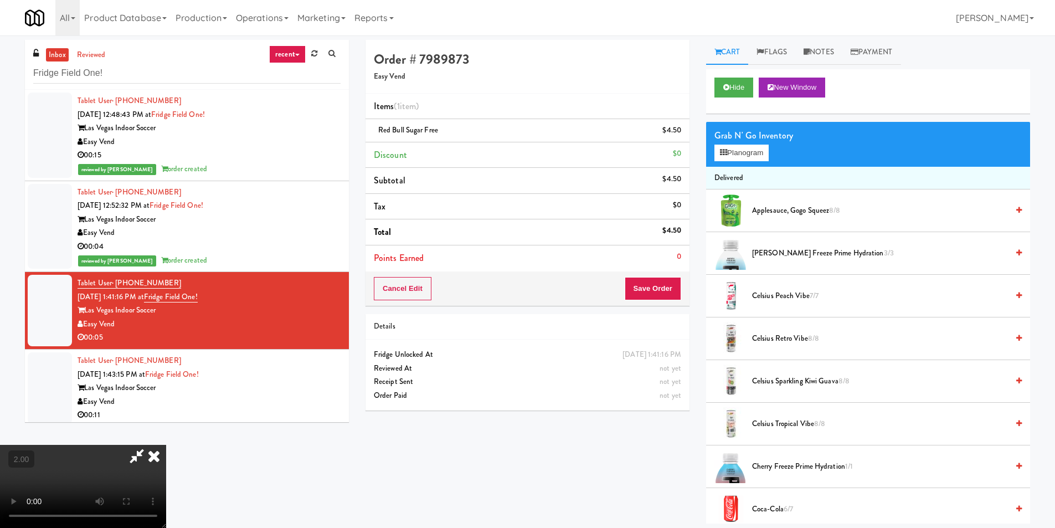
click at [166, 445] on icon at bounding box center [154, 456] width 24 height 22
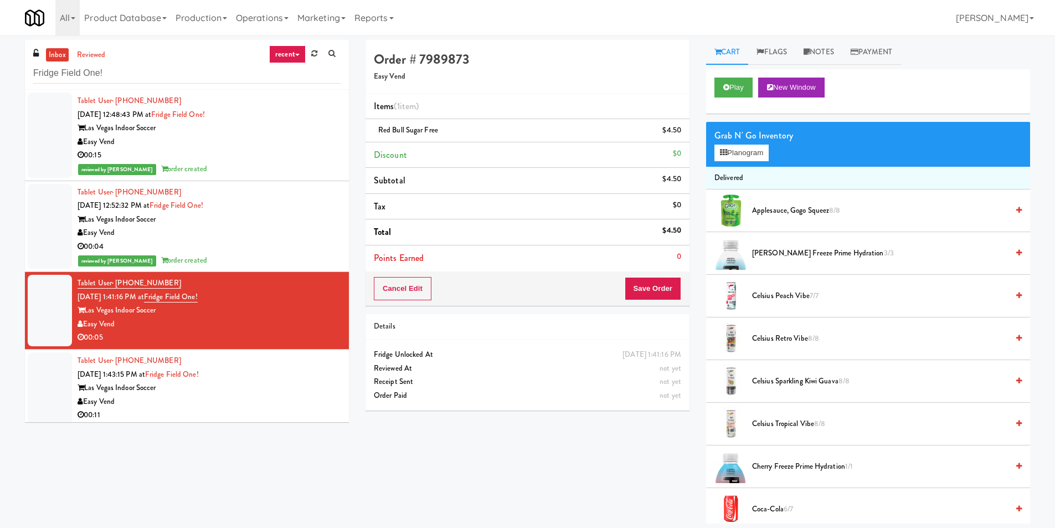
drag, startPoint x: 661, startPoint y: 306, endPoint x: 655, endPoint y: 292, distance: 15.4
click at [662, 303] on div "Order # 7989873 Easy Vend Items (1 item ) Red Bull Sugar Free $4.50 Discount $0…" at bounding box center [527, 229] width 341 height 379
click at [655, 290] on button "Save Order" at bounding box center [653, 288] width 56 height 23
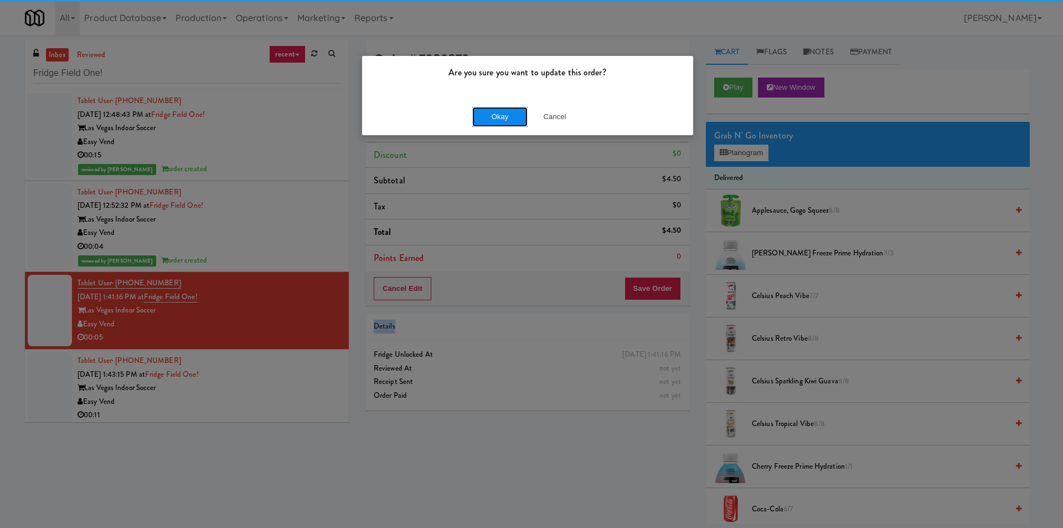
click at [484, 119] on button "Okay" at bounding box center [499, 117] width 55 height 20
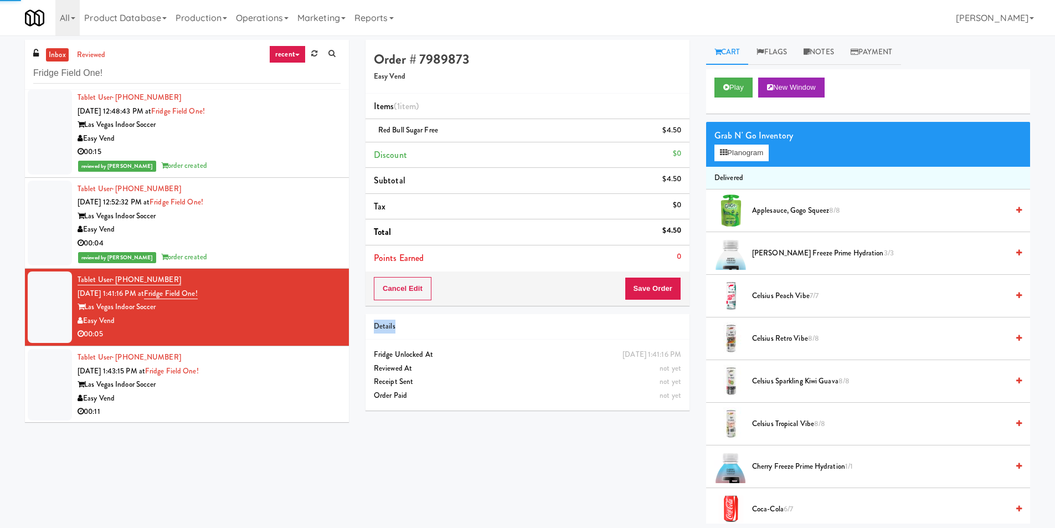
scroll to position [4, 0]
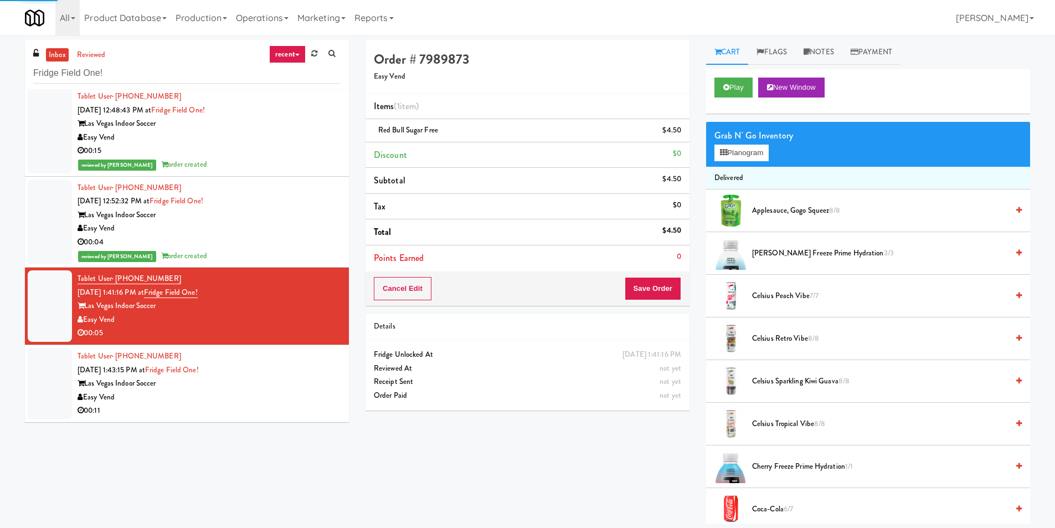
click at [272, 366] on div "Tablet User · (973) 214-7635 [DATE] 1:43:15 PM at [GEOGRAPHIC_DATA] One! Las Ve…" at bounding box center [209, 383] width 263 height 68
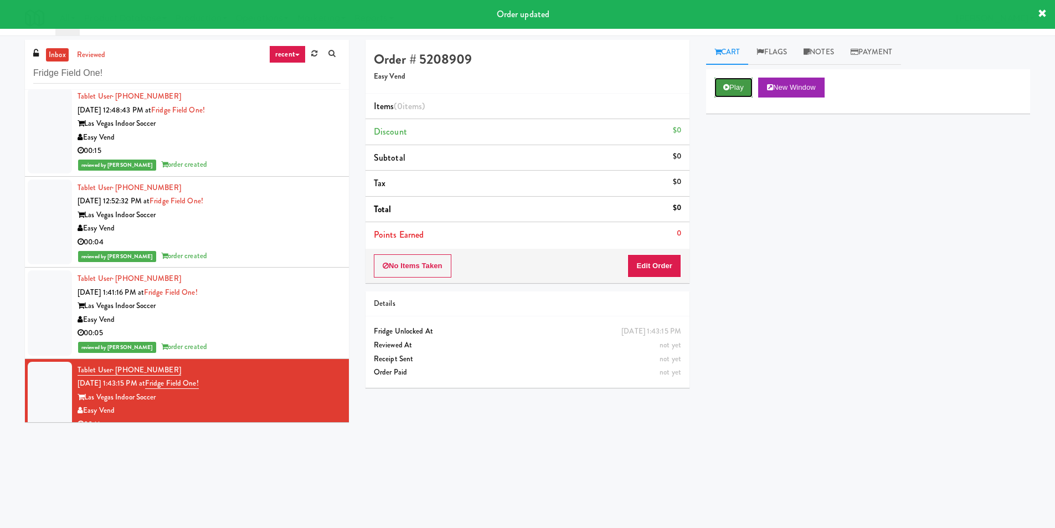
click at [722, 83] on button "Play" at bounding box center [733, 88] width 38 height 20
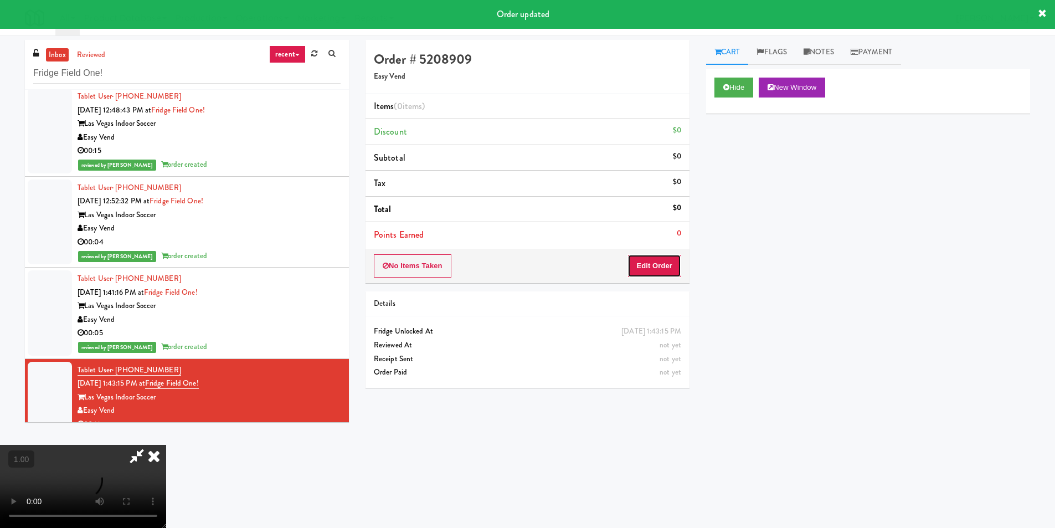
click at [639, 272] on button "Edit Order" at bounding box center [654, 265] width 54 height 23
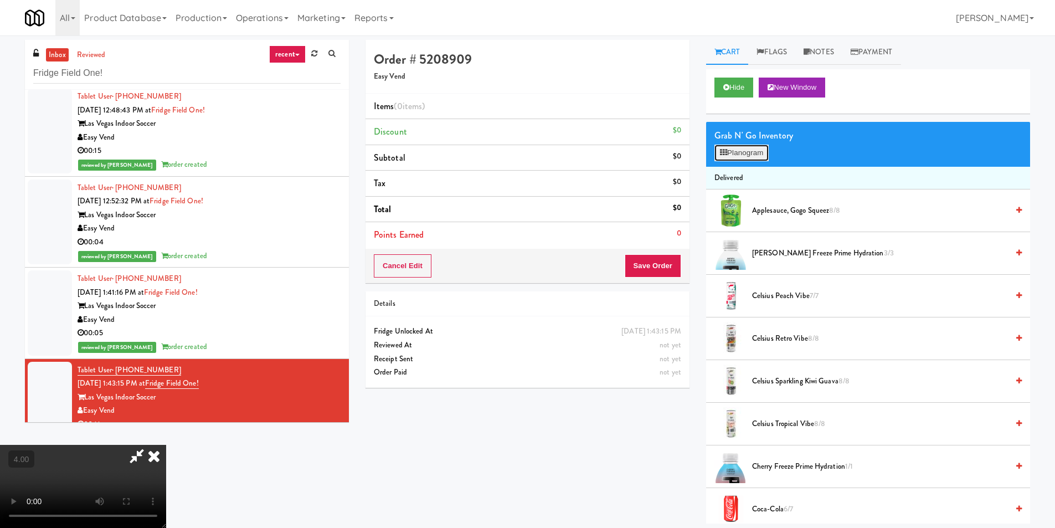
click at [735, 153] on button "Planogram" at bounding box center [741, 153] width 54 height 17
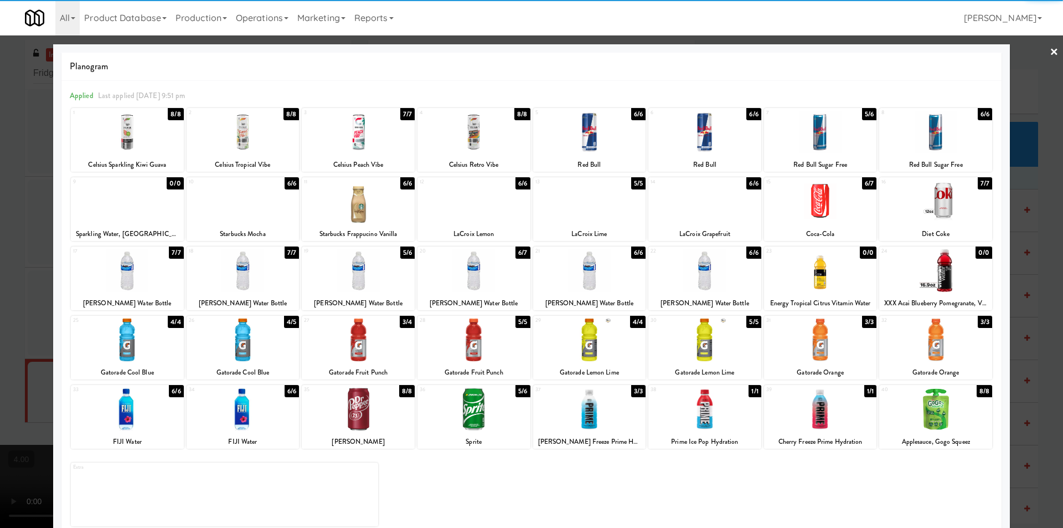
click at [711, 407] on div at bounding box center [705, 409] width 113 height 43
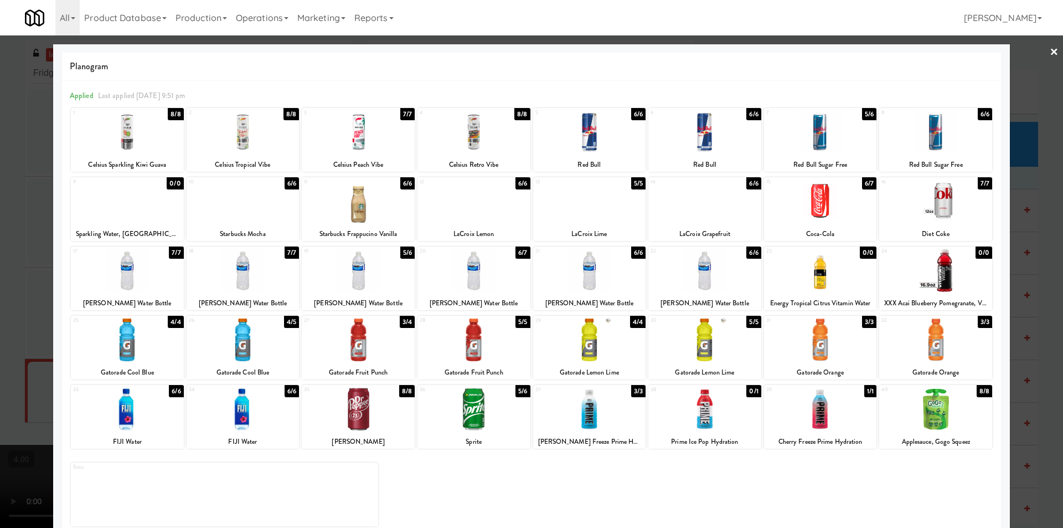
click at [1008, 351] on div at bounding box center [531, 264] width 1063 height 528
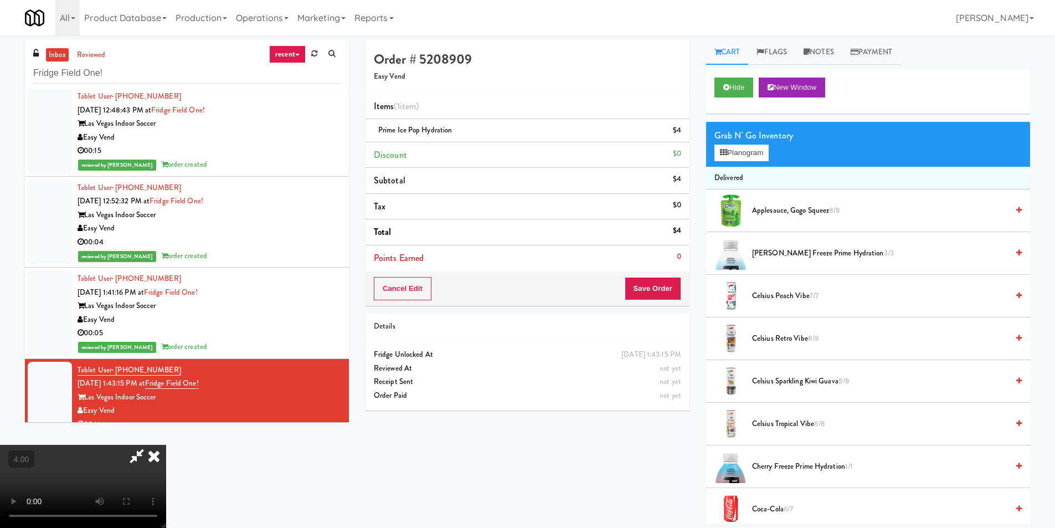
click at [166, 445] on icon at bounding box center [154, 456] width 24 height 22
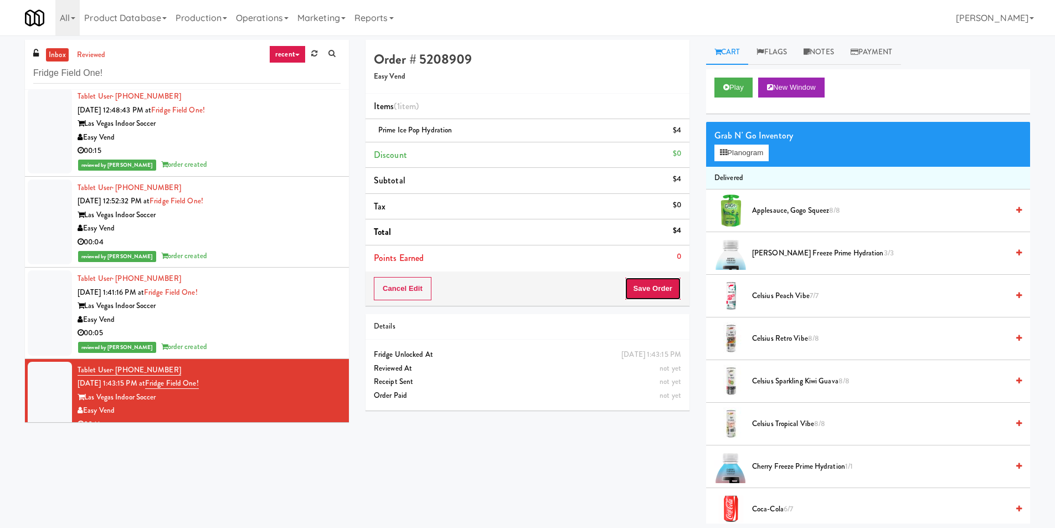
click at [645, 284] on button "Save Order" at bounding box center [653, 288] width 56 height 23
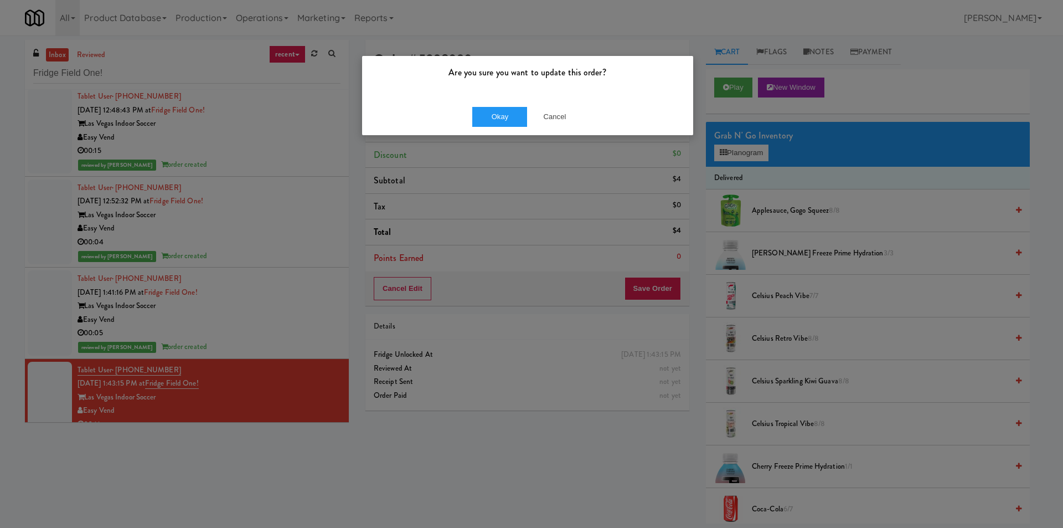
click at [503, 97] on div "Are you sure you want to update this order?" at bounding box center [527, 77] width 331 height 42
click at [501, 109] on button "Okay" at bounding box center [499, 117] width 55 height 20
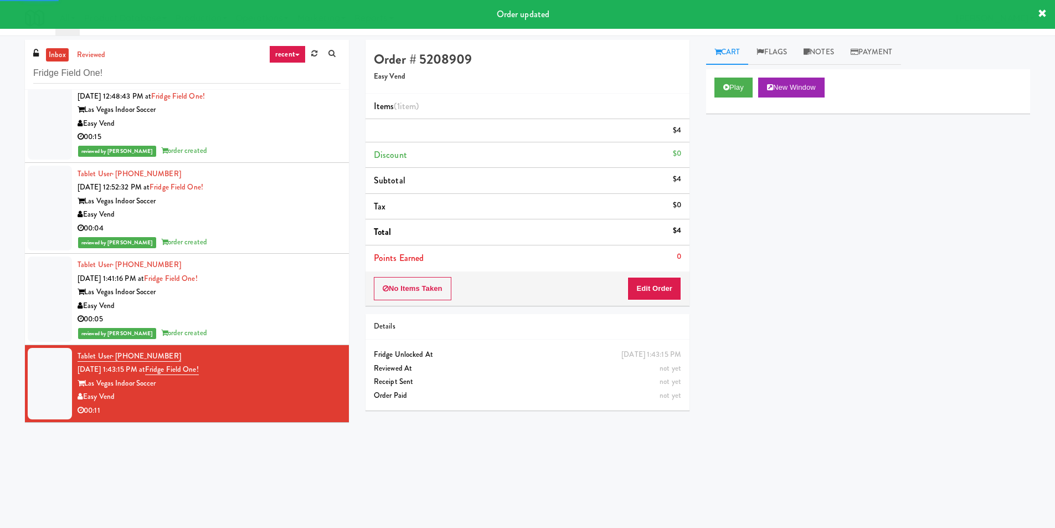
scroll to position [35, 0]
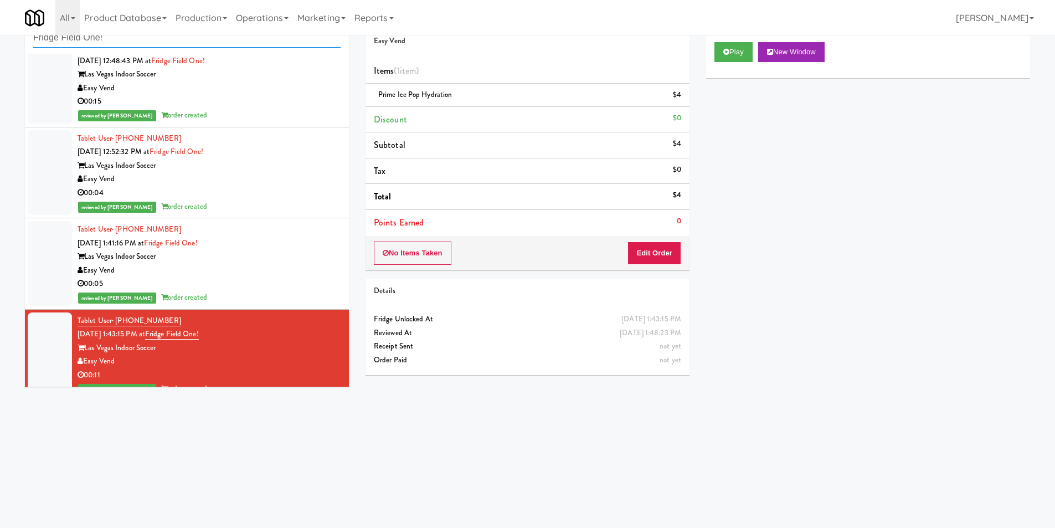
drag, startPoint x: 155, startPoint y: 39, endPoint x: 0, endPoint y: 37, distance: 155.1
click at [0, 37] on div "inbox reviewed recent all unclear take inventory issue suspicious failed recent…" at bounding box center [527, 226] width 1055 height 445
paste input "The Standard - Cooler - Right"
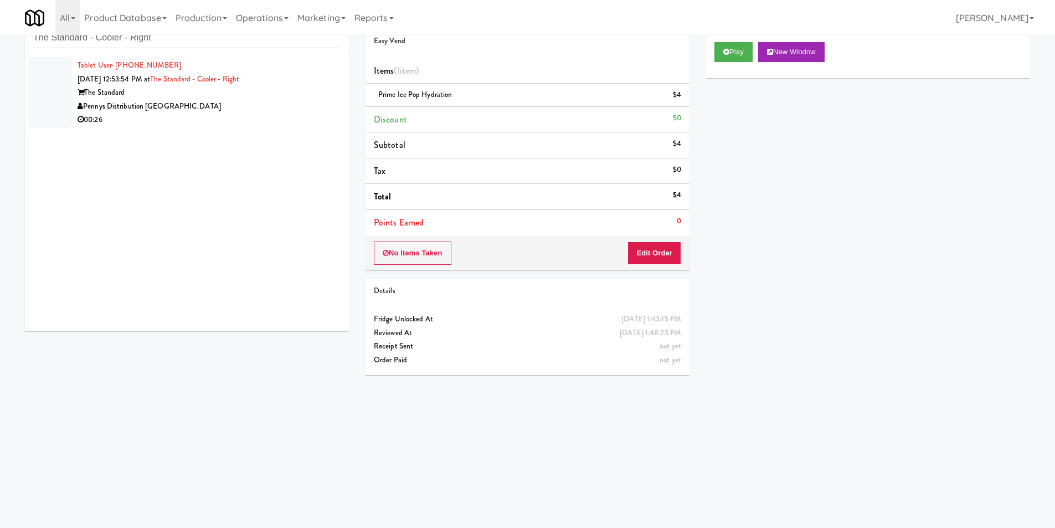
click at [301, 93] on div "The Standard" at bounding box center [209, 93] width 263 height 14
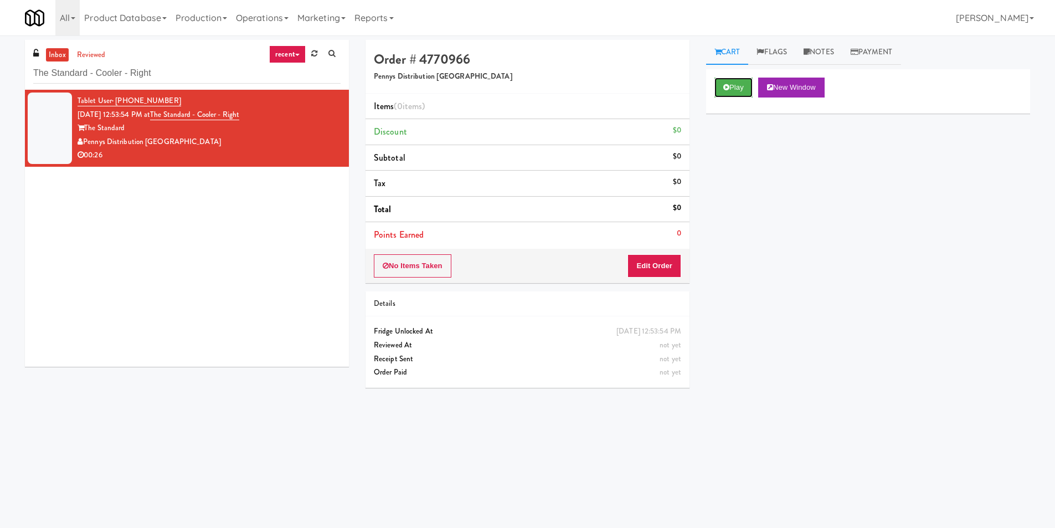
drag, startPoint x: 741, startPoint y: 88, endPoint x: 713, endPoint y: 138, distance: 57.3
click at [742, 86] on button "Play" at bounding box center [733, 88] width 38 height 20
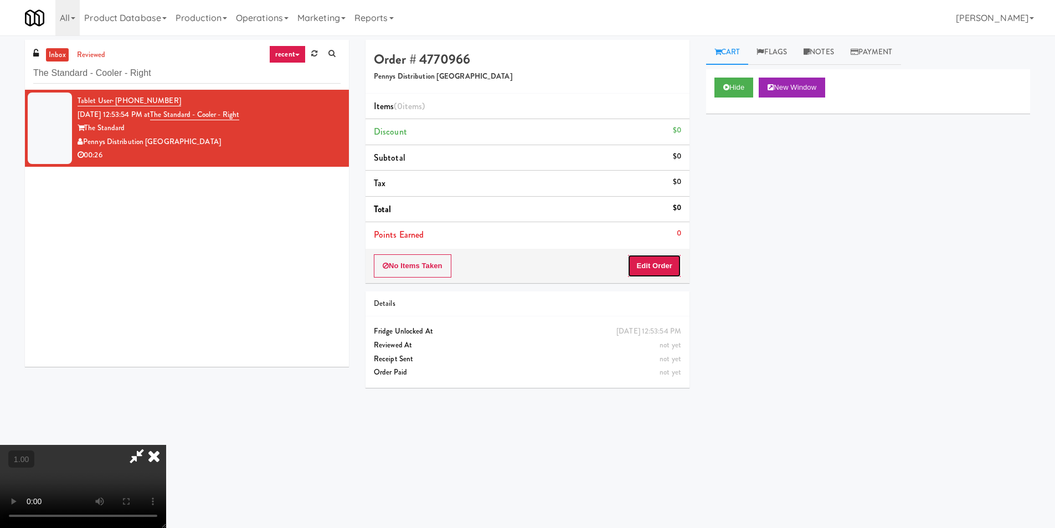
click at [651, 271] on button "Edit Order" at bounding box center [654, 265] width 54 height 23
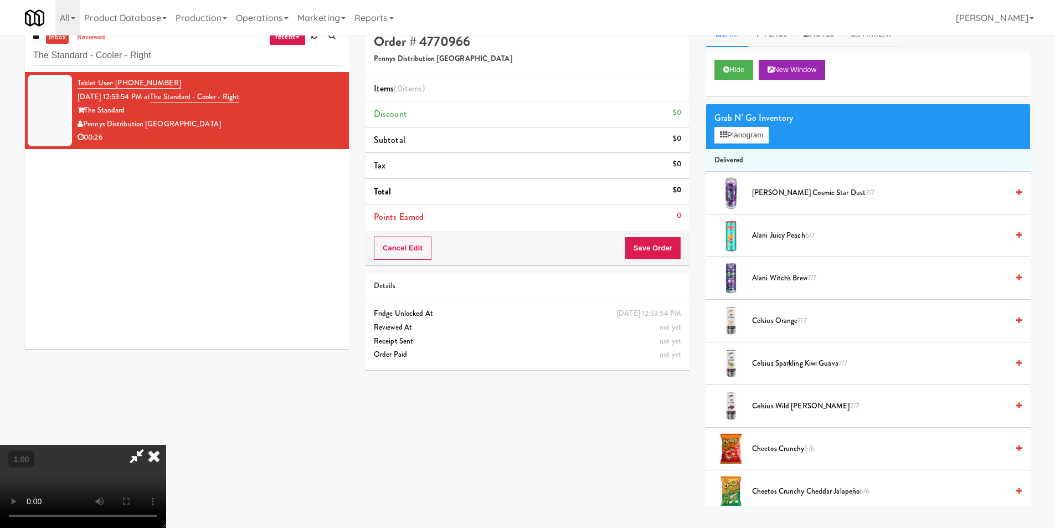
scroll to position [35, 0]
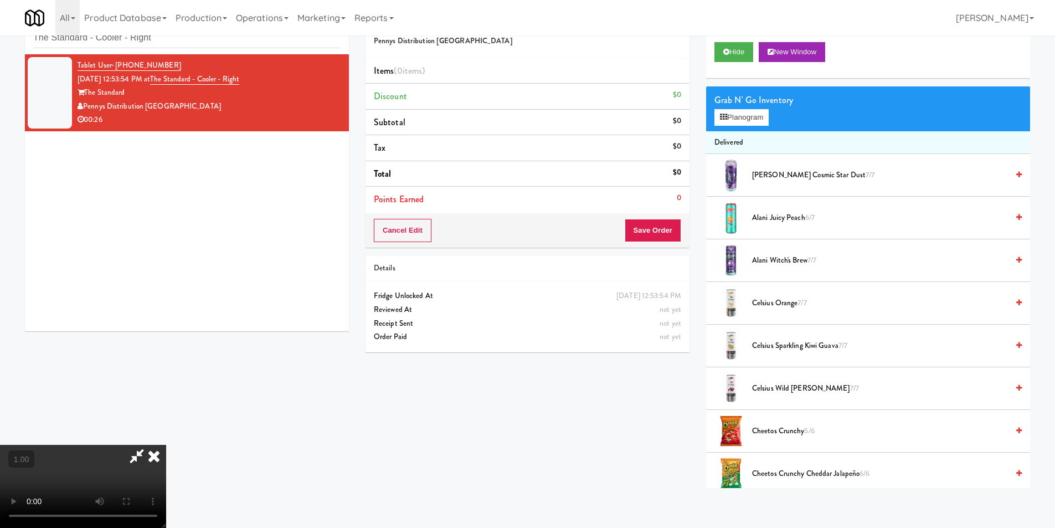
click at [166, 445] on video at bounding box center [83, 486] width 166 height 83
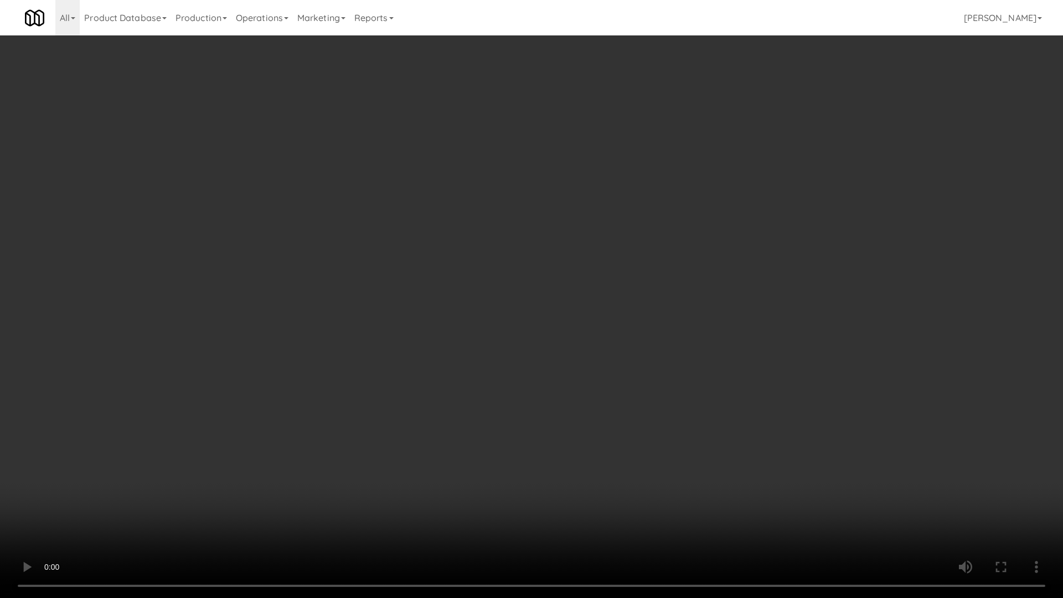
click at [662, 287] on video at bounding box center [531, 299] width 1063 height 598
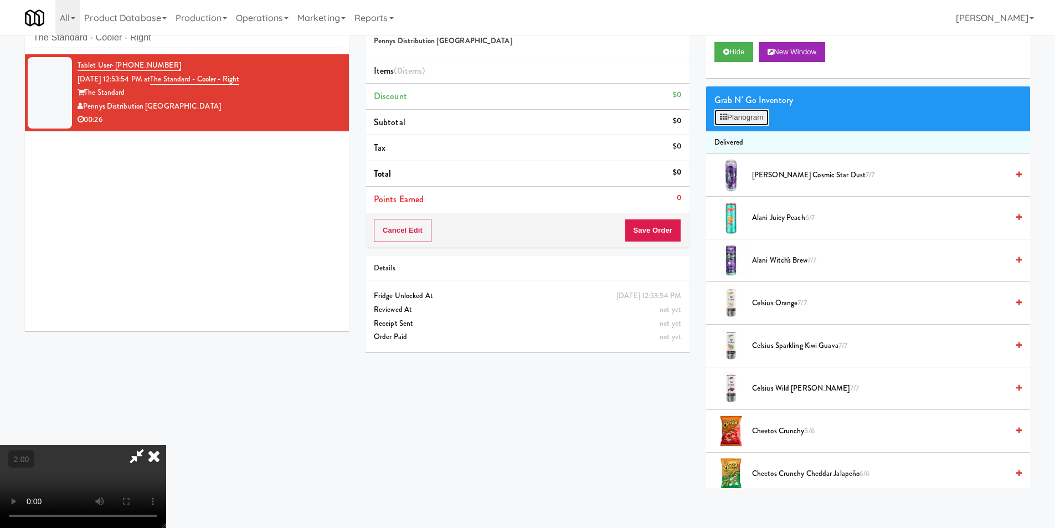
click at [754, 123] on button "Planogram" at bounding box center [741, 117] width 54 height 17
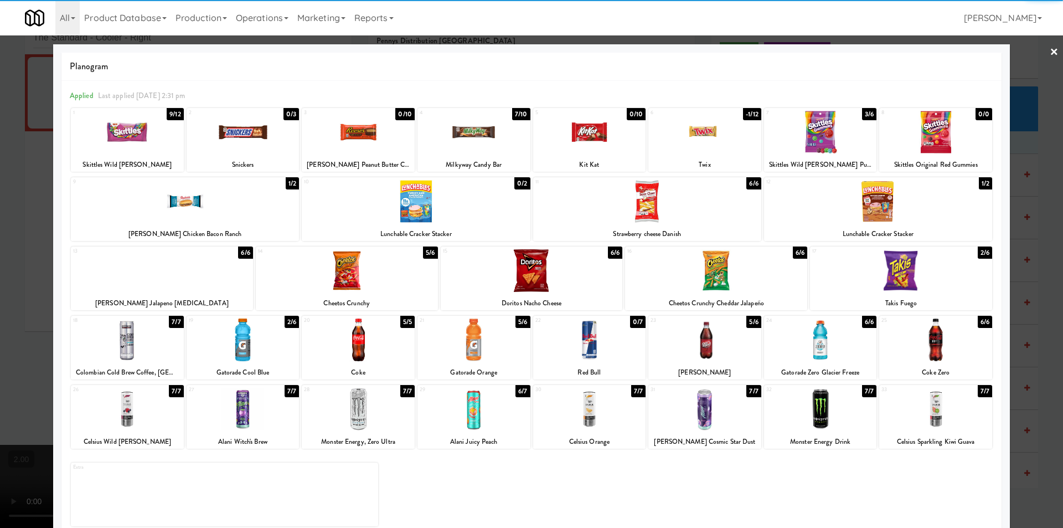
click at [825, 415] on div at bounding box center [820, 409] width 113 height 43
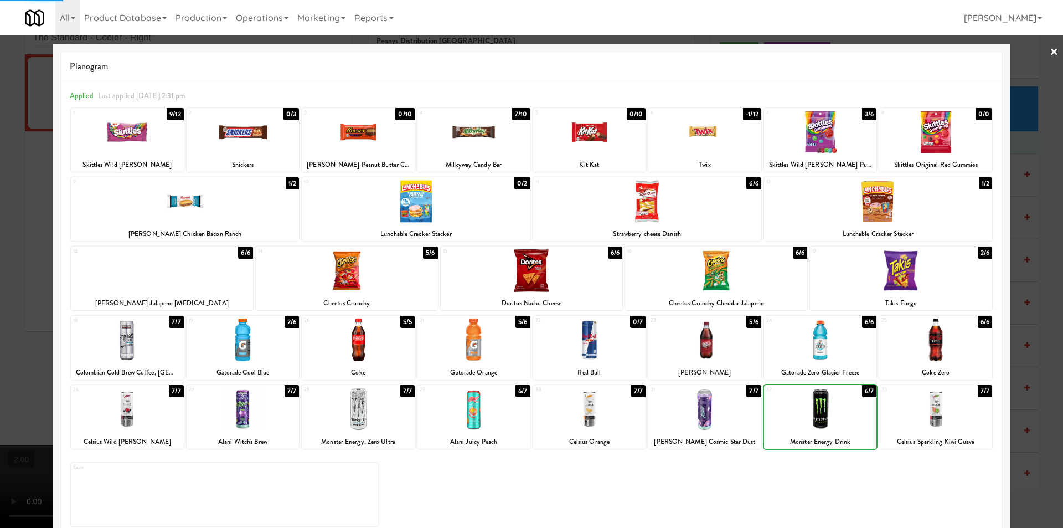
click at [1015, 387] on div at bounding box center [531, 264] width 1063 height 528
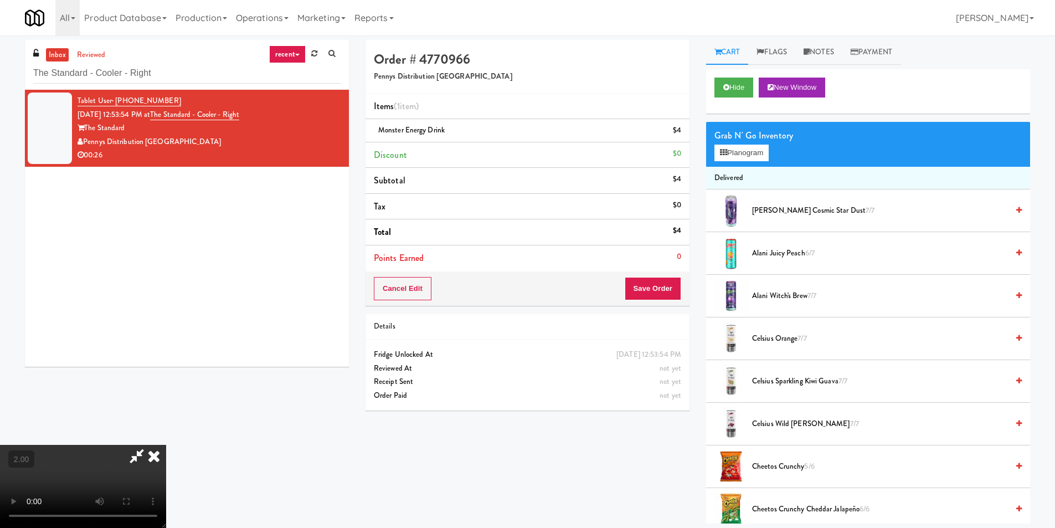
click at [166, 445] on icon at bounding box center [154, 456] width 24 height 22
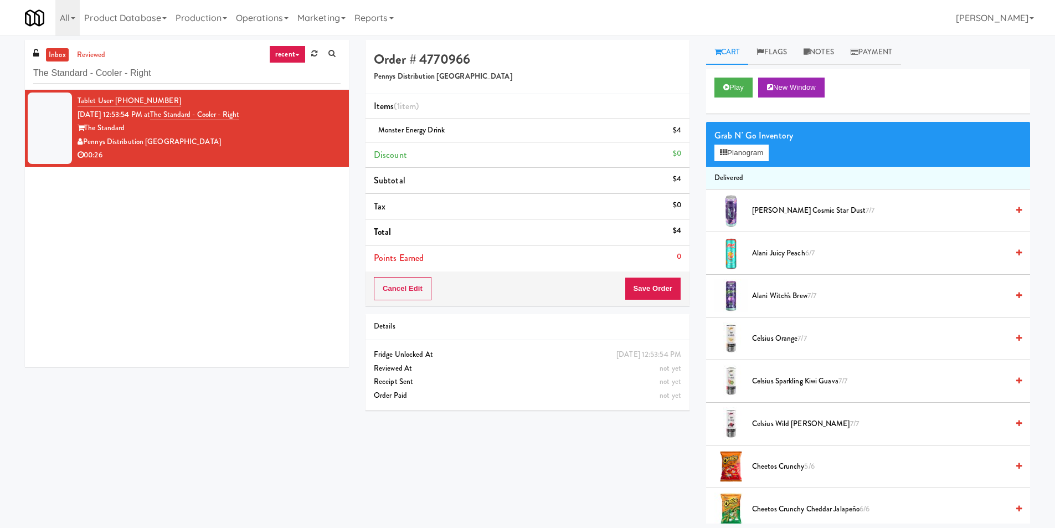
drag, startPoint x: 633, startPoint y: 273, endPoint x: 639, endPoint y: 282, distance: 10.8
click at [636, 277] on div "Cancel Edit Save Order" at bounding box center [528, 288] width 324 height 34
click at [641, 291] on button "Save Order" at bounding box center [653, 288] width 56 height 23
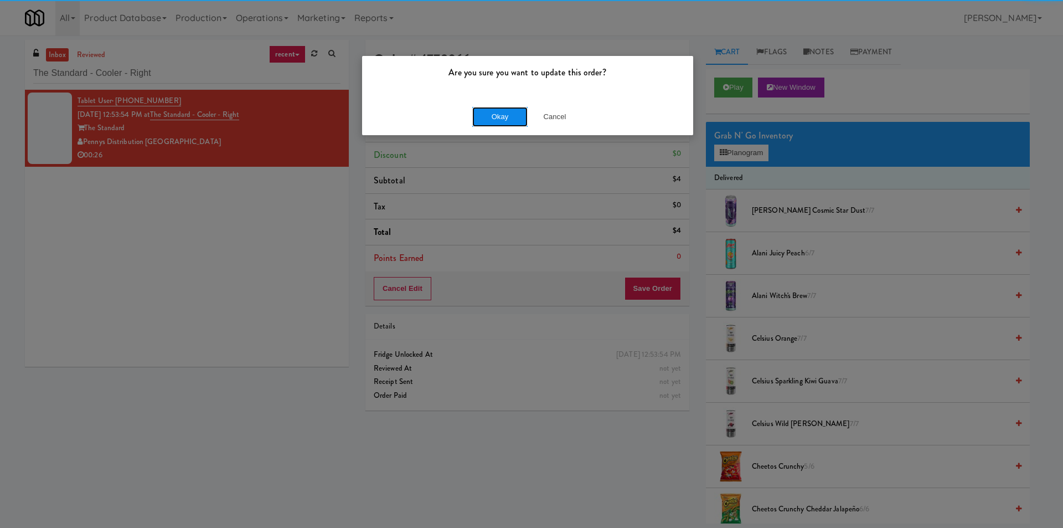
click at [488, 110] on button "Okay" at bounding box center [499, 117] width 55 height 20
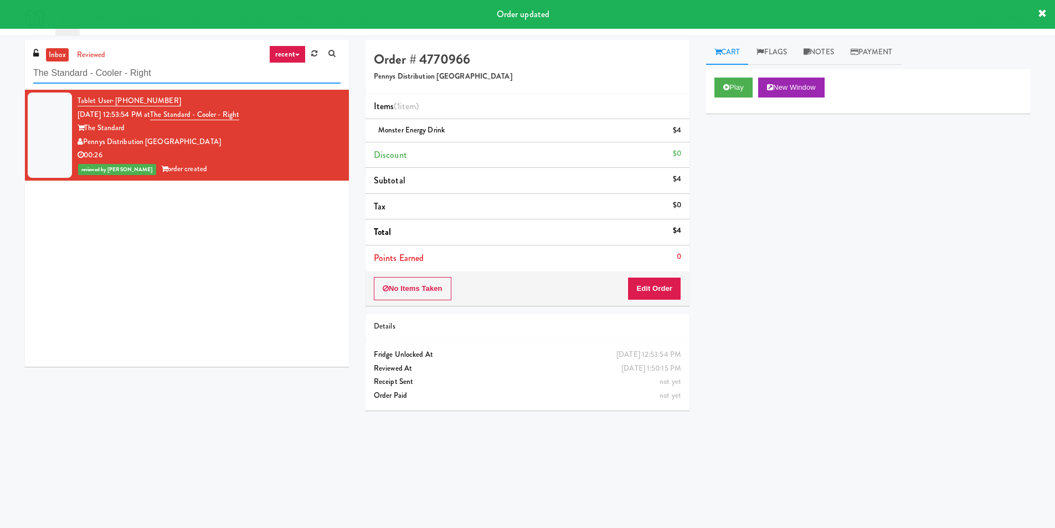
paste input "[GEOGRAPHIC_DATA] - Trillium Health"
drag, startPoint x: 179, startPoint y: 71, endPoint x: 3, endPoint y: 60, distance: 176.5
click at [0, 59] on div "inbox reviewed recent all unclear take inventory issue suspicious failed recent…" at bounding box center [527, 262] width 1055 height 445
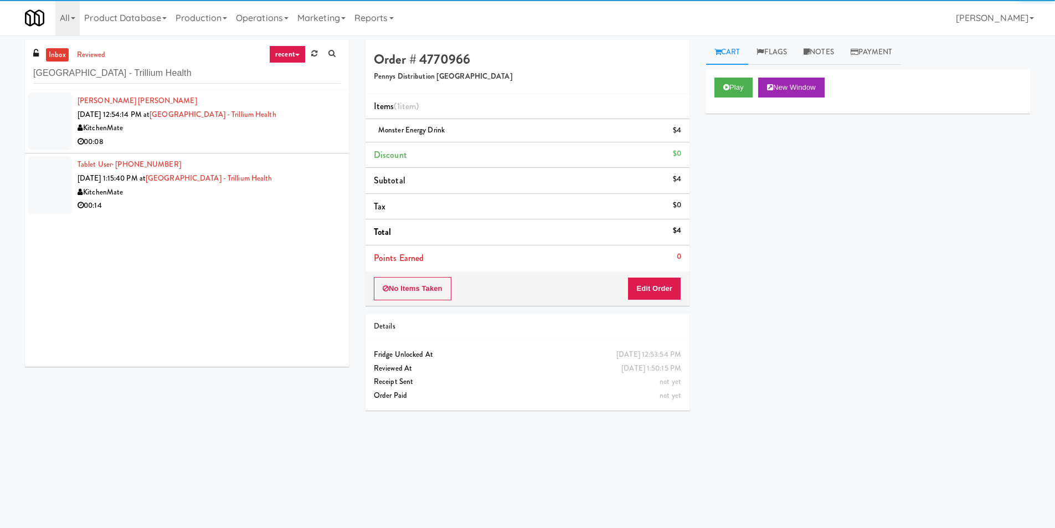
click at [203, 150] on li "[PERSON_NAME] [PERSON_NAME] [DATE] 12:54:14 PM at [GEOGRAPHIC_DATA] - Trillium …" at bounding box center [187, 122] width 324 height 64
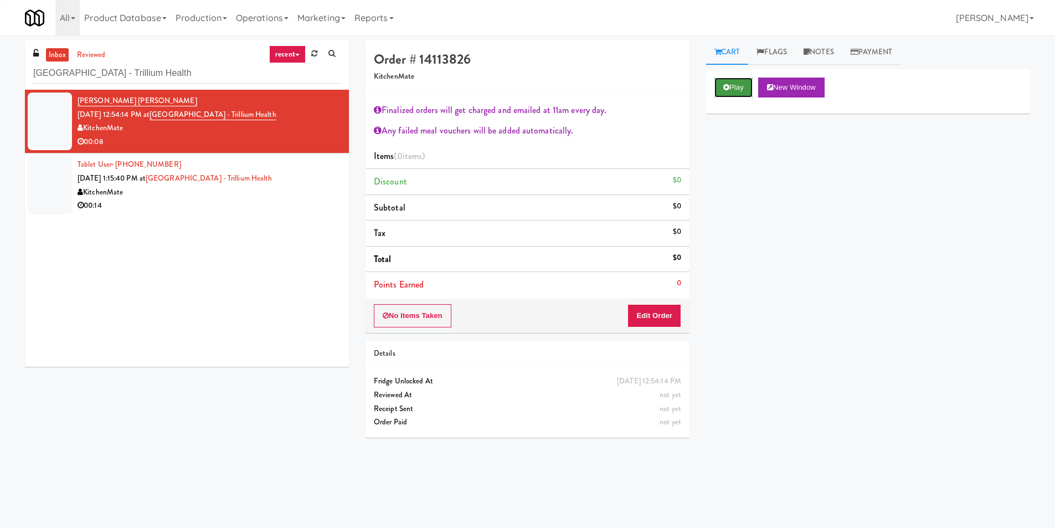
drag, startPoint x: 716, startPoint y: 86, endPoint x: 720, endPoint y: 83, distance: 5.9
click at [719, 83] on button "Play" at bounding box center [733, 88] width 38 height 20
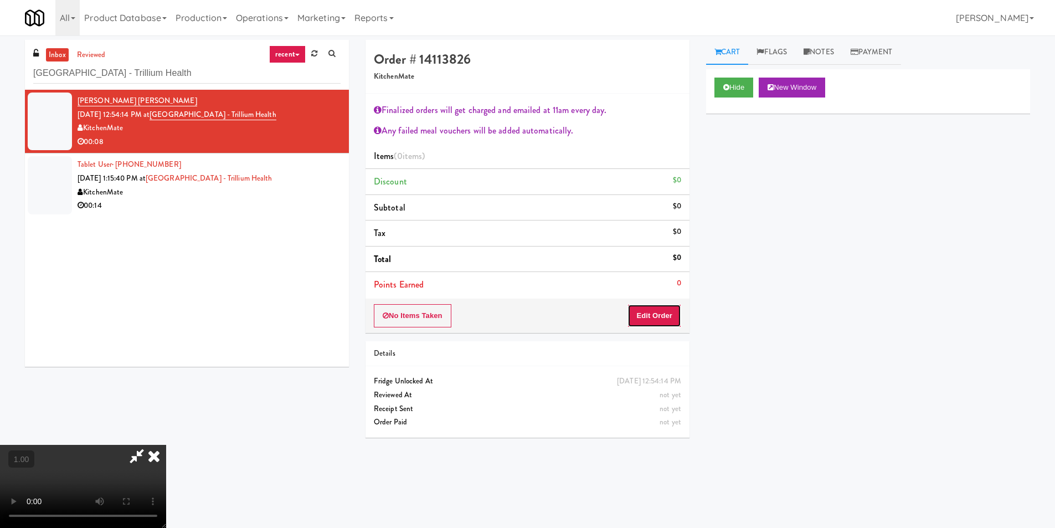
click at [670, 320] on button "Edit Order" at bounding box center [654, 315] width 54 height 23
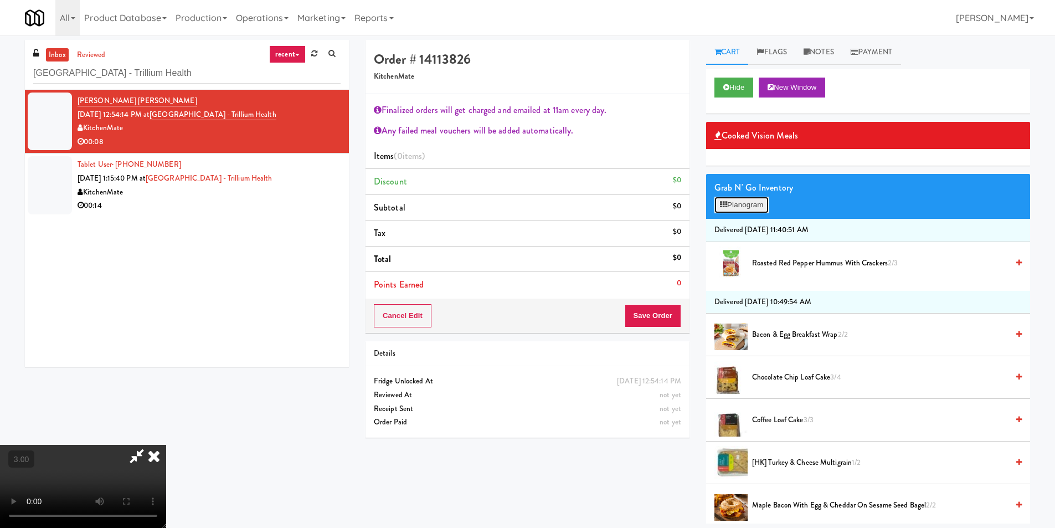
click at [746, 210] on button "Planogram" at bounding box center [741, 205] width 54 height 17
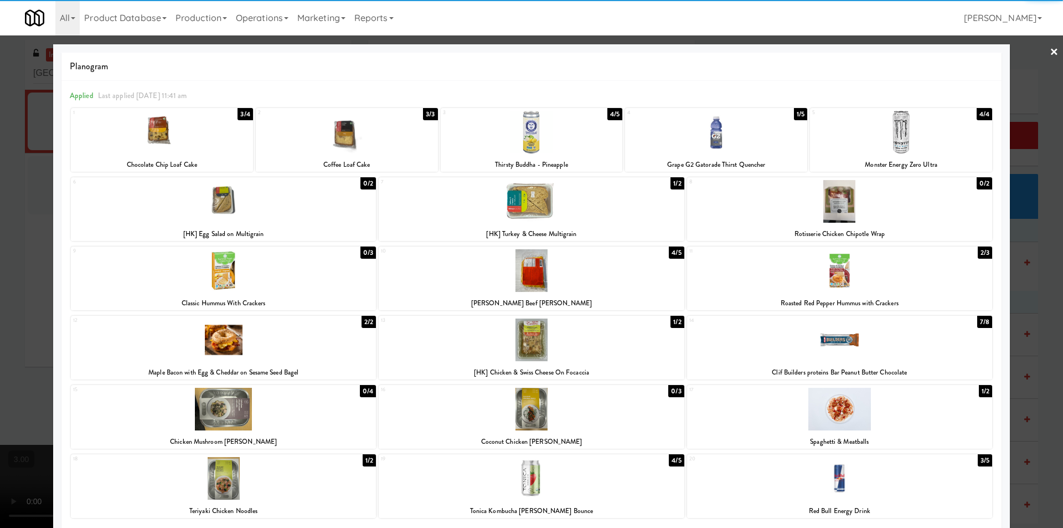
click at [496, 280] on div at bounding box center [531, 270] width 305 height 43
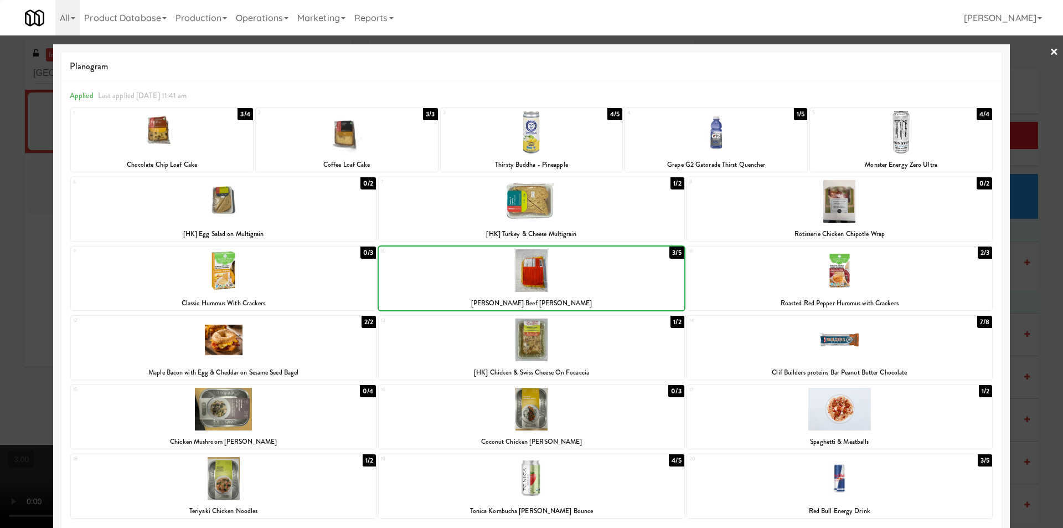
click at [0, 207] on div at bounding box center [531, 264] width 1063 height 528
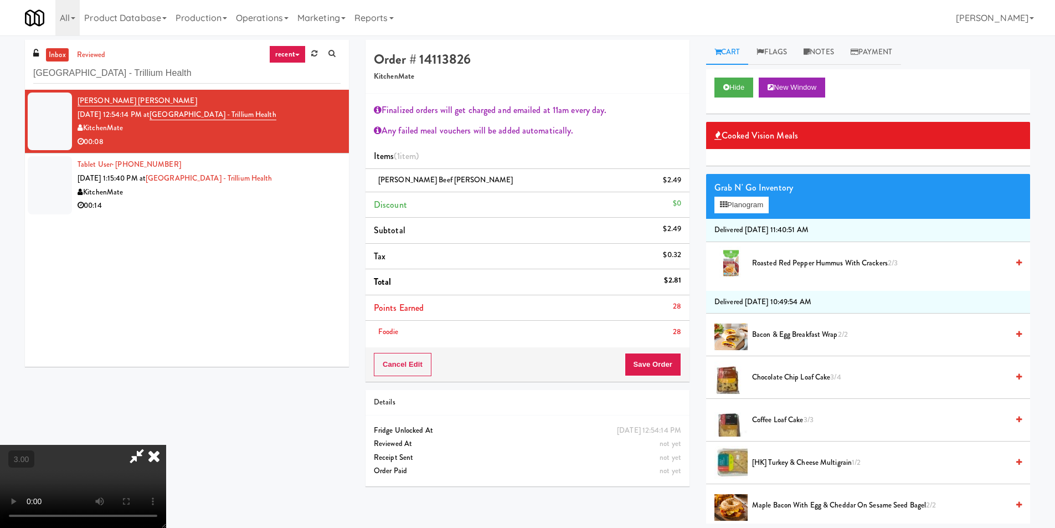
click at [166, 445] on icon at bounding box center [154, 456] width 24 height 22
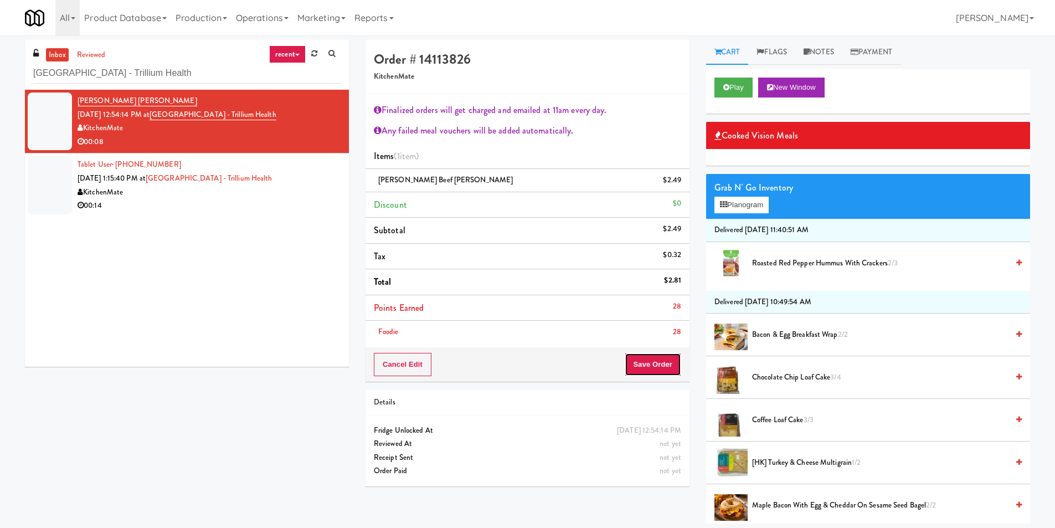
click at [652, 367] on button "Save Order" at bounding box center [653, 364] width 56 height 23
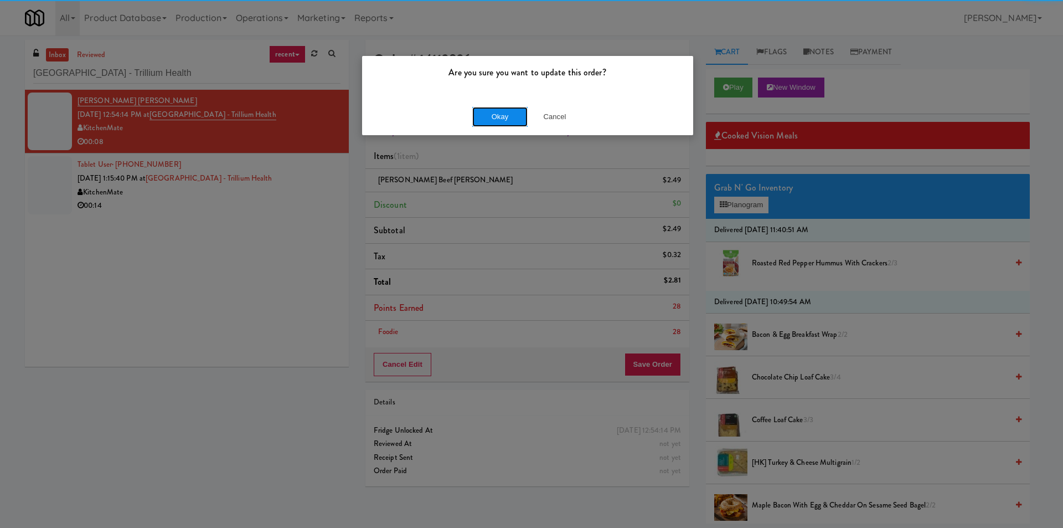
click at [505, 120] on button "Okay" at bounding box center [499, 117] width 55 height 20
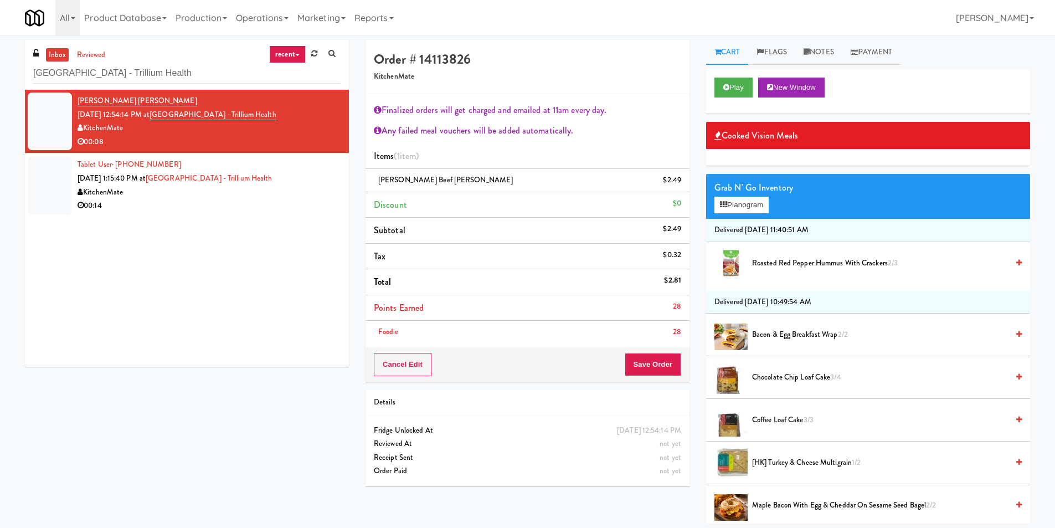
click at [299, 193] on div "KitchenMate" at bounding box center [209, 193] width 263 height 14
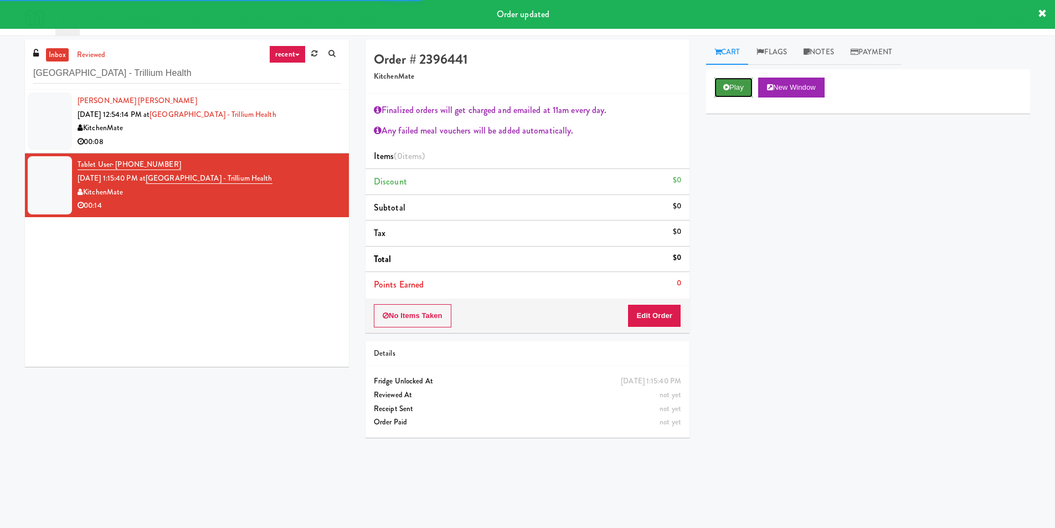
click at [732, 80] on button "Play" at bounding box center [733, 88] width 38 height 20
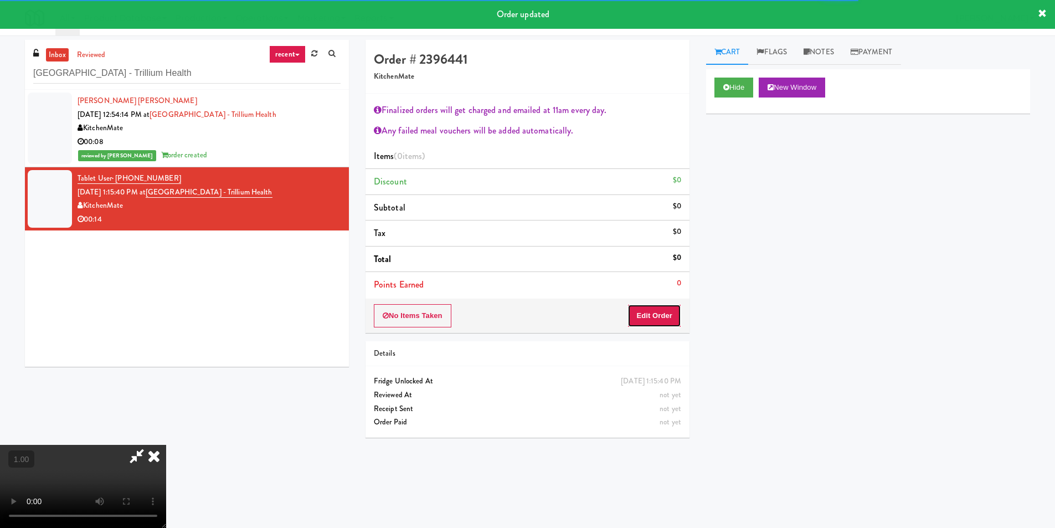
click at [673, 312] on button "Edit Order" at bounding box center [654, 315] width 54 height 23
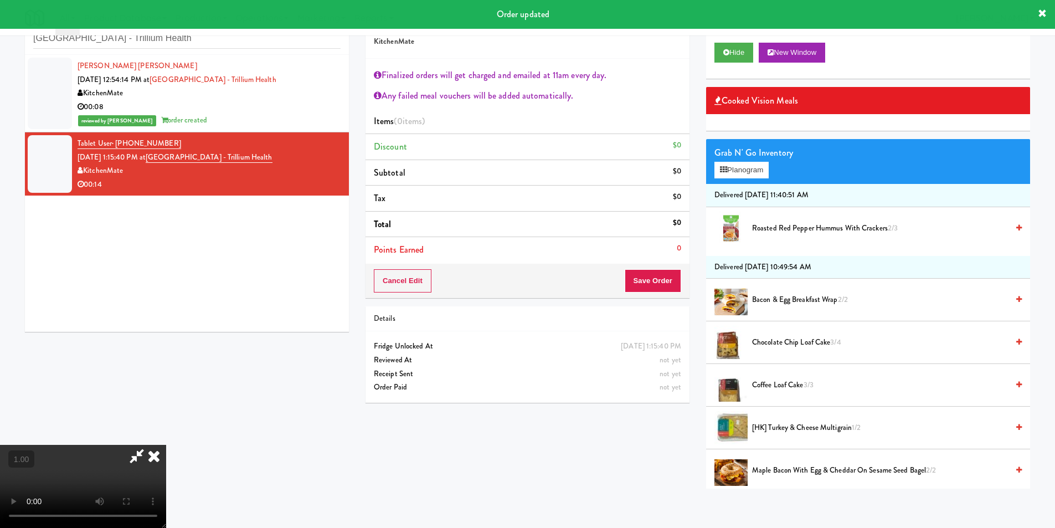
scroll to position [35, 0]
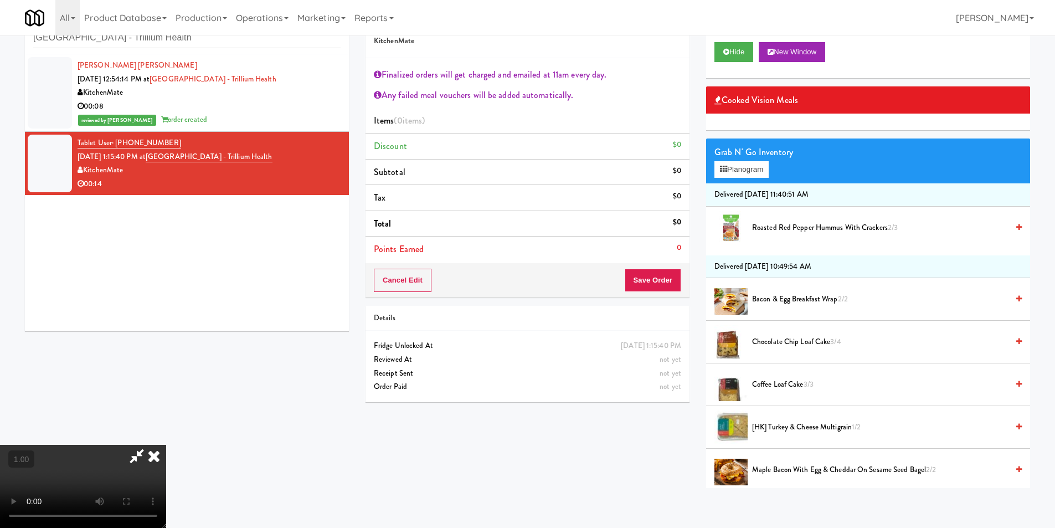
click at [166, 445] on video at bounding box center [83, 486] width 166 height 83
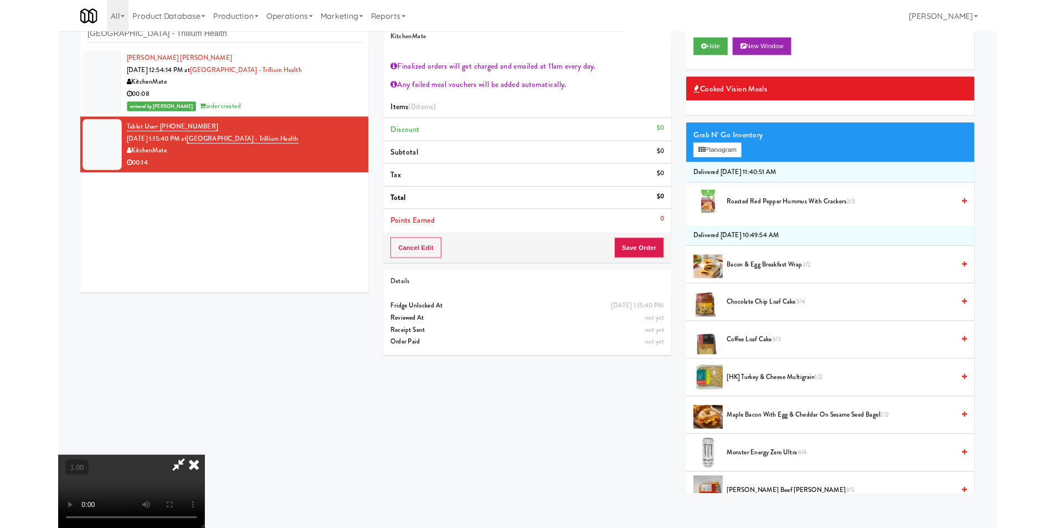
scroll to position [23, 0]
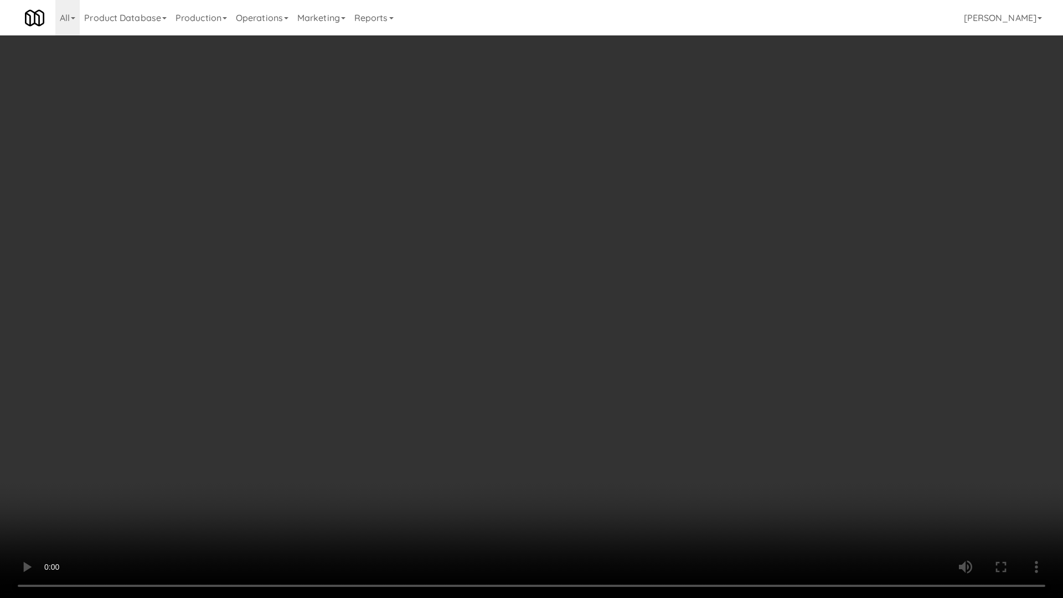
click at [276, 364] on video at bounding box center [531, 299] width 1063 height 598
drag, startPoint x: 280, startPoint y: 384, endPoint x: 274, endPoint y: 396, distance: 13.4
click at [280, 385] on video at bounding box center [531, 299] width 1063 height 598
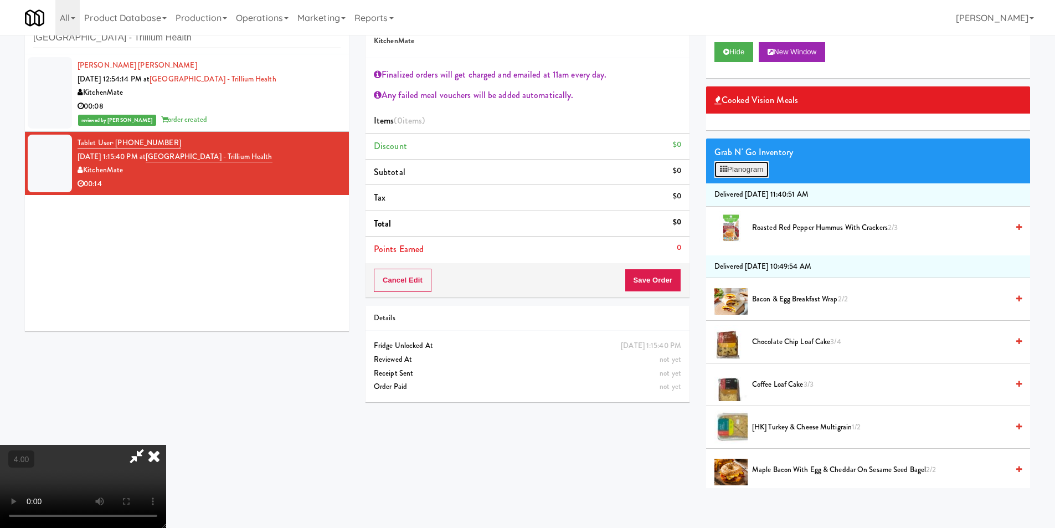
click at [733, 170] on button "Planogram" at bounding box center [741, 169] width 54 height 17
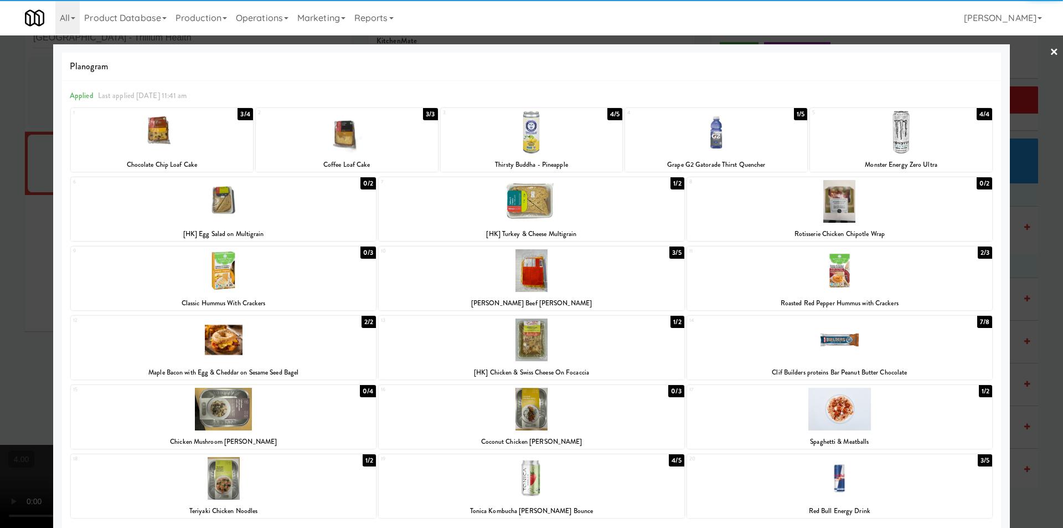
click at [849, 282] on div at bounding box center [839, 270] width 305 height 43
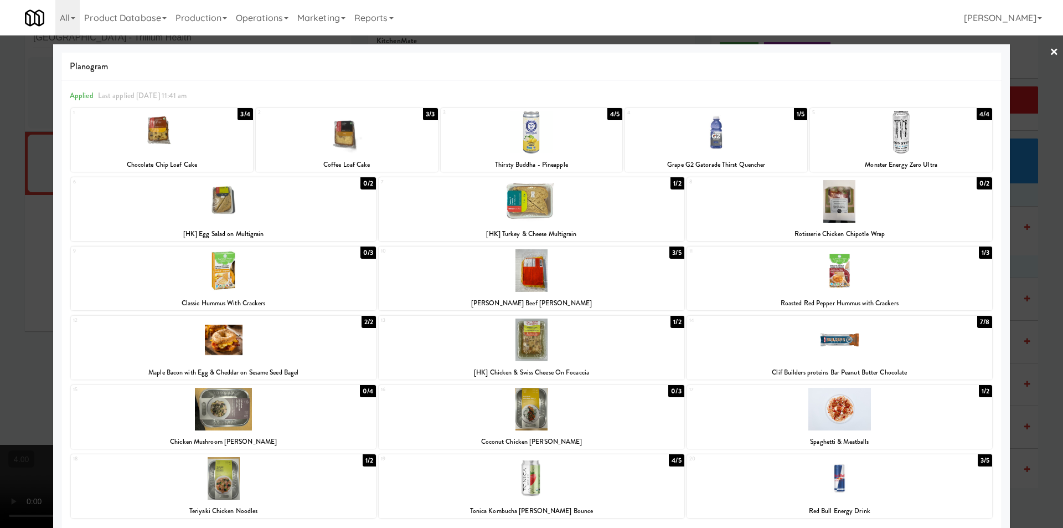
click at [516, 147] on div at bounding box center [532, 132] width 182 height 43
click at [0, 256] on div at bounding box center [531, 264] width 1063 height 528
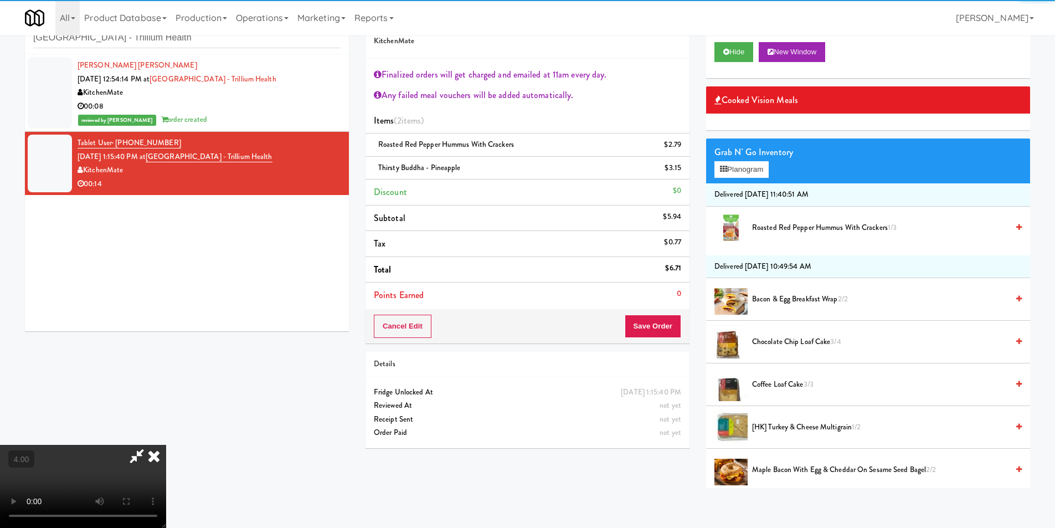
drag, startPoint x: 332, startPoint y: 286, endPoint x: 332, endPoint y: 280, distance: 6.1
click at [166, 445] on video at bounding box center [83, 486] width 166 height 83
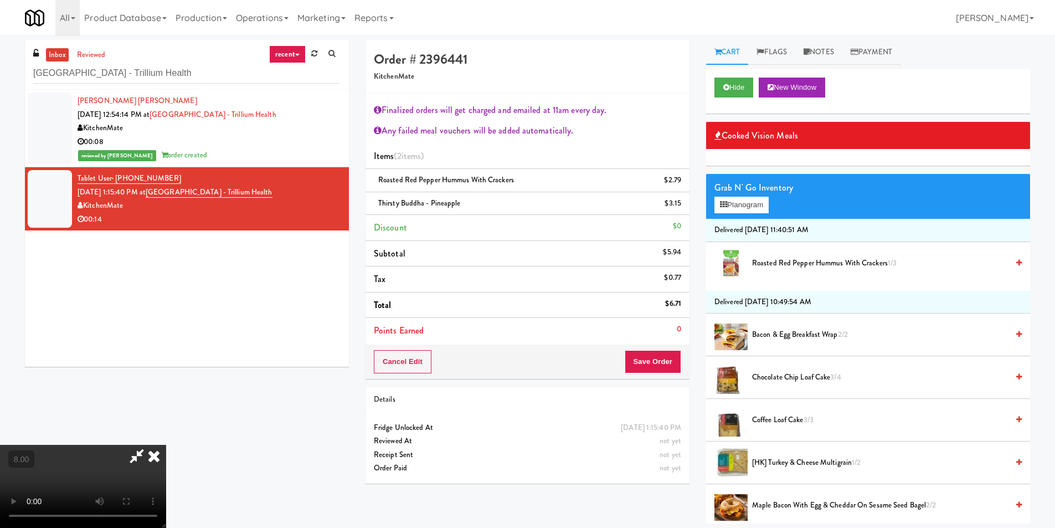
click at [633, 51] on div "Order # 2396441 KitchenMate" at bounding box center [528, 67] width 324 height 54
click at [166, 445] on icon at bounding box center [154, 456] width 24 height 22
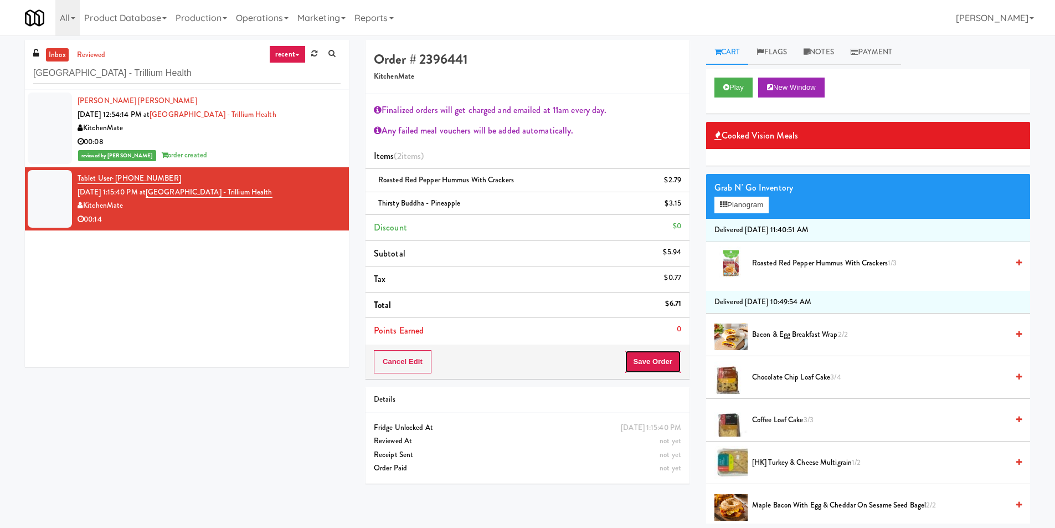
drag, startPoint x: 651, startPoint y: 370, endPoint x: 645, endPoint y: 366, distance: 8.3
click at [652, 369] on button "Save Order" at bounding box center [653, 361] width 56 height 23
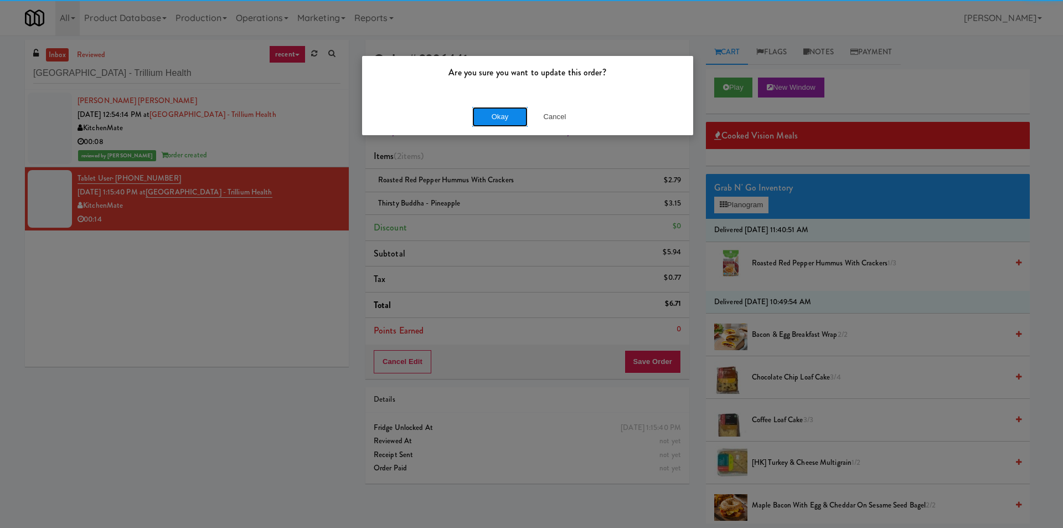
click at [499, 113] on button "Okay" at bounding box center [499, 117] width 55 height 20
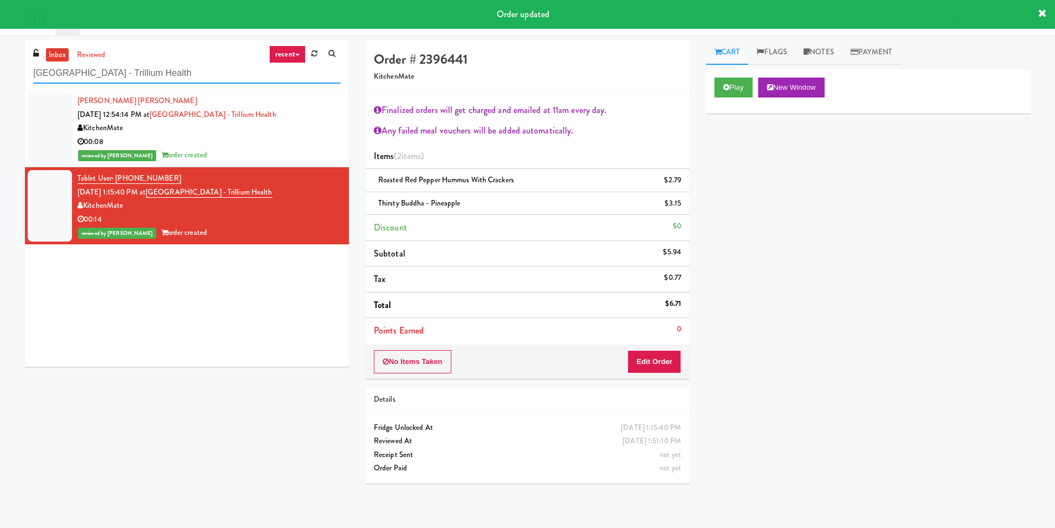
drag, startPoint x: 227, startPoint y: 69, endPoint x: 0, endPoint y: 76, distance: 227.2
click at [0, 76] on div "inbox reviewed recent all unclear take inventory issue suspicious failed recent…" at bounding box center [527, 266] width 1055 height 452
paste input "La Plaza - Cooler 2 Mid"
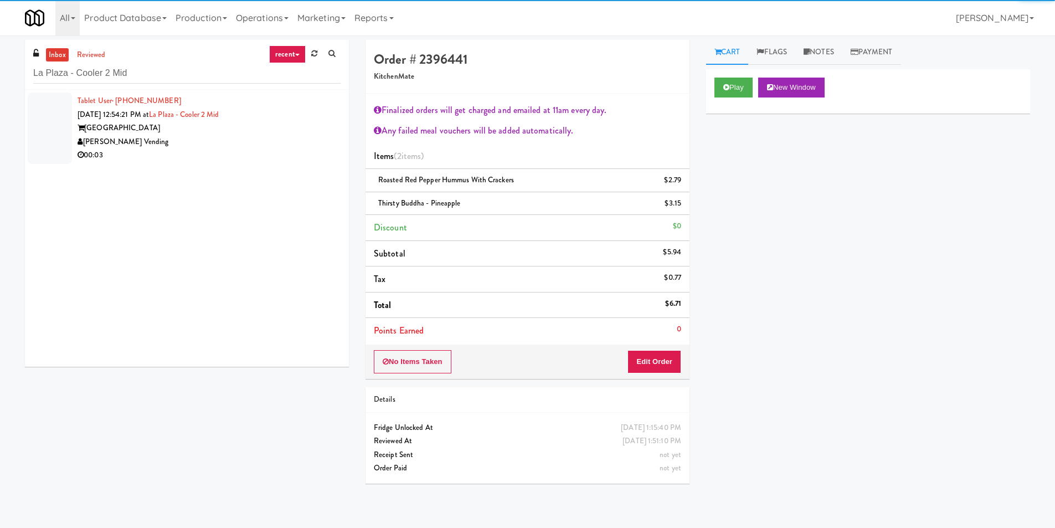
click at [257, 160] on div "00:03" at bounding box center [209, 155] width 263 height 14
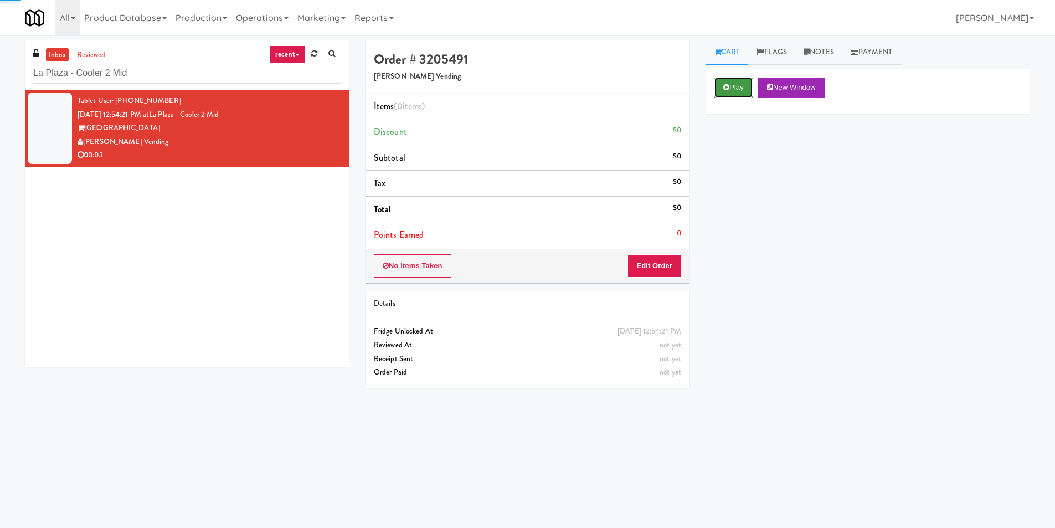
click at [732, 94] on button "Play" at bounding box center [733, 88] width 38 height 20
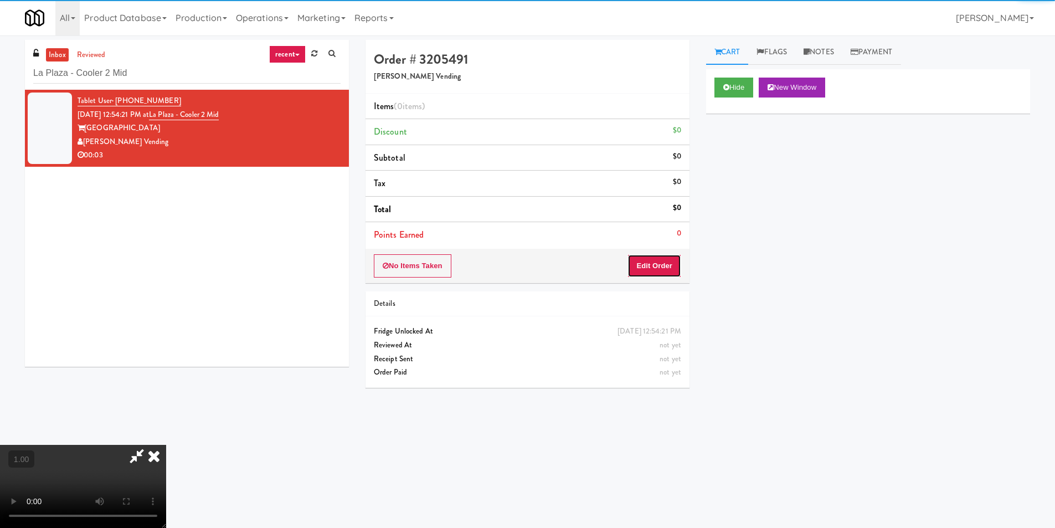
click at [673, 269] on button "Edit Order" at bounding box center [654, 265] width 54 height 23
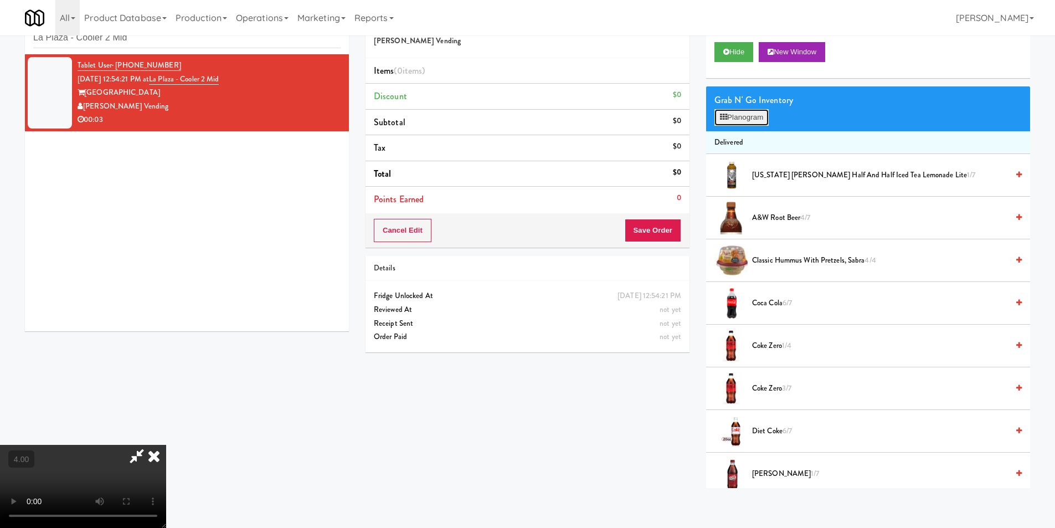
click at [725, 115] on icon at bounding box center [723, 117] width 7 height 7
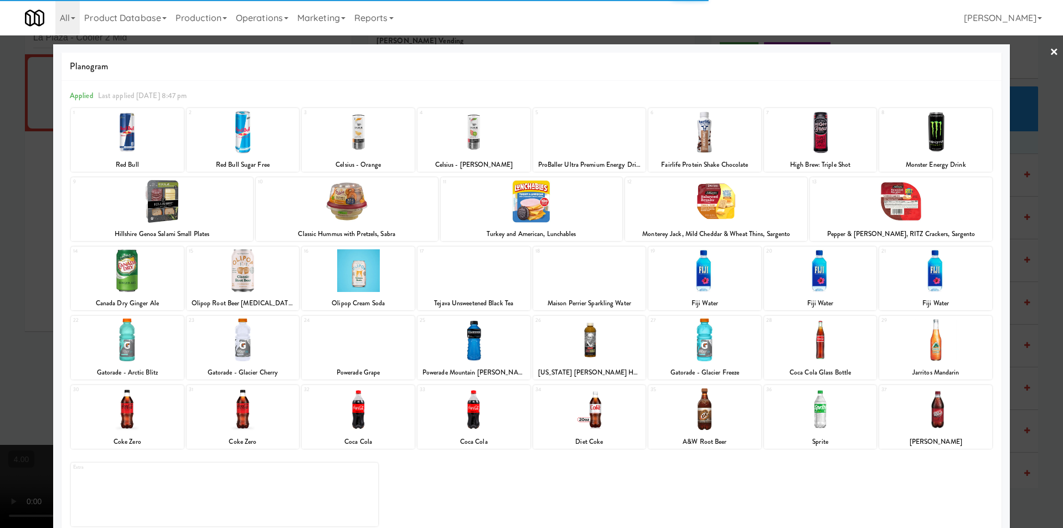
click at [261, 347] on div at bounding box center [243, 339] width 113 height 43
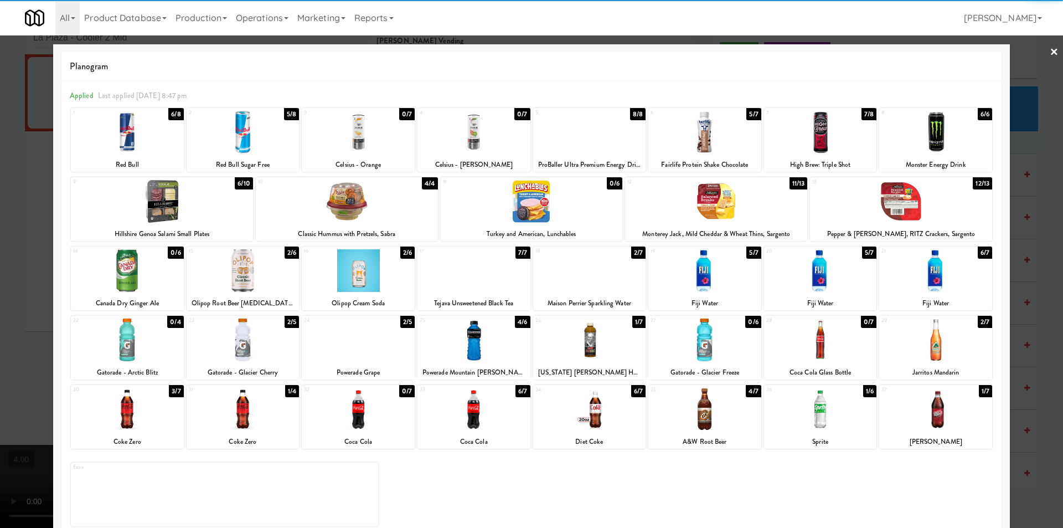
click at [242, 345] on div at bounding box center [243, 339] width 113 height 43
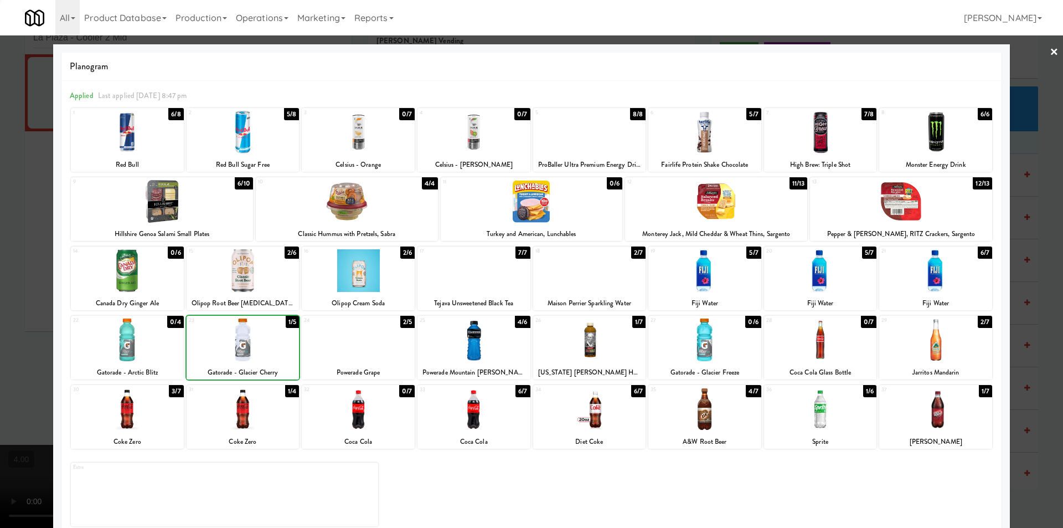
click at [0, 268] on div at bounding box center [531, 264] width 1063 height 528
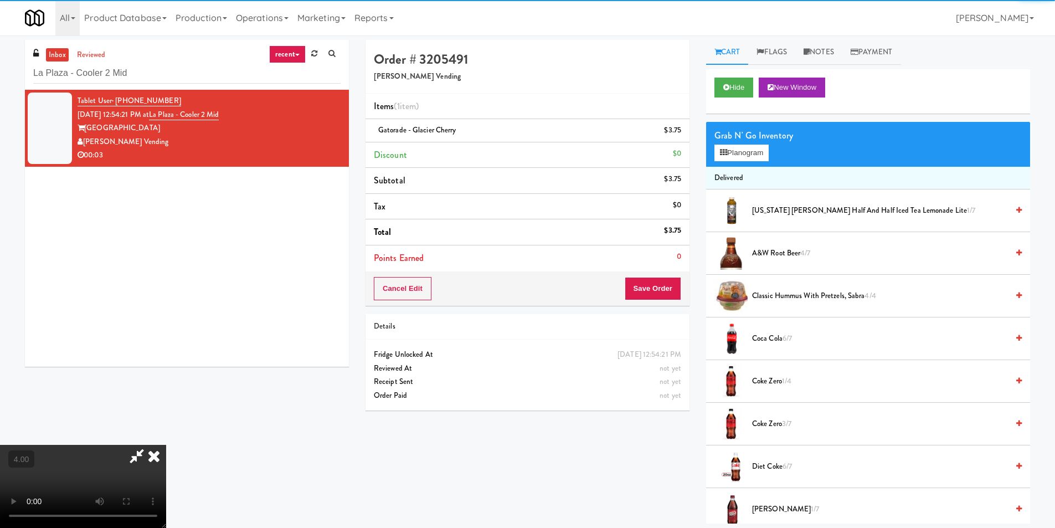
click at [166, 445] on icon at bounding box center [154, 456] width 24 height 22
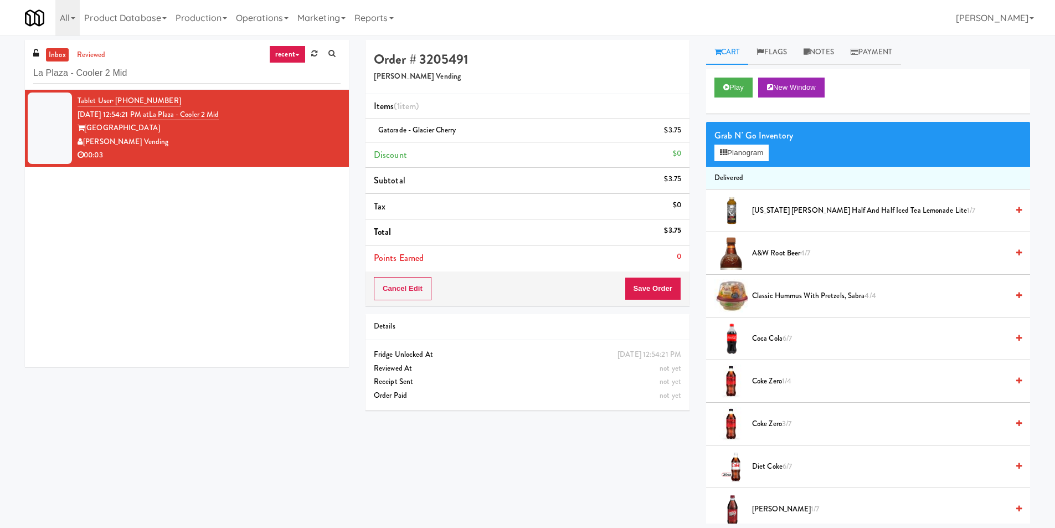
click at [629, 273] on div "Cancel Edit Save Order" at bounding box center [528, 288] width 324 height 34
click at [634, 280] on button "Save Order" at bounding box center [653, 288] width 56 height 23
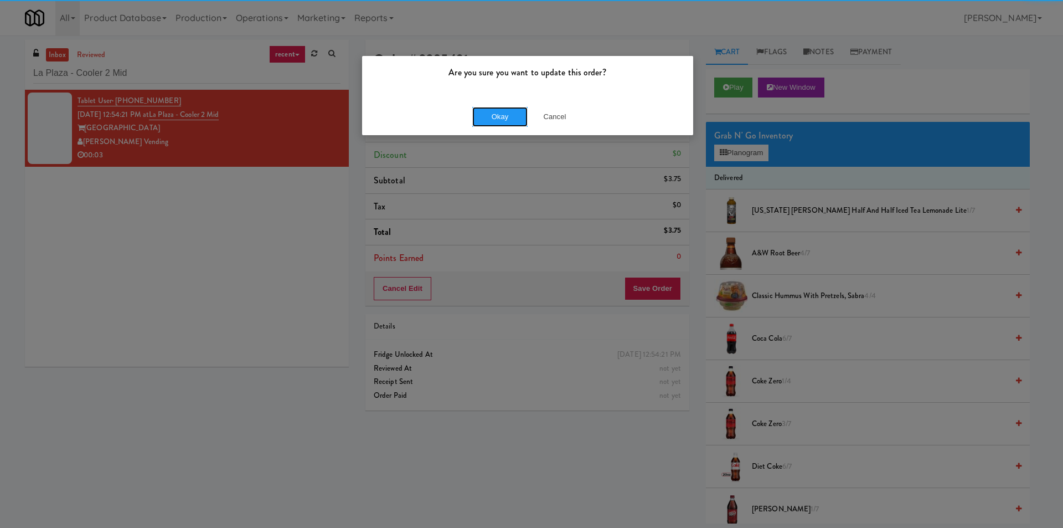
click at [501, 109] on button "Okay" at bounding box center [499, 117] width 55 height 20
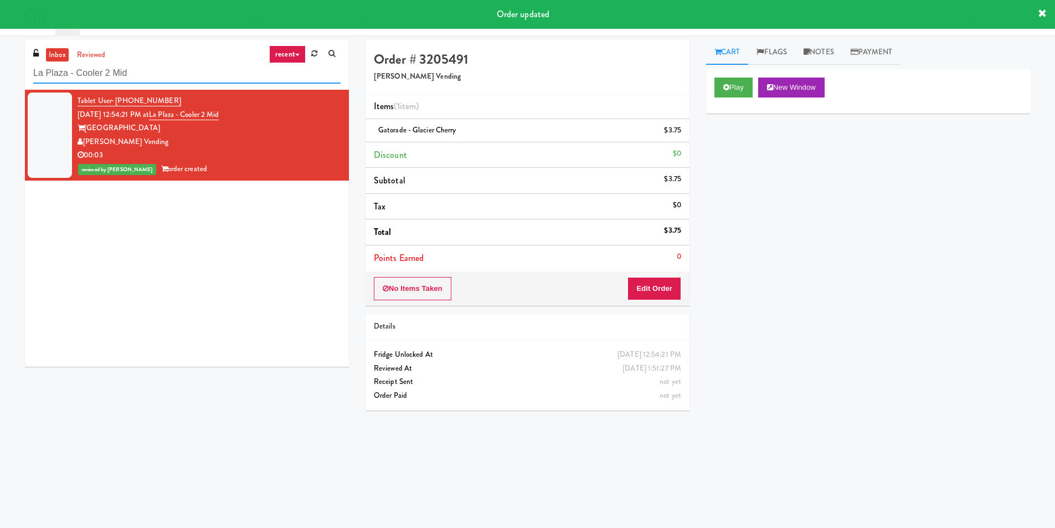
paste input "District Cooler Gym"
drag, startPoint x: 150, startPoint y: 73, endPoint x: 0, endPoint y: 65, distance: 149.7
click at [0, 65] on div "inbox reviewed recent all unclear take inventory issue suspicious failed recent…" at bounding box center [527, 262] width 1055 height 445
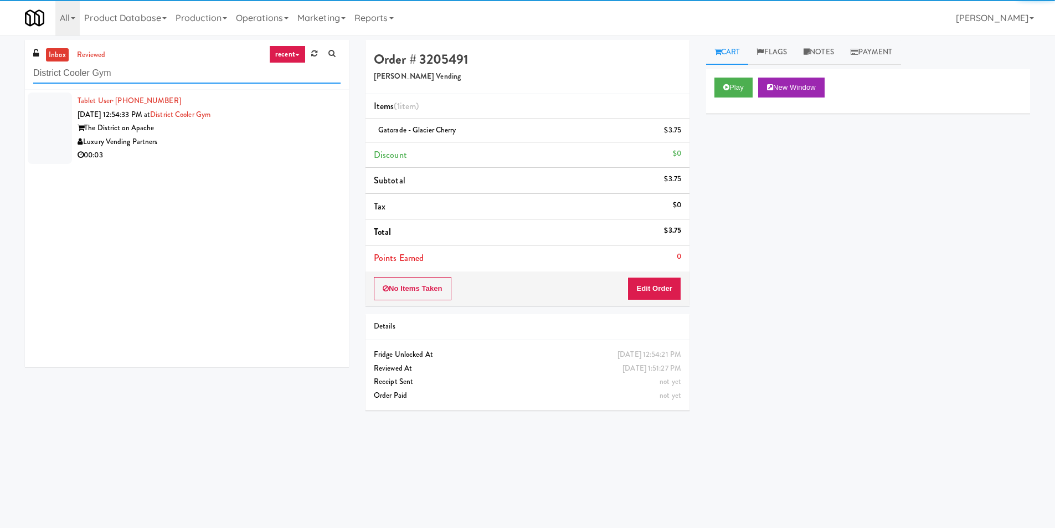
type input "District Cooler Gym"
click at [254, 136] on div "Luxury Vending Partners" at bounding box center [209, 142] width 263 height 14
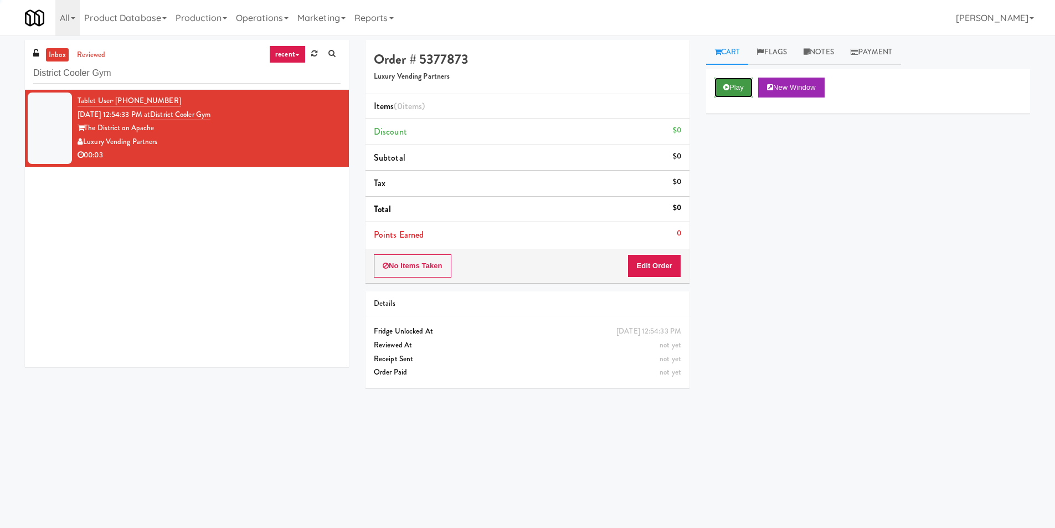
click at [736, 89] on button "Play" at bounding box center [733, 88] width 38 height 20
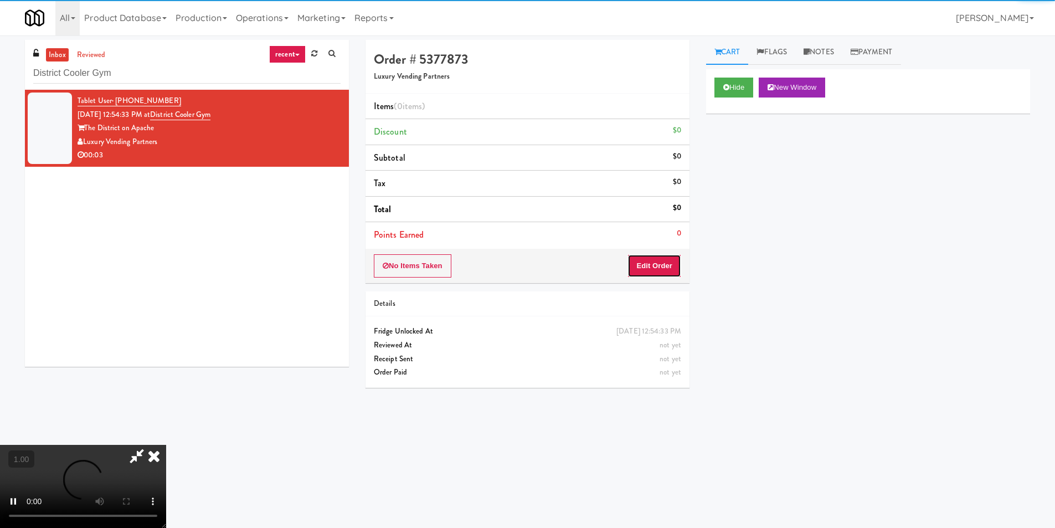
click at [664, 263] on button "Edit Order" at bounding box center [654, 265] width 54 height 23
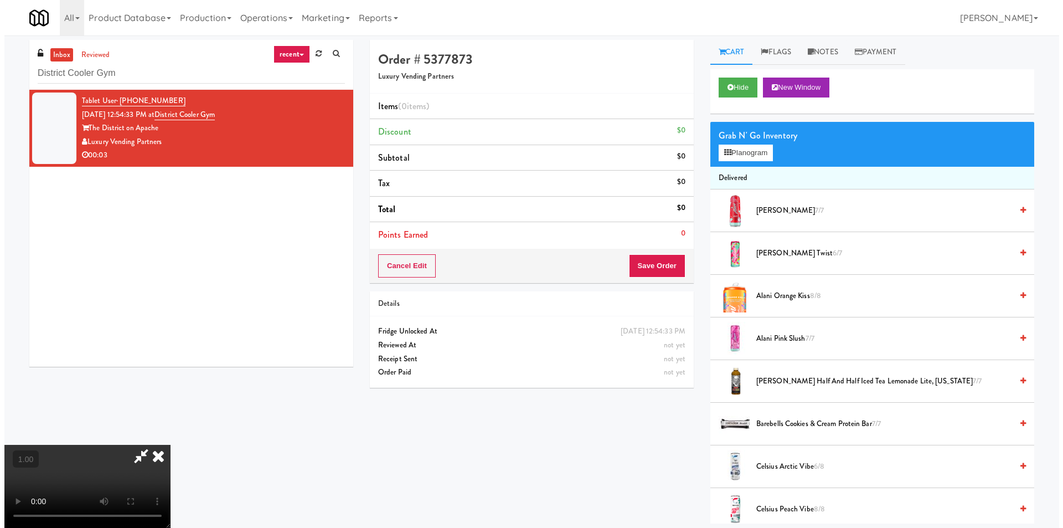
scroll to position [1, 0]
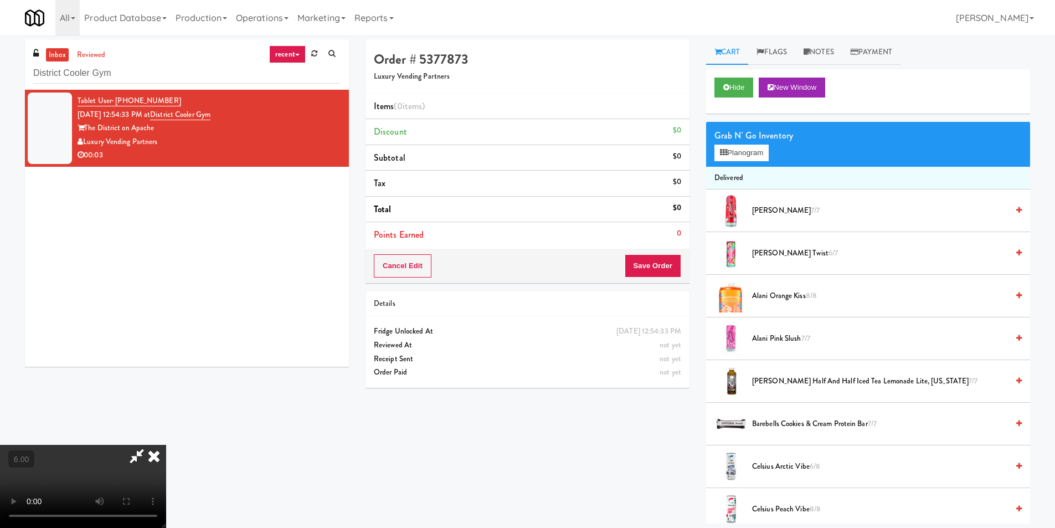
click at [738, 163] on div "Grab N' Go Inventory Planogram" at bounding box center [868, 144] width 324 height 45
click at [738, 159] on button "Planogram" at bounding box center [741, 153] width 54 height 17
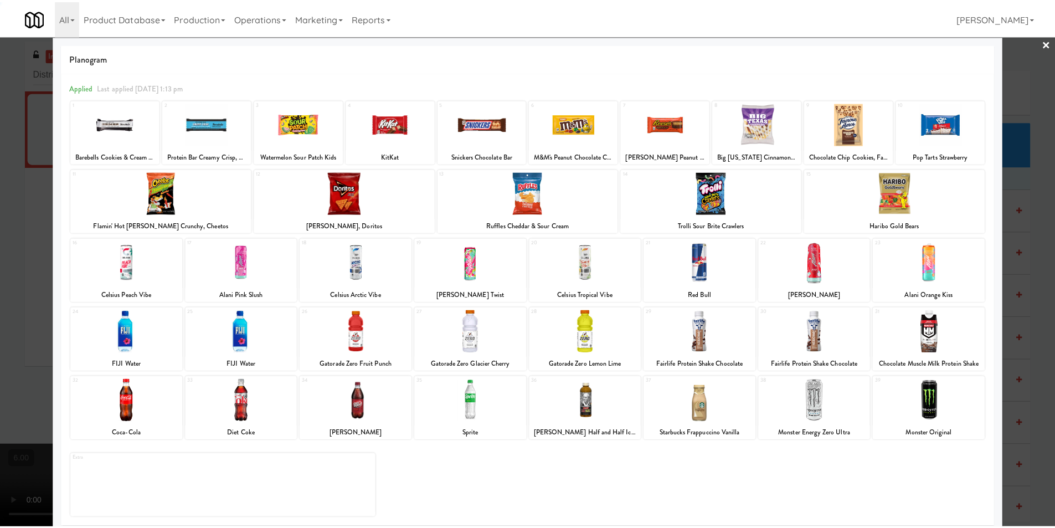
scroll to position [16, 0]
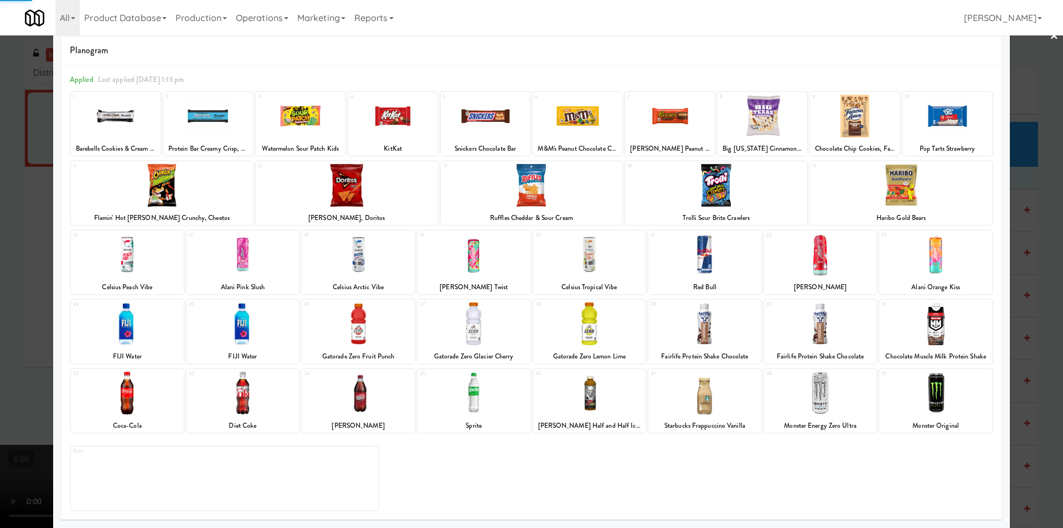
click at [828, 398] on div at bounding box center [820, 393] width 113 height 43
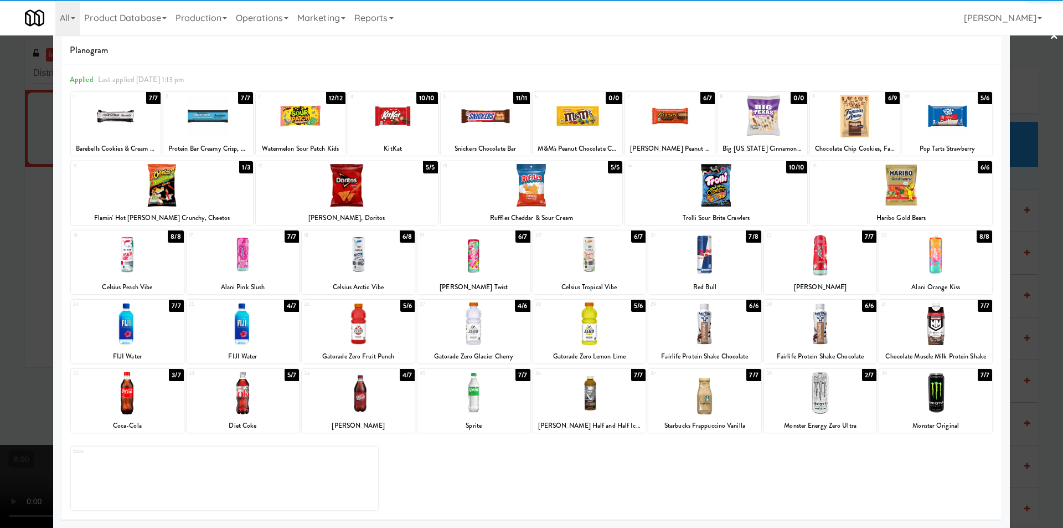
click at [828, 398] on div at bounding box center [820, 393] width 113 height 43
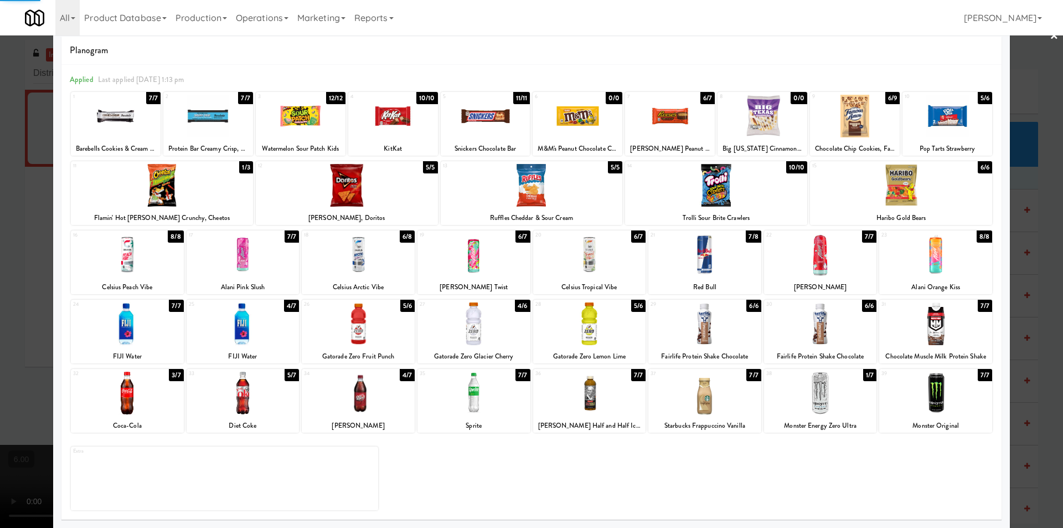
drag, startPoint x: 1026, startPoint y: 375, endPoint x: 976, endPoint y: 351, distance: 56.0
click at [1027, 374] on div at bounding box center [531, 264] width 1063 height 528
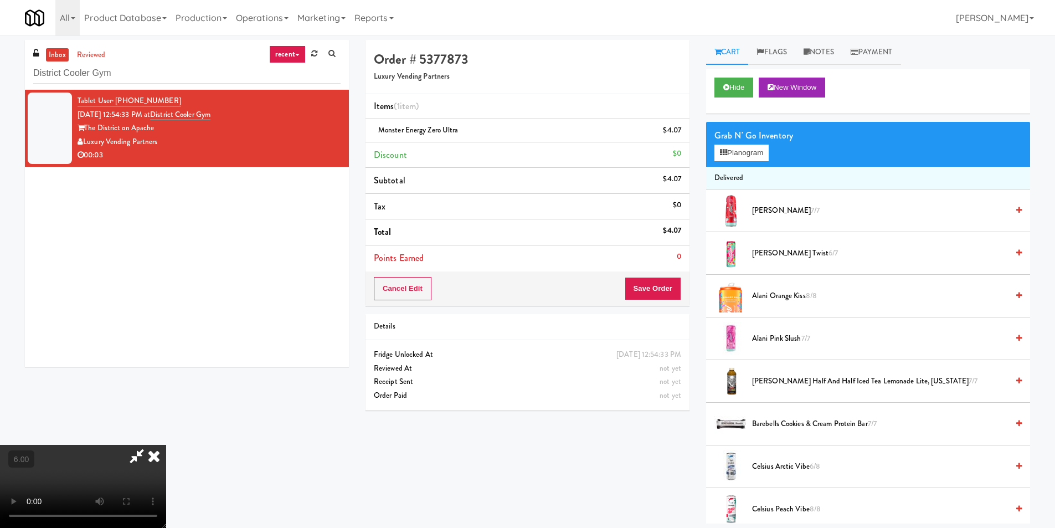
click at [166, 445] on icon at bounding box center [154, 456] width 24 height 22
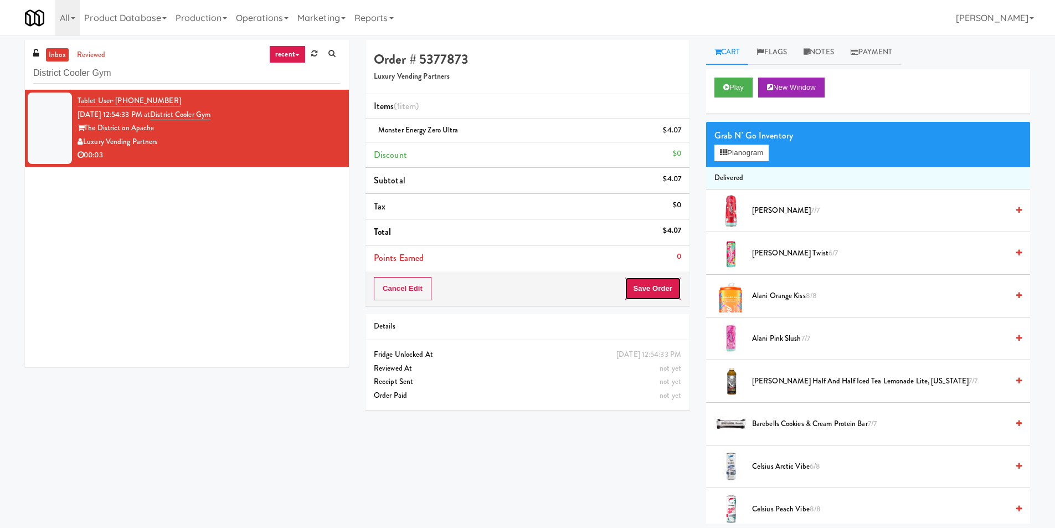
drag, startPoint x: 652, startPoint y: 282, endPoint x: 613, endPoint y: 267, distance: 42.1
click at [652, 281] on button "Save Order" at bounding box center [653, 288] width 56 height 23
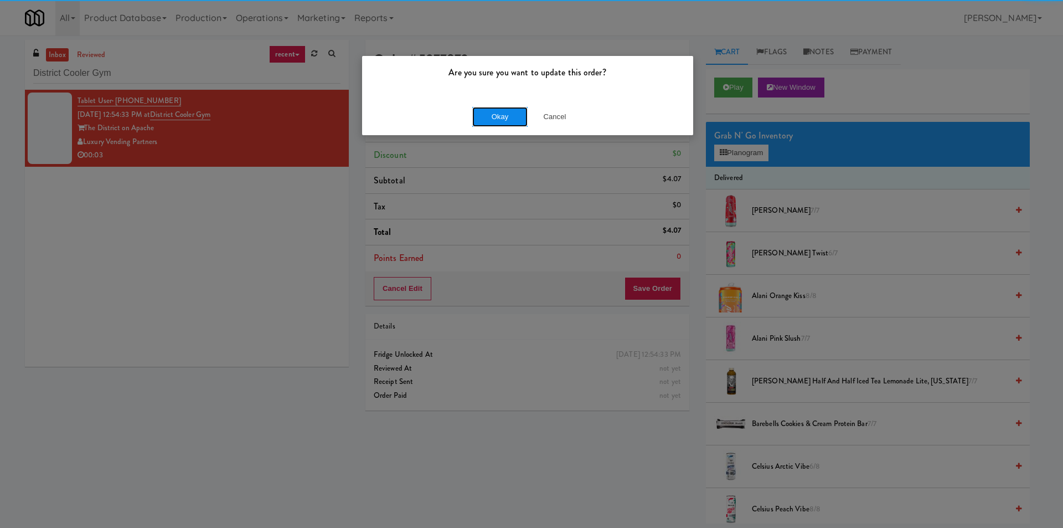
click at [488, 119] on button "Okay" at bounding box center [499, 117] width 55 height 20
